Goal: Task Accomplishment & Management: Manage account settings

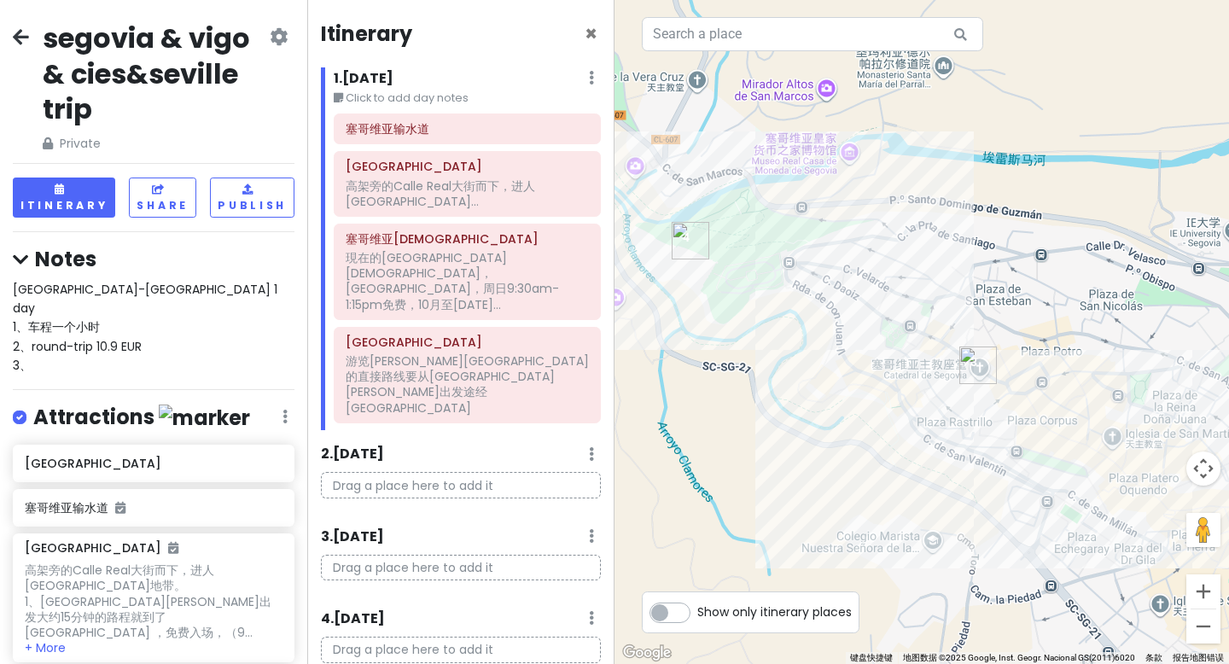
scroll to position [1, 0]
click at [436, 472] on p "Drag a place here to add it" at bounding box center [461, 485] width 280 height 26
click at [418, 472] on p "Drag a place here to add it" at bounding box center [461, 485] width 280 height 26
click at [735, 44] on input "text" at bounding box center [812, 34] width 341 height 34
type input "v"
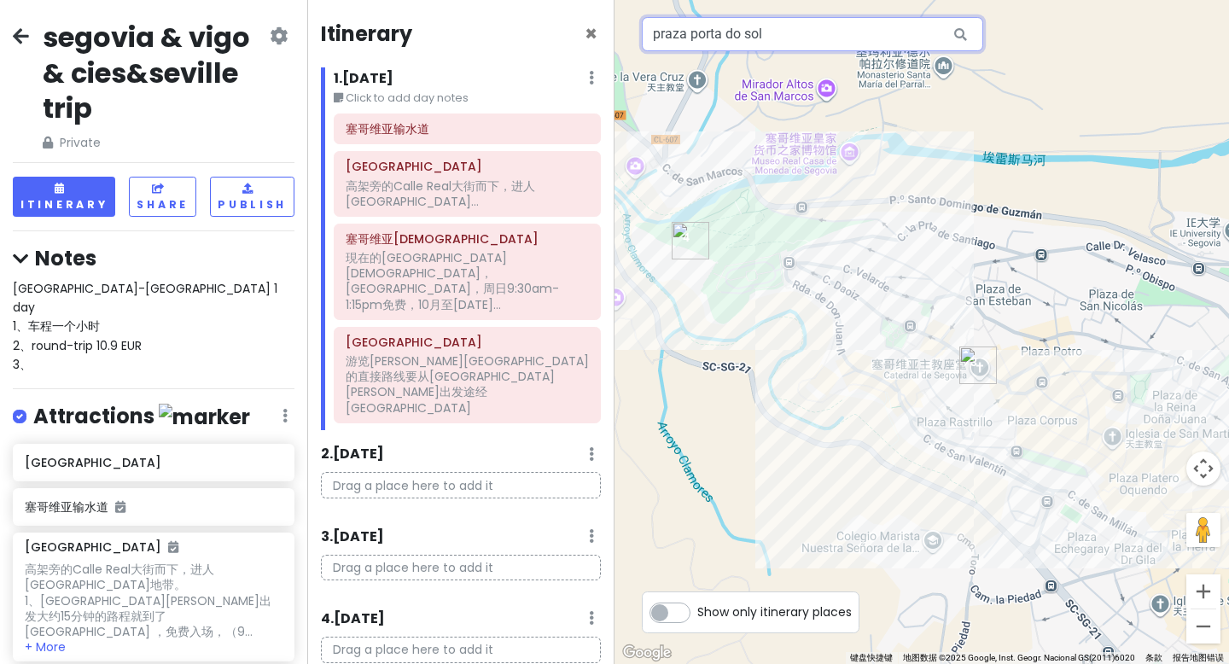
type input "praza porta do sol"
click at [962, 38] on icon at bounding box center [960, 34] width 38 height 35
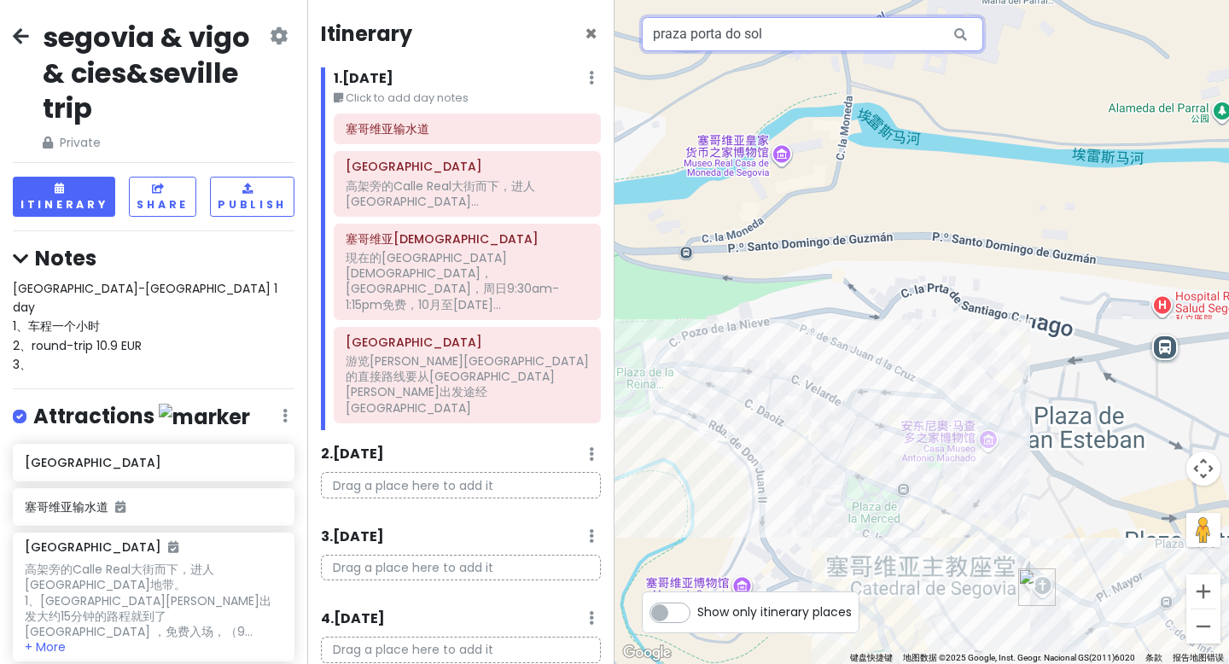
click at [816, 34] on input "praza porta do sol" at bounding box center [812, 34] width 341 height 34
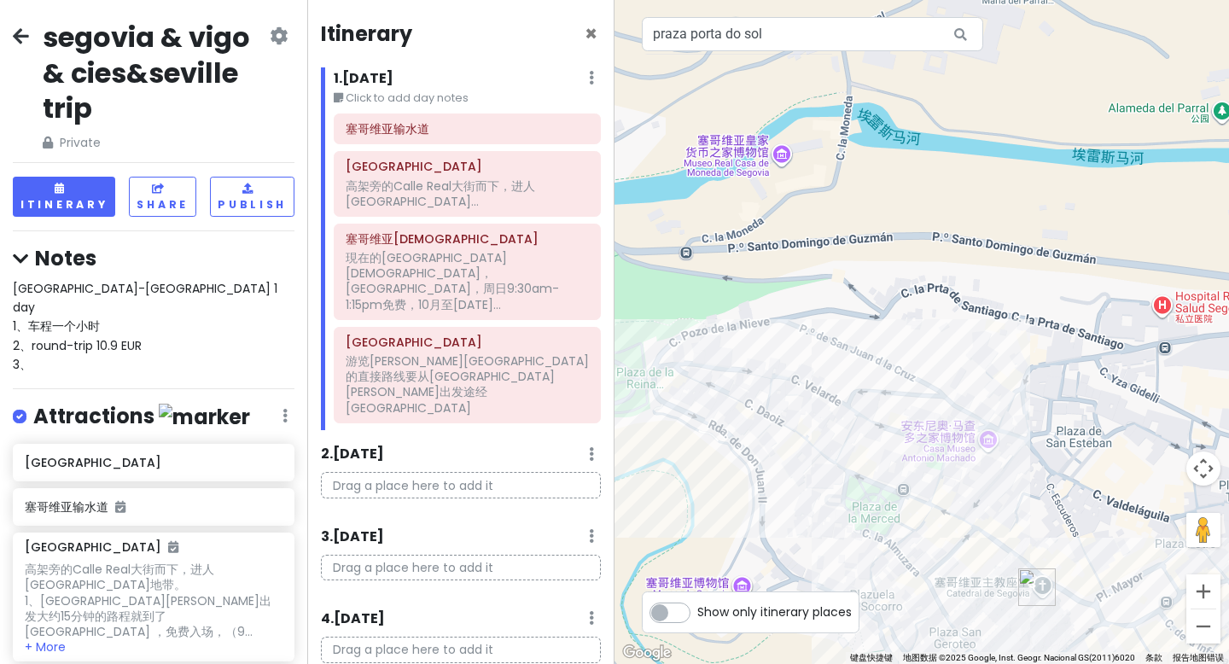
click at [962, 34] on icon at bounding box center [960, 34] width 38 height 35
click at [966, 34] on icon at bounding box center [960, 34] width 38 height 35
click at [853, 33] on input "praza porta do sol" at bounding box center [812, 34] width 341 height 34
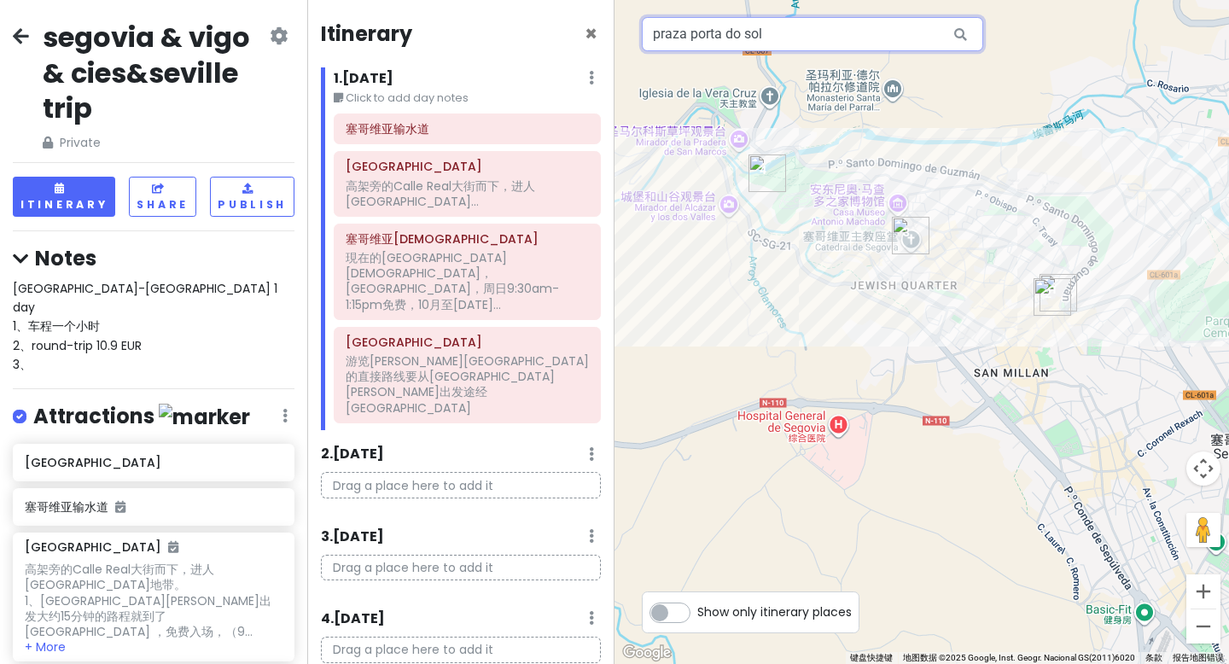
click at [815, 41] on input "praza porta do sol" at bounding box center [812, 34] width 341 height 34
click at [792, 44] on input "praza porta do sol" at bounding box center [812, 34] width 341 height 34
click at [791, 44] on input "praza porta do sol" at bounding box center [812, 34] width 341 height 34
drag, startPoint x: 778, startPoint y: 39, endPoint x: 648, endPoint y: 20, distance: 132.0
click at [648, 20] on input "praza porta do sol" at bounding box center [812, 34] width 341 height 34
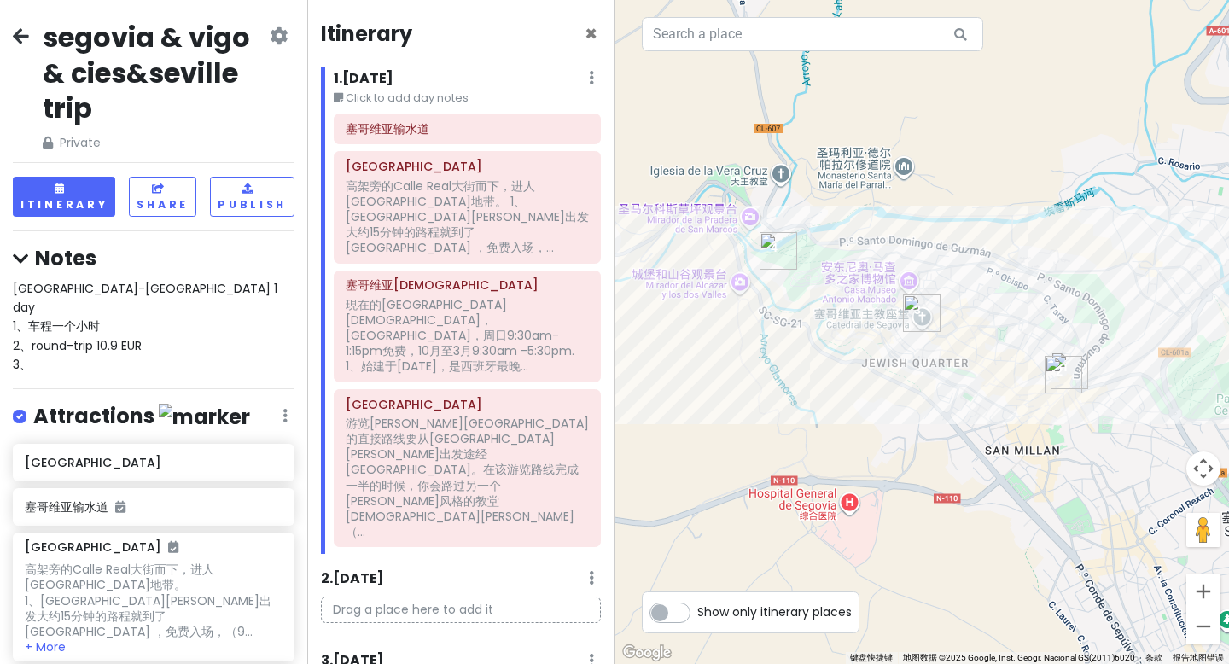
click at [729, 59] on div at bounding box center [921, 332] width 614 height 664
click at [706, 38] on input "text" at bounding box center [812, 34] width 341 height 34
type input "praza porta do sol"
drag, startPoint x: 790, startPoint y: 27, endPoint x: 643, endPoint y: 35, distance: 146.9
click at [643, 35] on input "praza porta do sol" at bounding box center [812, 34] width 341 height 34
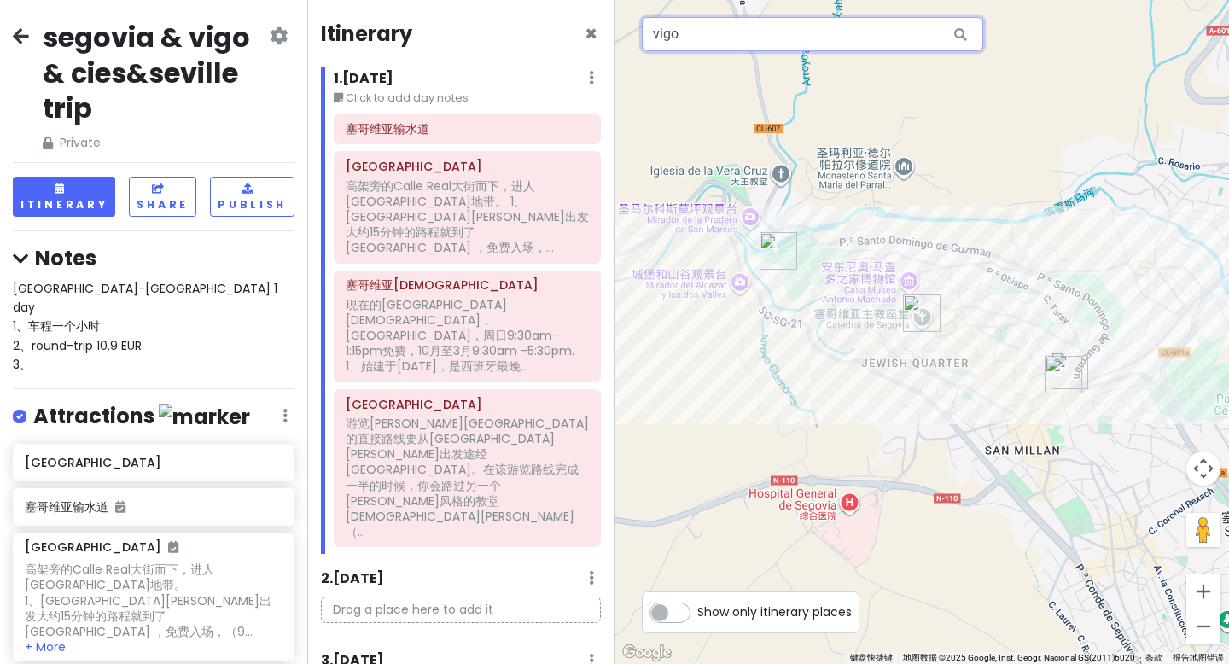
type input "vigo"
click at [26, 32] on icon at bounding box center [21, 36] width 16 height 14
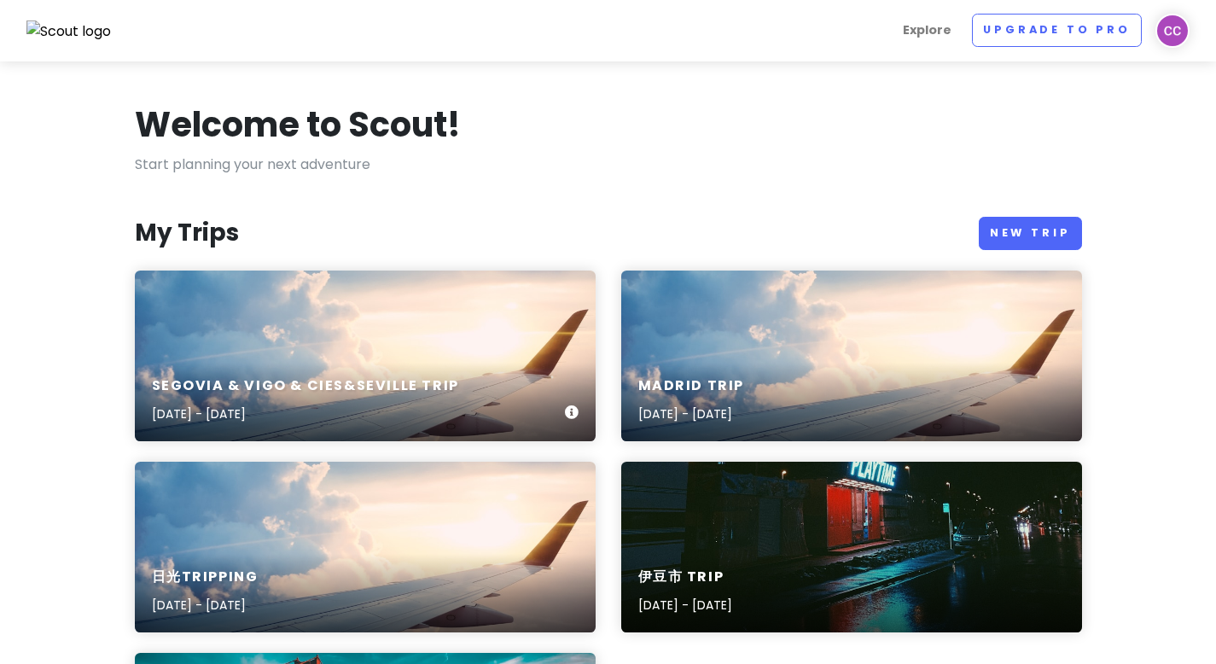
click at [334, 371] on div "segovia & vigo & cies&seville trip [DATE] - [DATE]" at bounding box center [365, 400] width 461 height 81
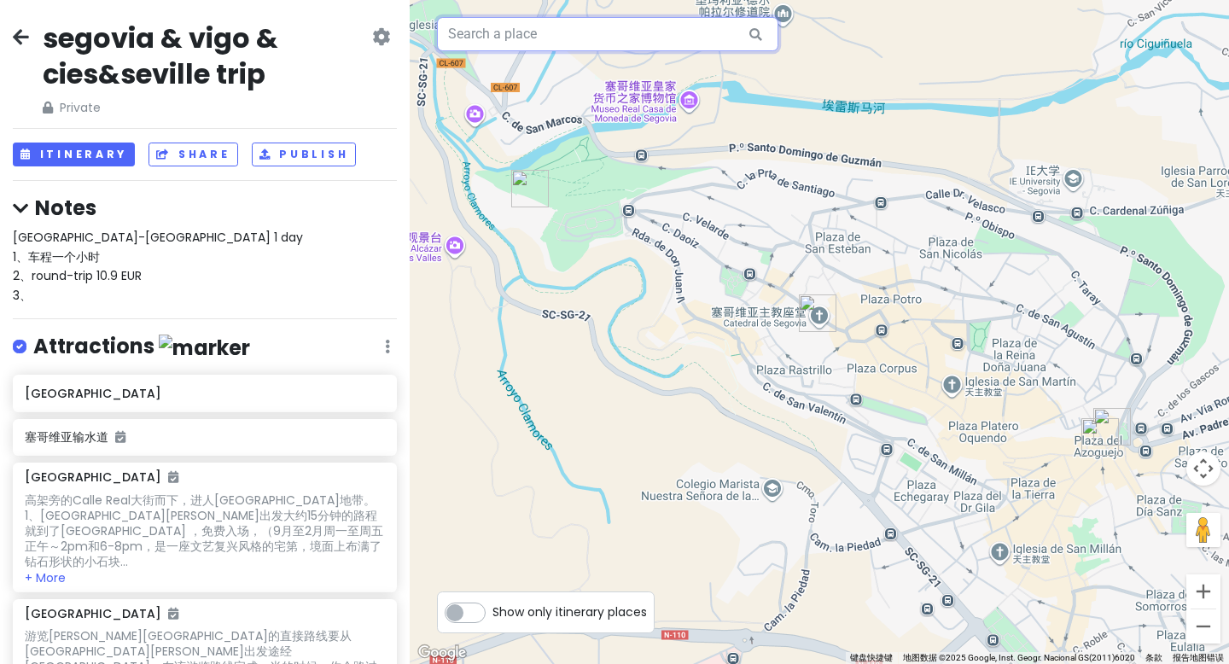
click at [521, 49] on input "text" at bounding box center [607, 34] width 341 height 34
click at [757, 32] on icon at bounding box center [755, 34] width 38 height 35
drag, startPoint x: 568, startPoint y: 38, endPoint x: 416, endPoint y: 35, distance: 151.9
click at [416, 35] on div "praza porta do sol 键盘快捷键 地图数据 地图数据 ©2025 Google, Inst. Geogr. Nacional GS(2011)…" at bounding box center [819, 332] width 819 height 664
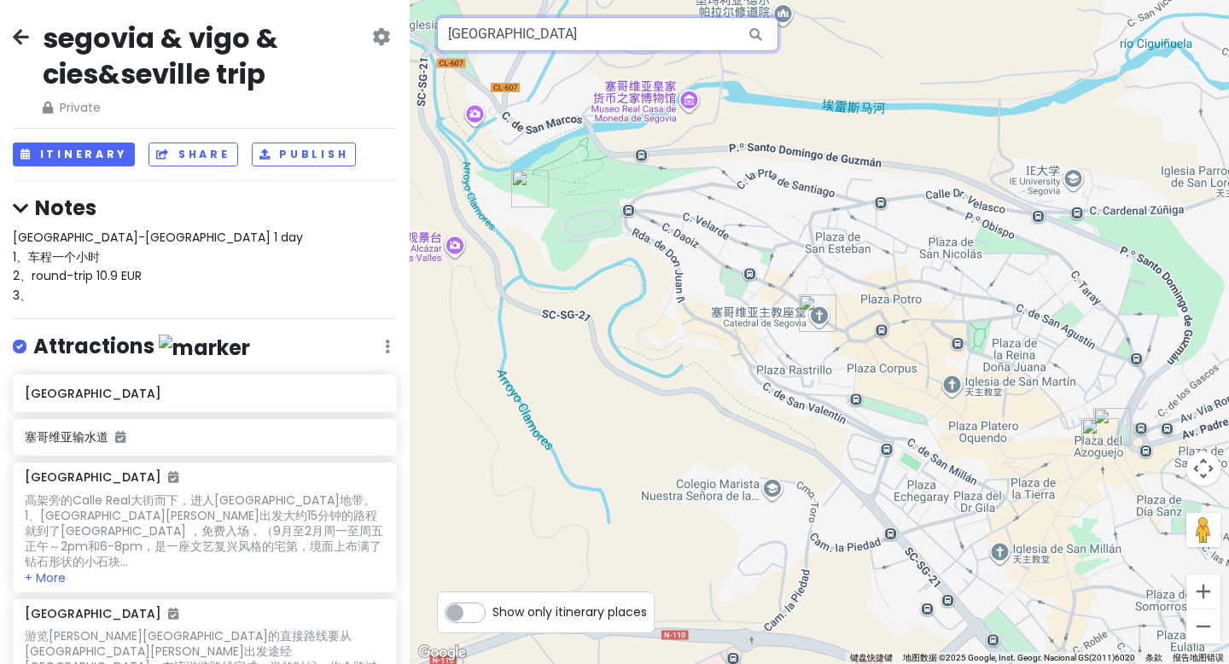
type input "[GEOGRAPHIC_DATA]"
click at [752, 35] on icon at bounding box center [755, 34] width 38 height 35
click at [677, 43] on input "[GEOGRAPHIC_DATA]" at bounding box center [607, 34] width 341 height 34
click at [665, 39] on input "[GEOGRAPHIC_DATA]" at bounding box center [607, 34] width 341 height 34
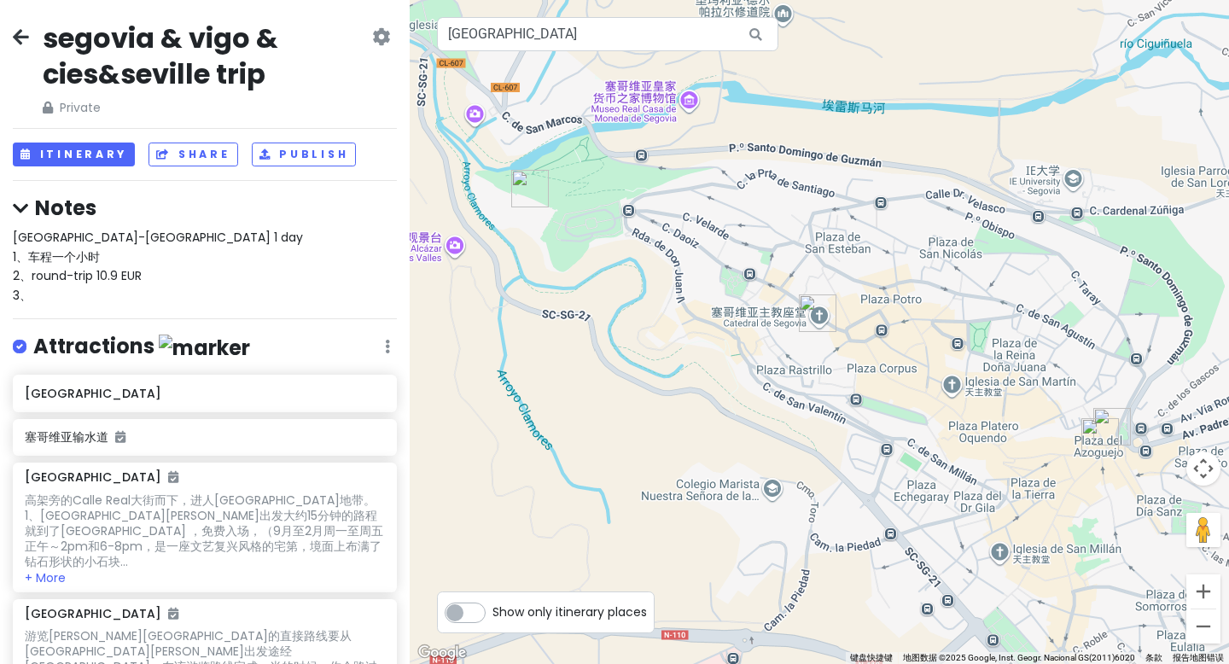
click at [492, 609] on label "Show only itinerary places" at bounding box center [569, 608] width 154 height 20
click at [492, 609] on input "Show only itinerary places" at bounding box center [497, 603] width 11 height 11
click at [492, 607] on label "Show only itinerary places" at bounding box center [569, 608] width 154 height 20
click at [492, 607] on input "Show only itinerary places" at bounding box center [497, 603] width 11 height 11
click at [492, 607] on label "Show only itinerary places" at bounding box center [569, 608] width 154 height 20
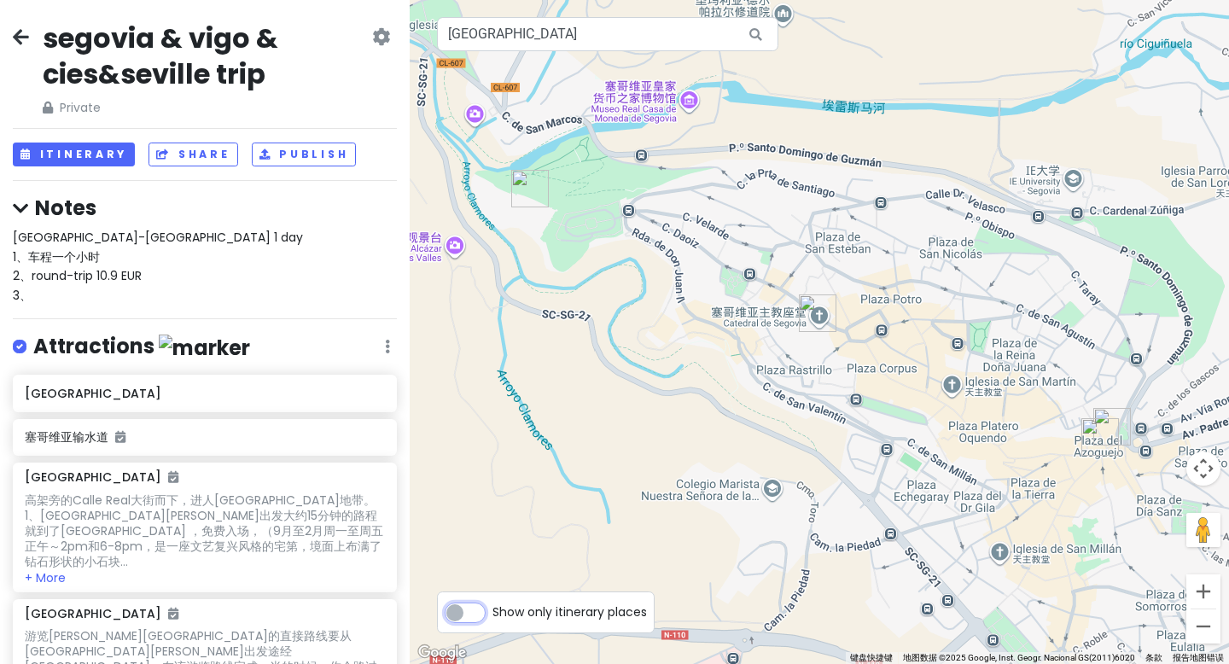
click at [492, 607] on input "Show only itinerary places" at bounding box center [497, 603] width 11 height 11
checkbox input "true"
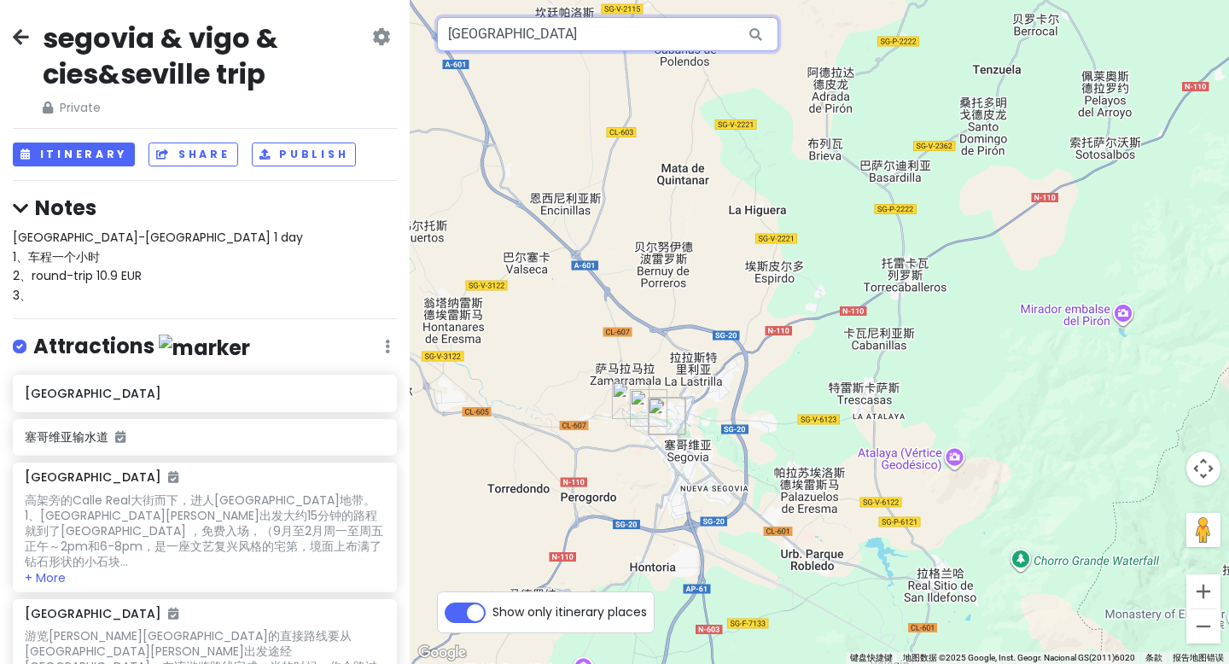
drag, startPoint x: 564, startPoint y: 40, endPoint x: 435, endPoint y: 42, distance: 128.8
click at [435, 42] on div "1 1 1 1 圣塞巴斯蒂安城堡 键盘快捷键 地图数据 地图数据 ©2025 Google, Inst. Geogr. Nacional GS(2011)60…" at bounding box center [819, 332] width 819 height 664
click at [587, 50] on input "普拉多博物馆" at bounding box center [607, 34] width 341 height 34
type input "普拉多博物馆"
click at [756, 35] on icon at bounding box center [755, 34] width 38 height 35
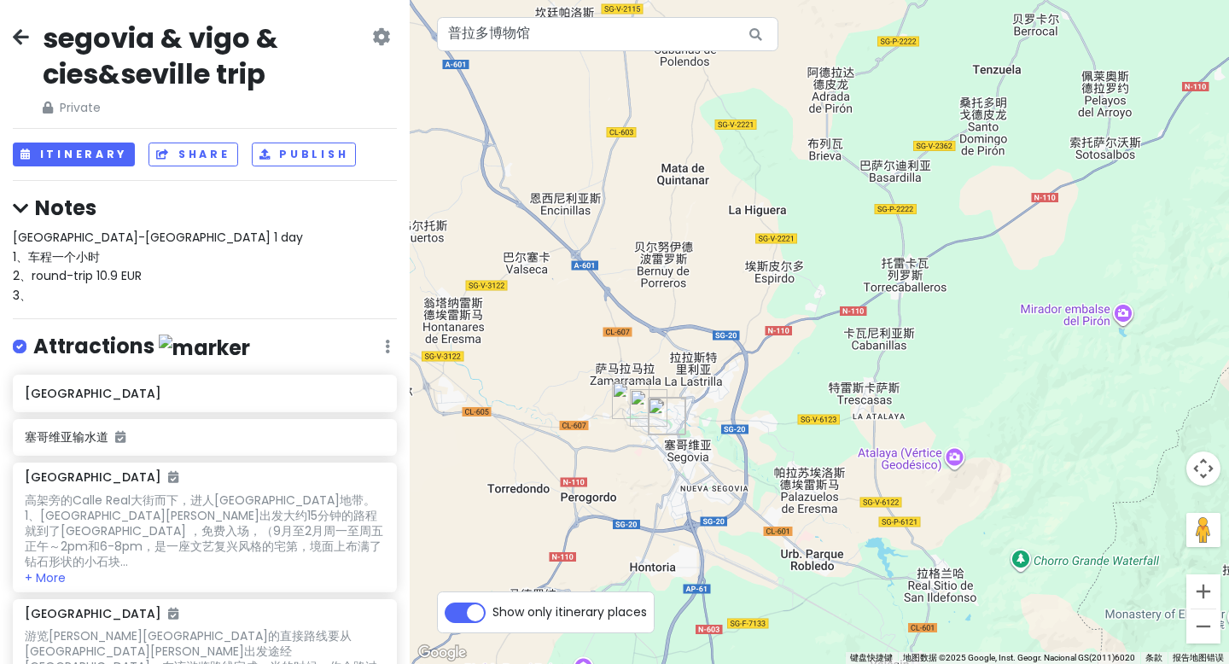
click at [755, 35] on icon at bounding box center [755, 34] width 38 height 35
click at [754, 35] on icon at bounding box center [755, 34] width 38 height 35
click at [714, 33] on input "普拉多博物馆" at bounding box center [607, 34] width 341 height 34
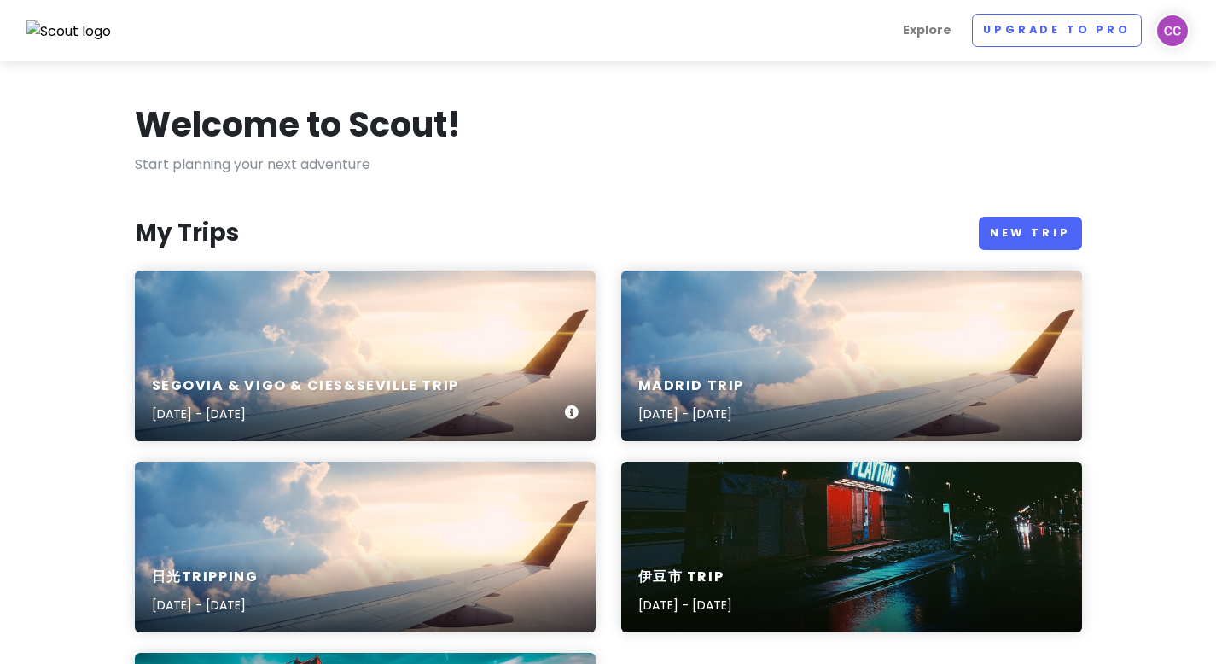
click at [370, 328] on div "segovia & vigo & cies&seville trip [DATE] - [DATE]" at bounding box center [365, 355] width 461 height 171
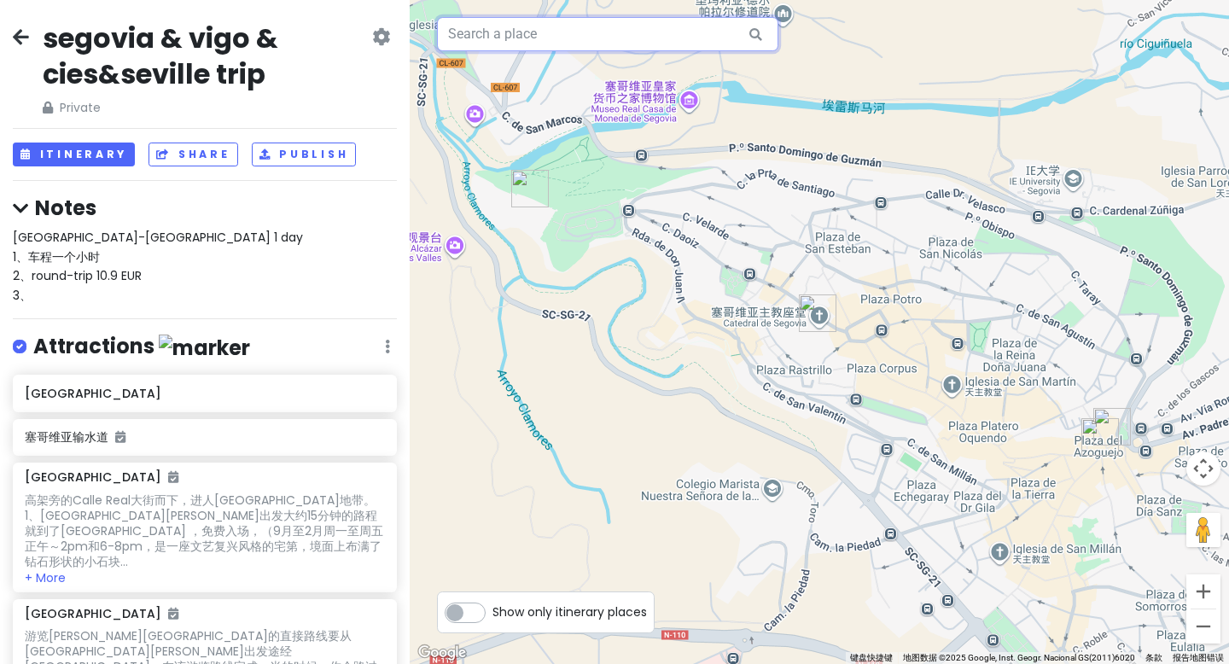
click at [658, 35] on input "text" at bounding box center [607, 34] width 341 height 34
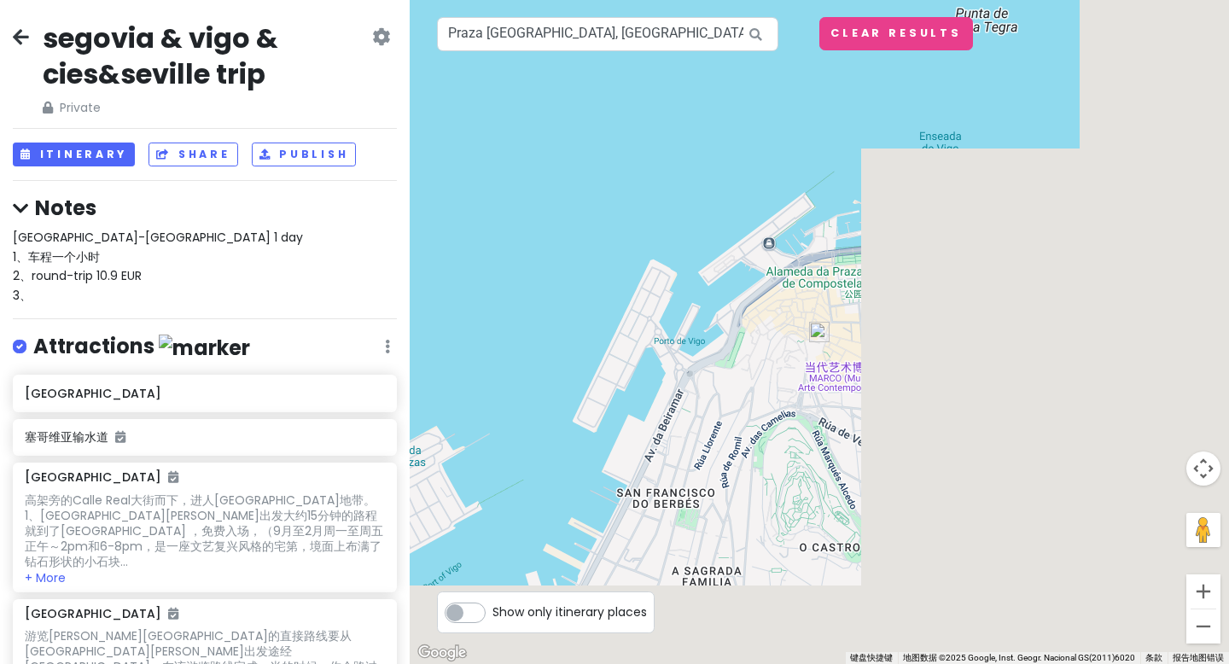
click at [819, 332] on img at bounding box center [819, 332] width 20 height 20
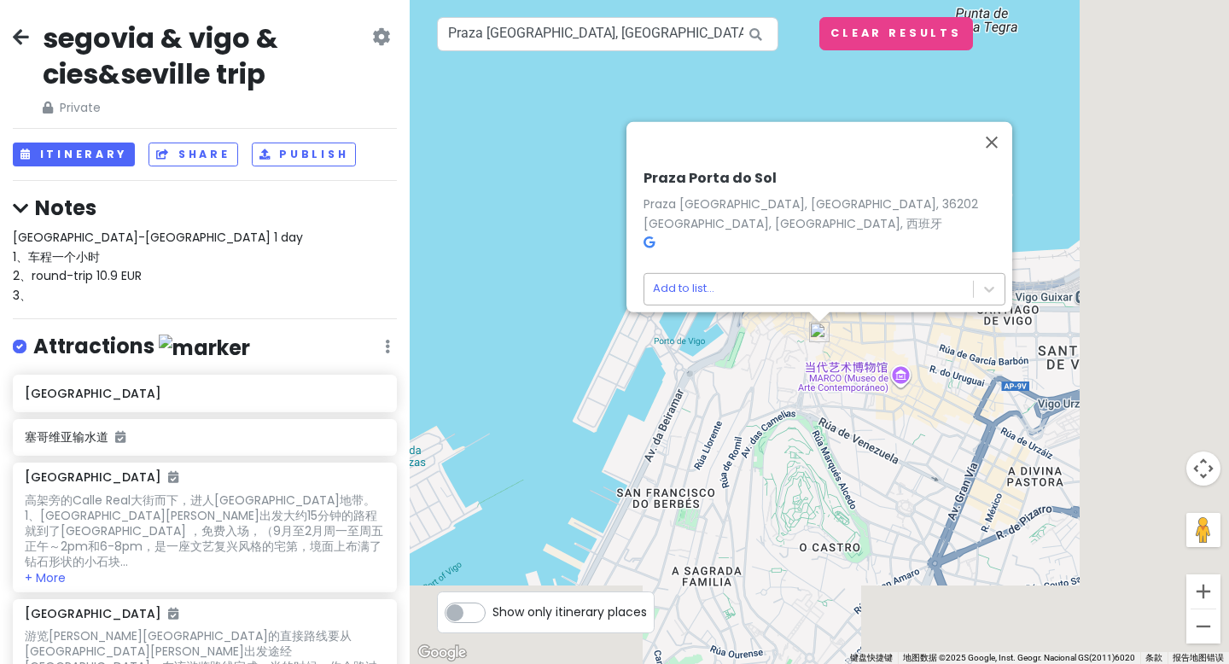
click at [770, 283] on body "segovia & vigo & cies&seville trip Private Change Dates Make a Copy Delete Trip…" at bounding box center [614, 332] width 1229 height 664
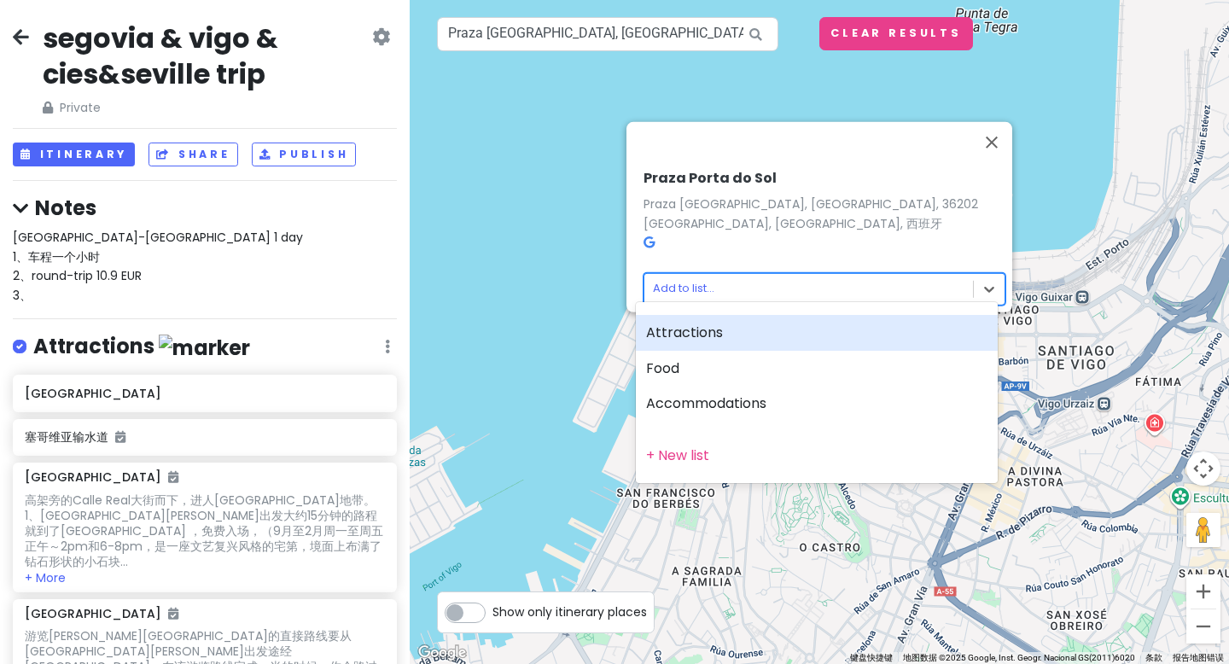
click at [671, 336] on div "Attractions" at bounding box center [817, 333] width 362 height 36
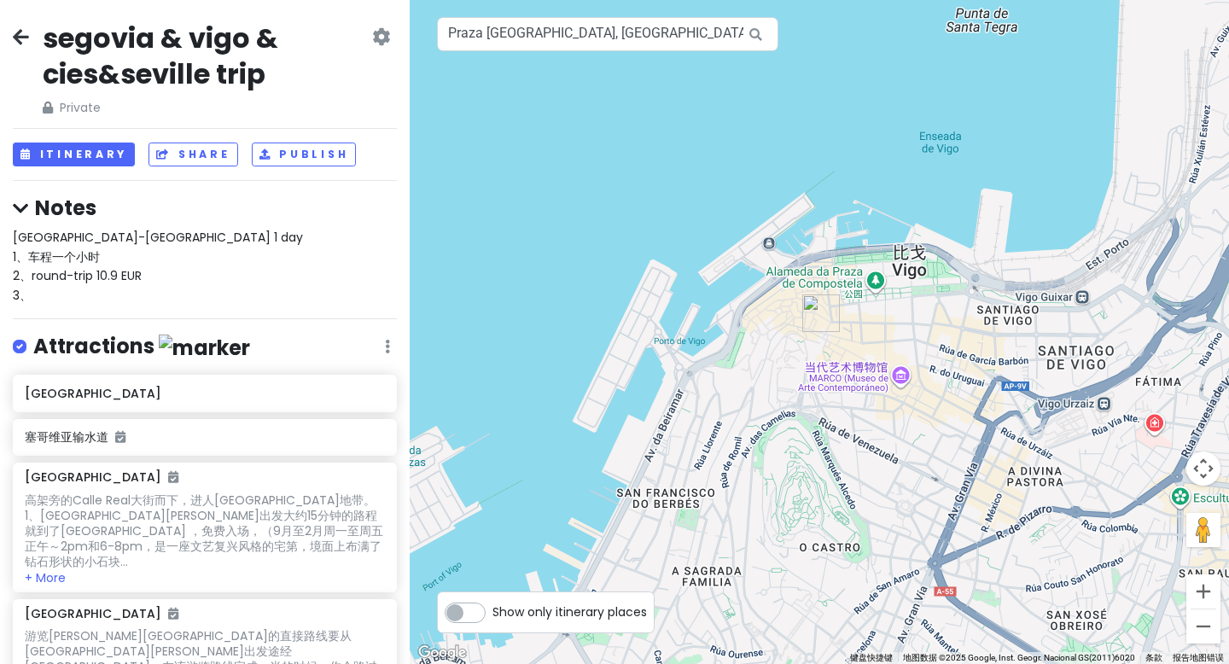
click at [819, 319] on img "Praza Porta do Sol" at bounding box center [821, 313] width 38 height 38
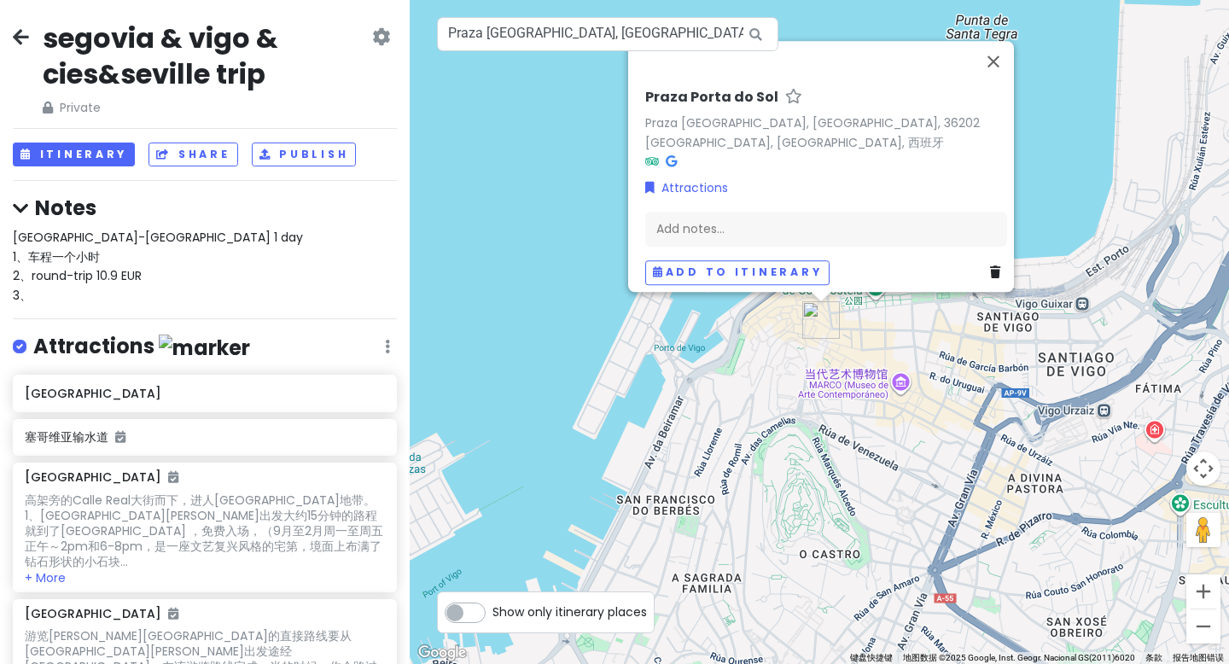
click at [866, 368] on div "Praza Porta do Sol Praza [GEOGRAPHIC_DATA], [GEOGRAPHIC_DATA], [GEOGRAPHIC_DATA…" at bounding box center [819, 332] width 819 height 664
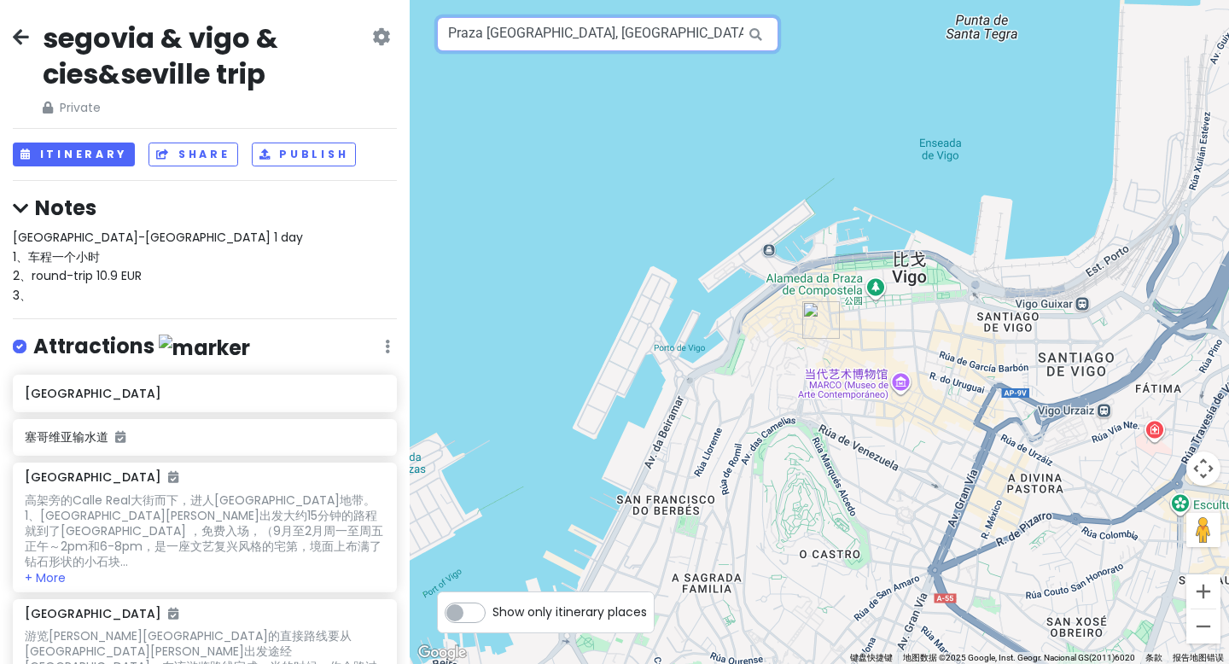
drag, startPoint x: 676, startPoint y: 44, endPoint x: 444, endPoint y: 40, distance: 232.1
click at [444, 40] on input "Praza [GEOGRAPHIC_DATA], [GEOGRAPHIC_DATA]西班牙" at bounding box center [607, 34] width 341 height 34
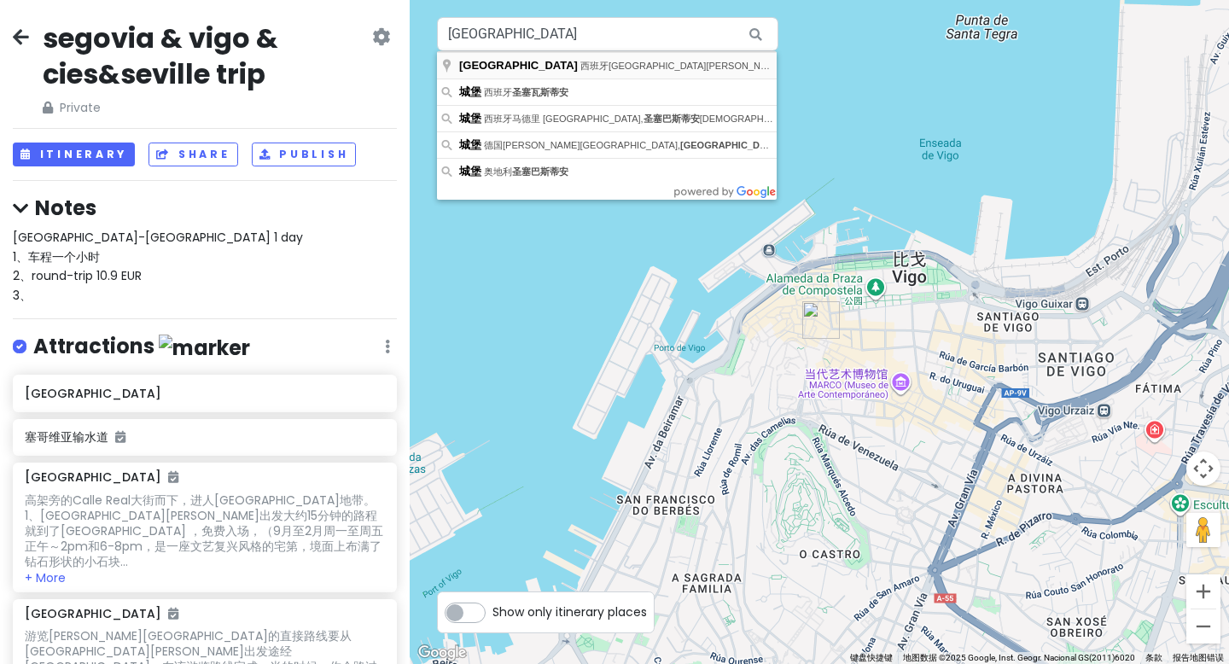
type input "西班牙[GEOGRAPHIC_DATA], [GEOGRAPHIC_DATA]"
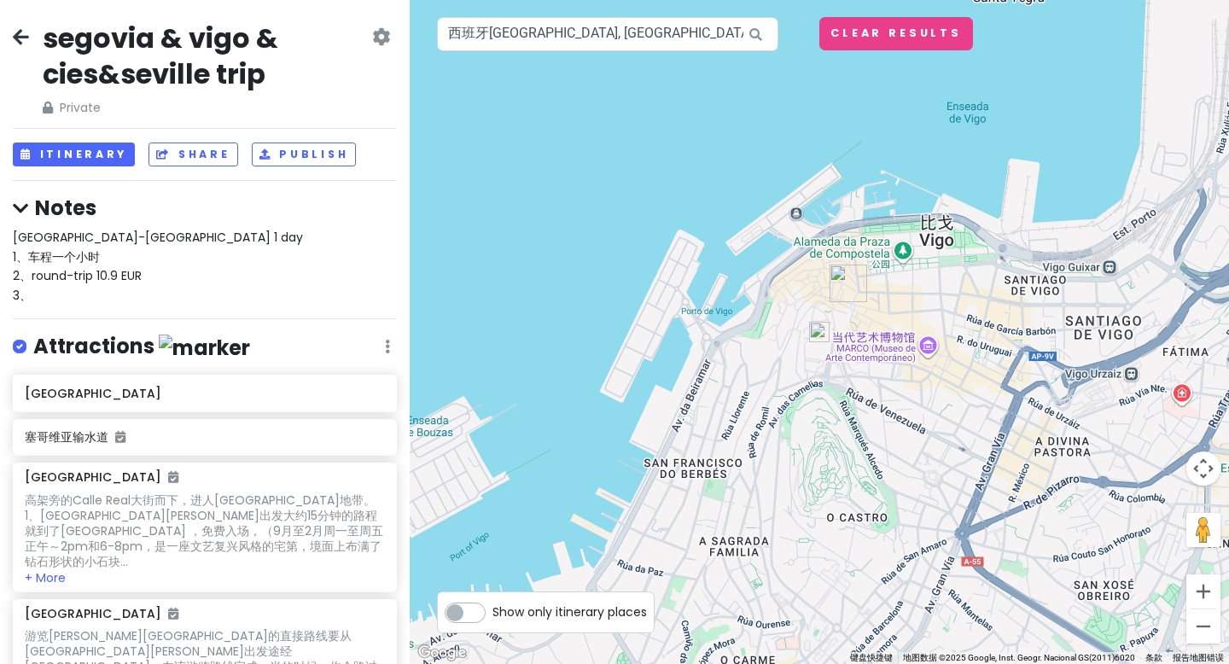
click at [828, 340] on img at bounding box center [819, 332] width 20 height 20
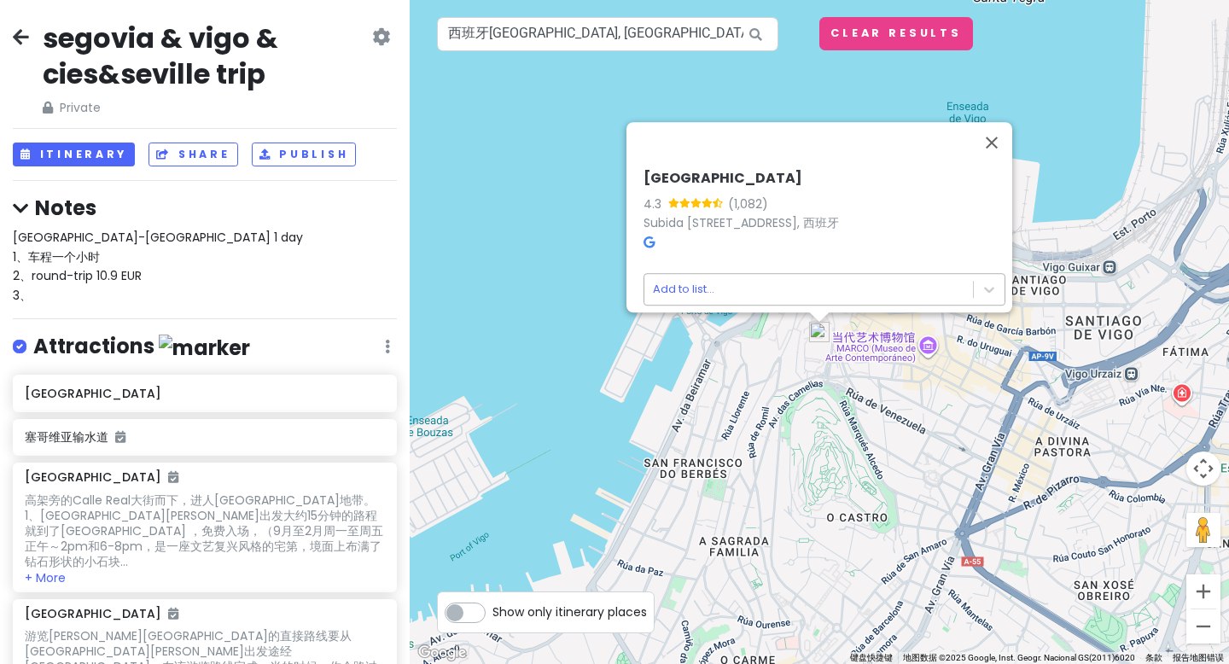
click at [723, 277] on body "segovia & vigo & cies&seville trip Private Change Dates Make a Copy Delete Trip…" at bounding box center [614, 332] width 1229 height 664
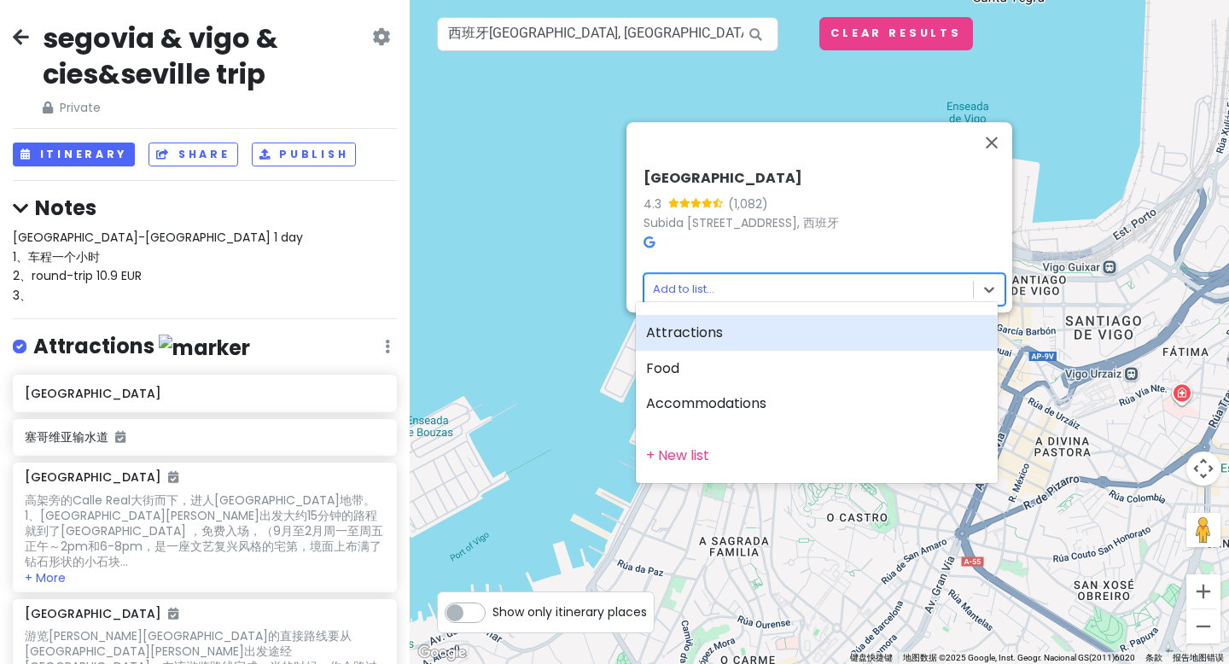
click at [714, 326] on div "Attractions" at bounding box center [817, 333] width 362 height 36
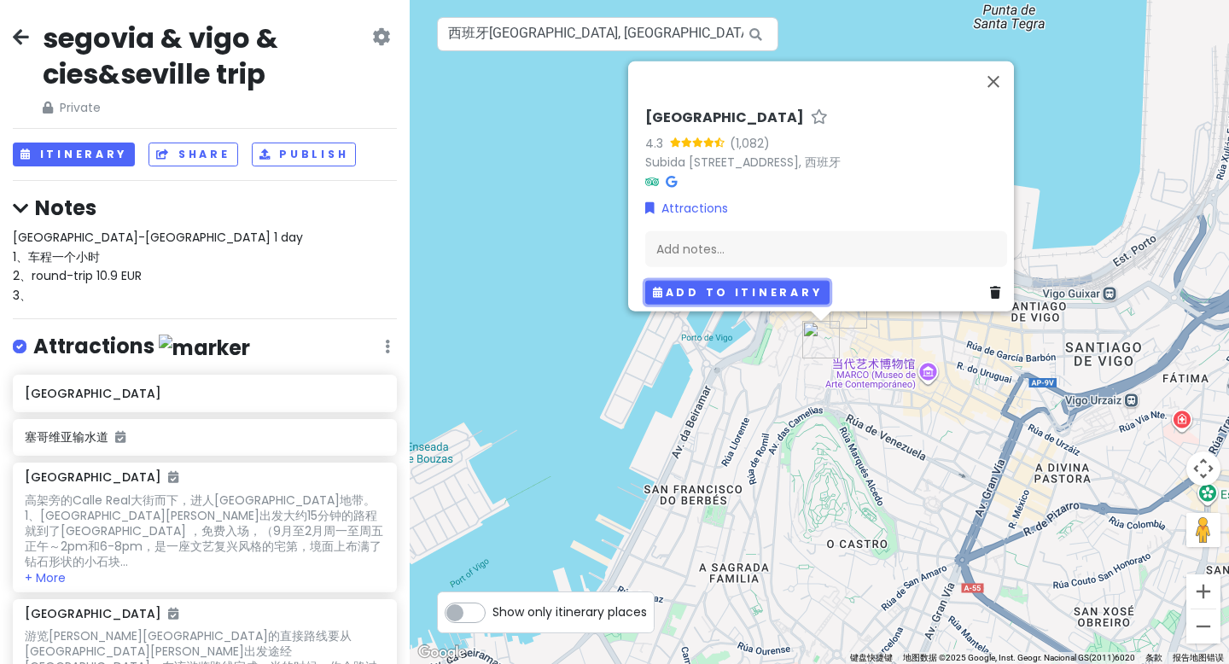
click at [694, 280] on button "Add to itinerary" at bounding box center [737, 292] width 184 height 25
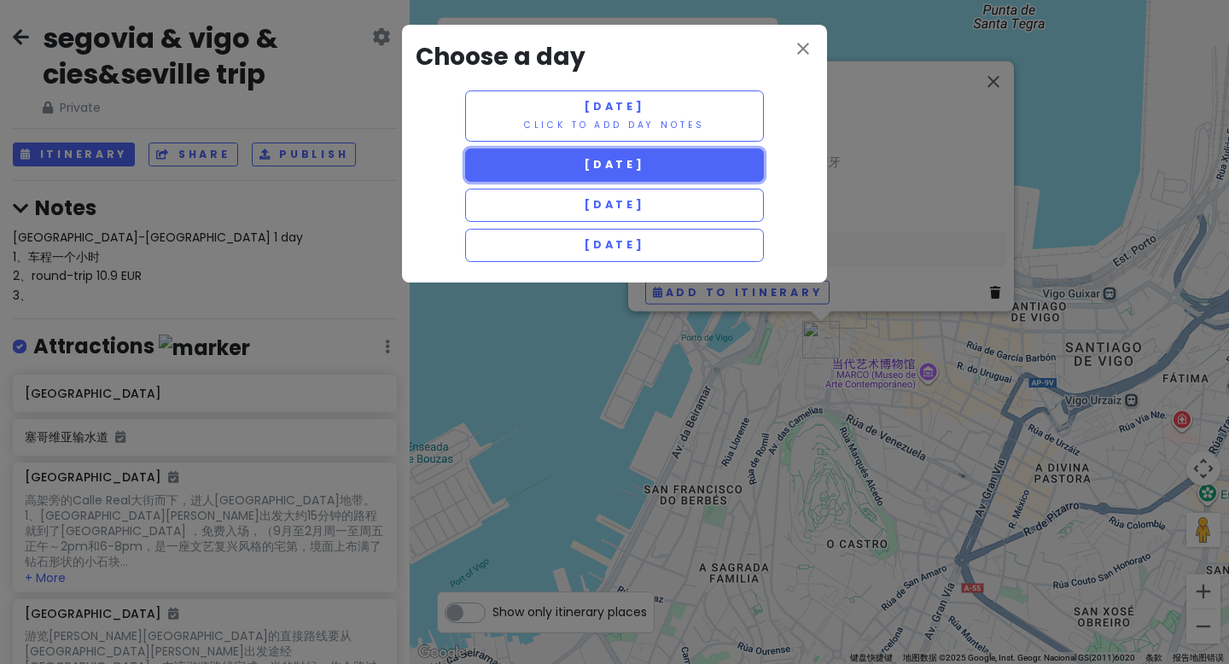
click at [629, 168] on span "[DATE]" at bounding box center [614, 164] width 61 height 15
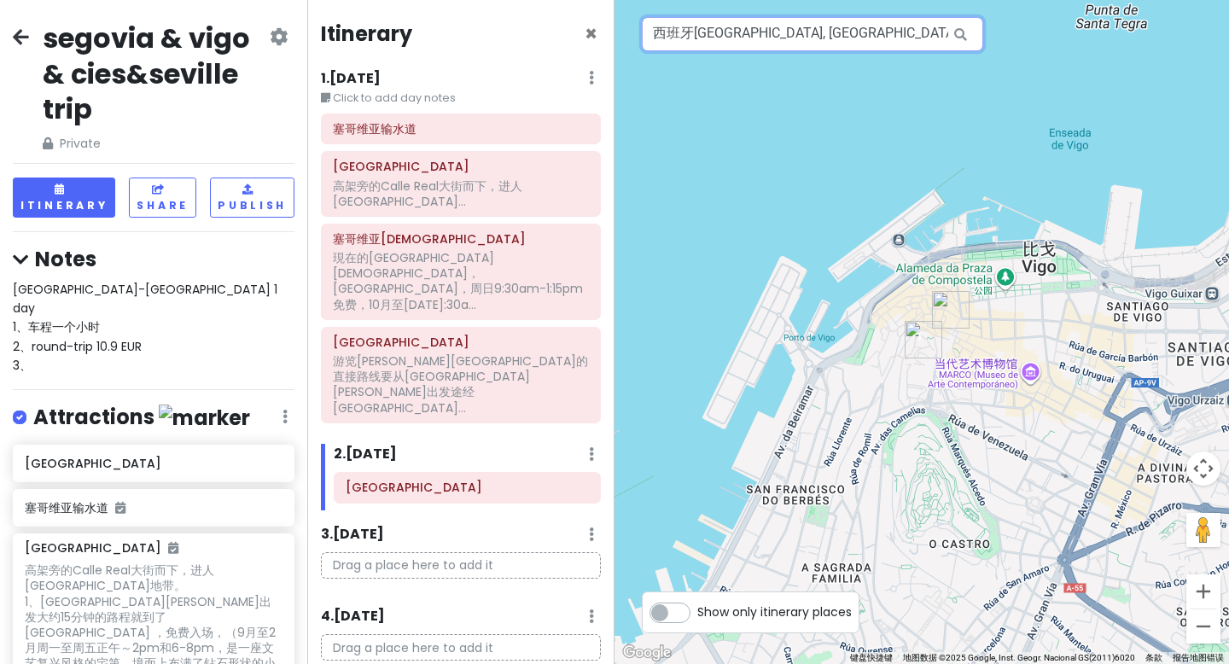
click at [721, 37] on input "西班牙[GEOGRAPHIC_DATA], [GEOGRAPHIC_DATA]" at bounding box center [812, 34] width 341 height 34
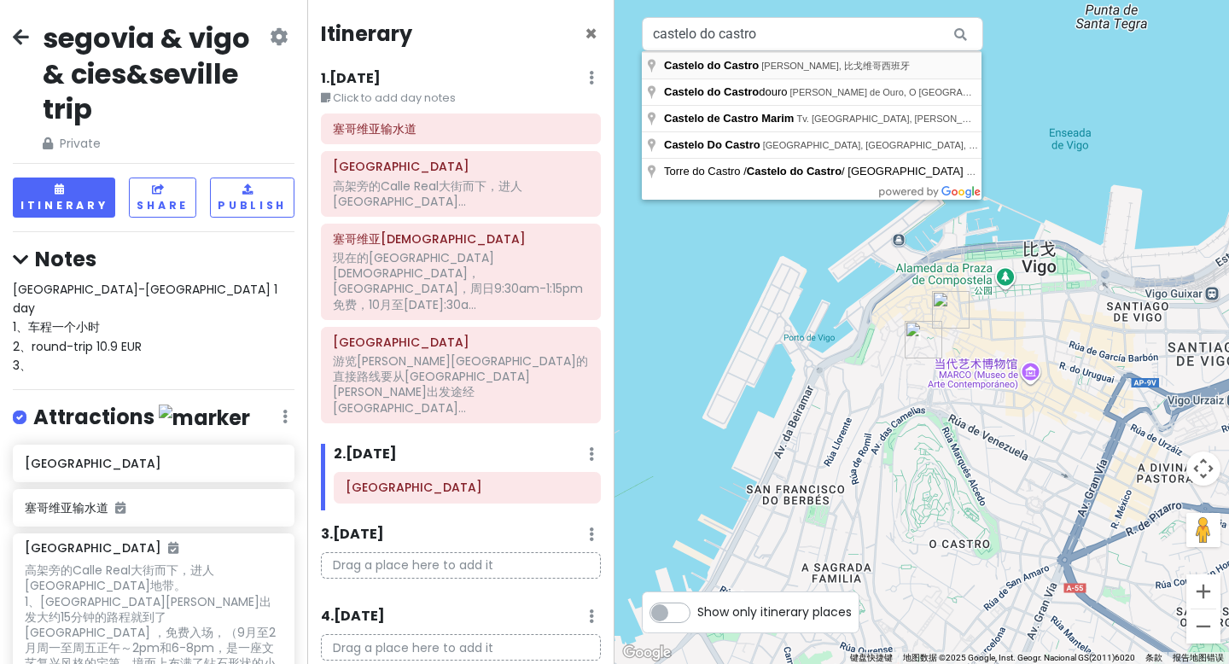
type input "[GEOGRAPHIC_DATA], [GEOGRAPHIC_DATA], [GEOGRAPHIC_DATA]西班牙"
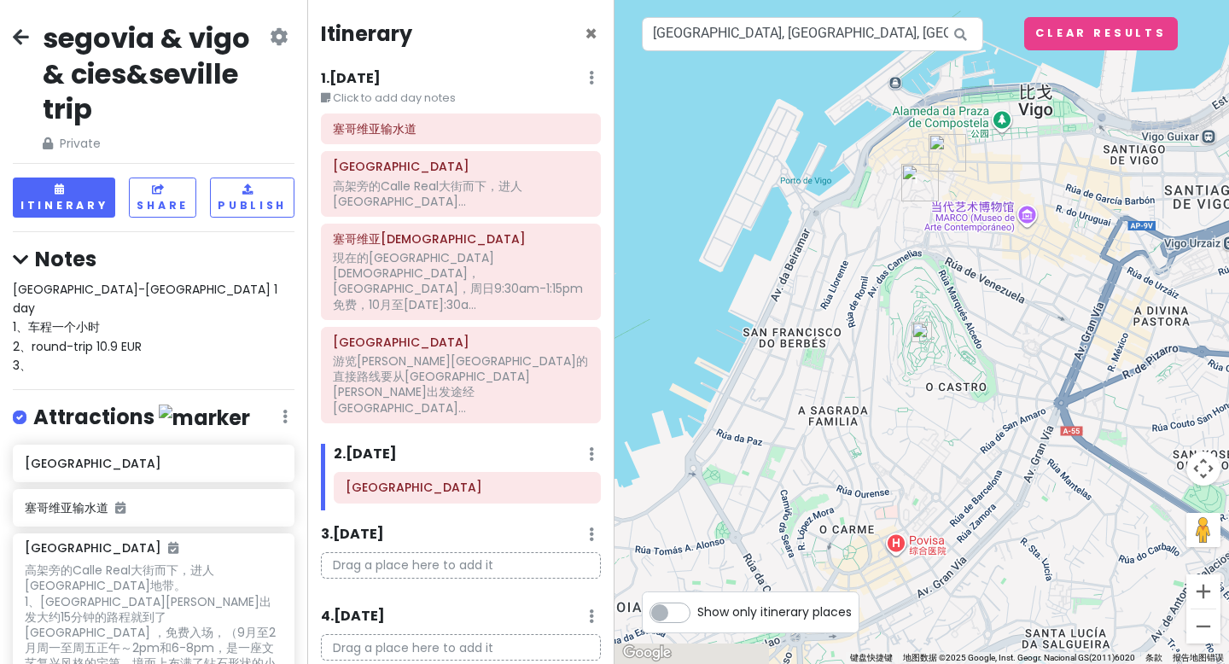
click at [925, 333] on img at bounding box center [921, 332] width 20 height 20
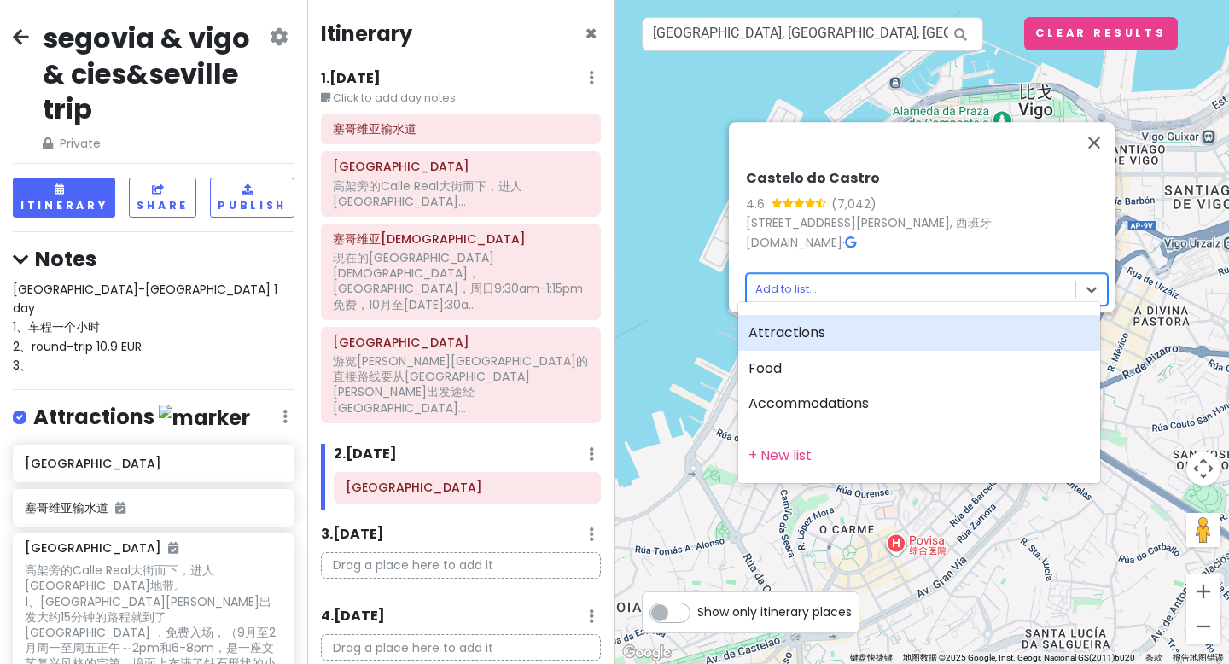
click at [790, 279] on body "segovia & vigo & cies&seville trip Private Change Dates Make a Copy Delete Trip…" at bounding box center [614, 332] width 1229 height 664
click at [792, 327] on div "Attractions" at bounding box center [919, 333] width 362 height 36
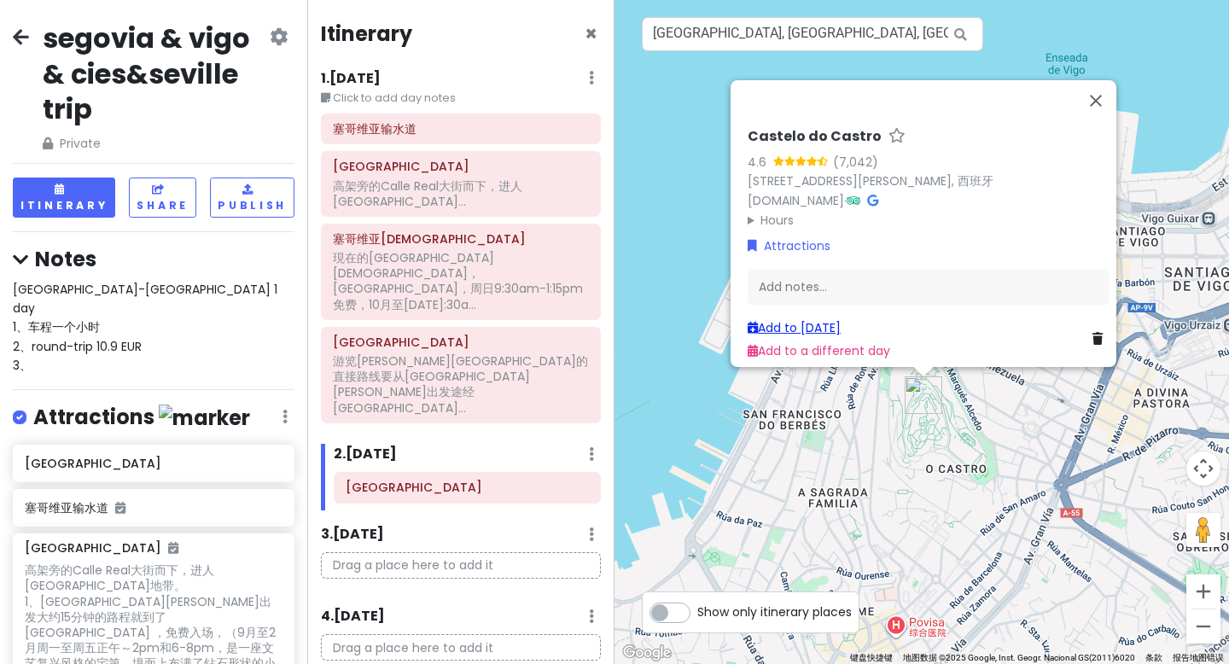
click at [832, 319] on link "Add to [DATE]" at bounding box center [793, 327] width 93 height 17
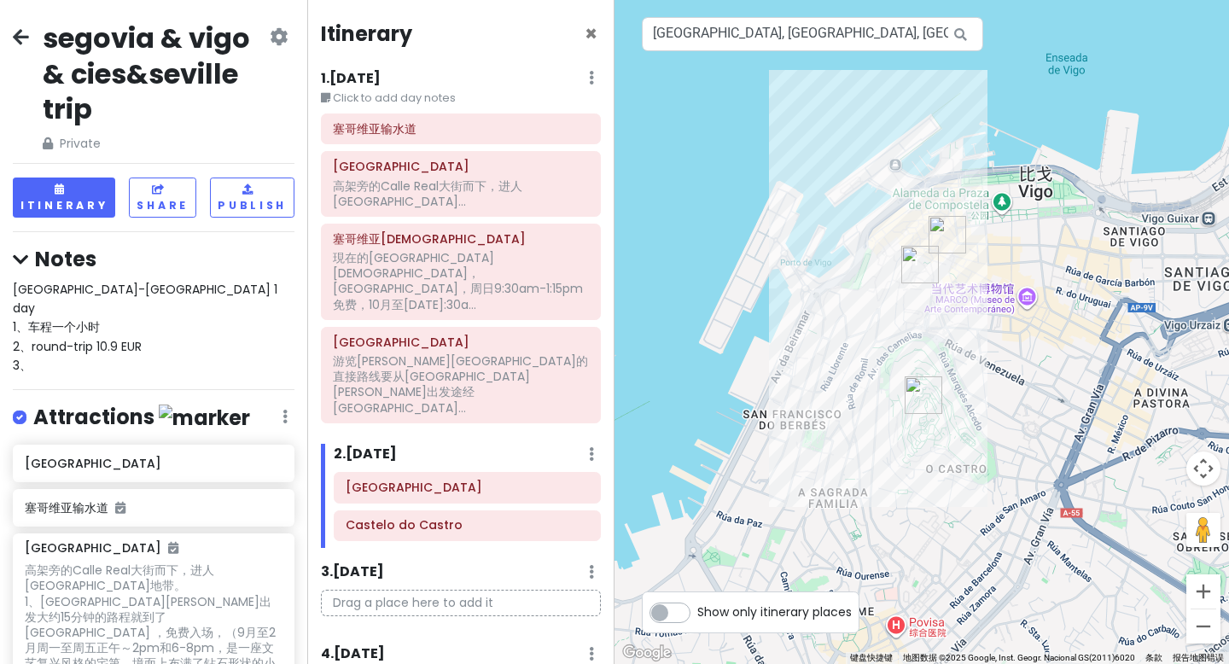
click at [952, 246] on img "Praza Porta do Sol" at bounding box center [947, 235] width 38 height 38
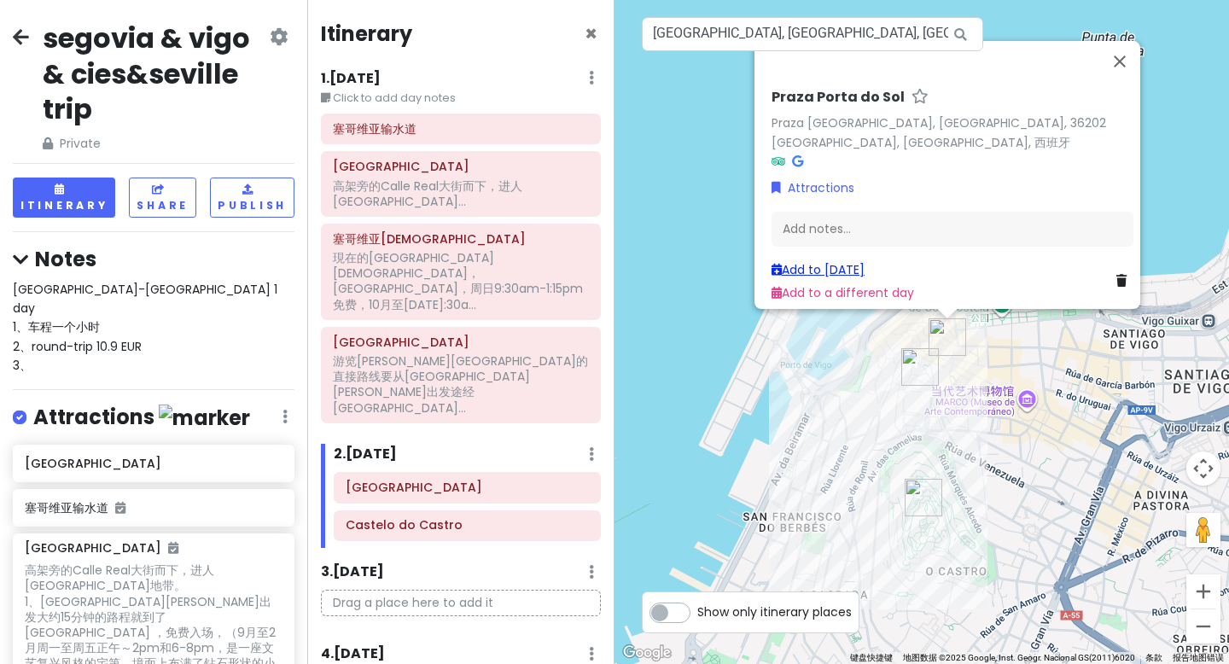
click at [838, 261] on link "Add to [DATE]" at bounding box center [817, 269] width 93 height 17
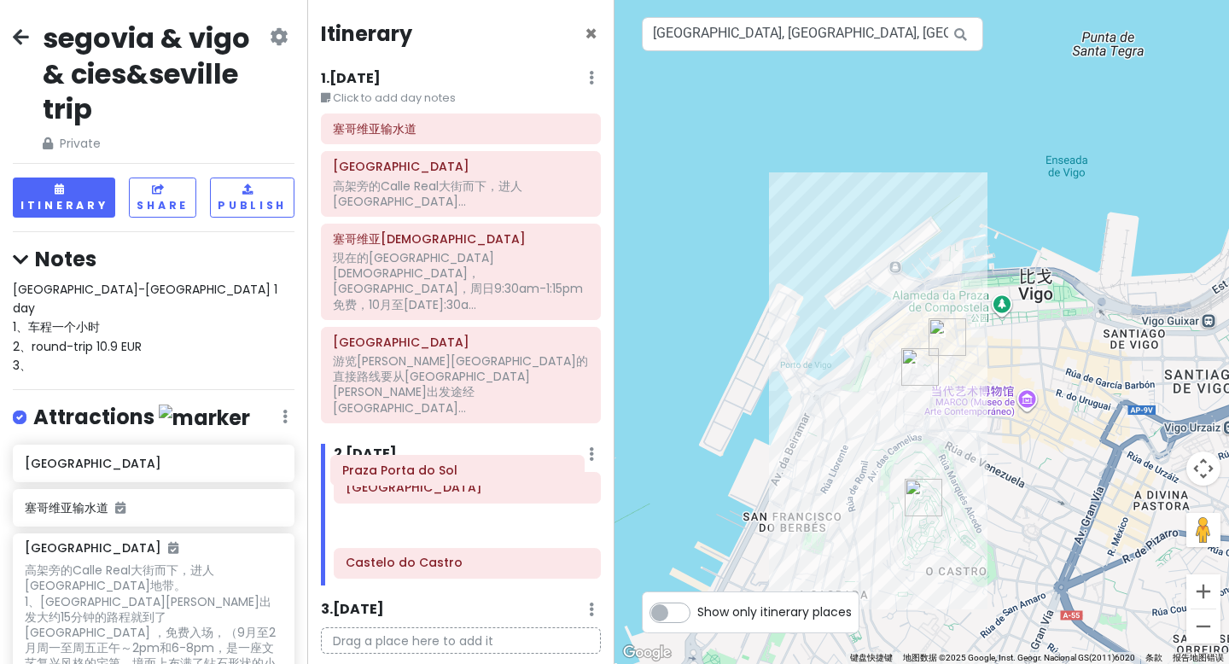
scroll to position [2, 0]
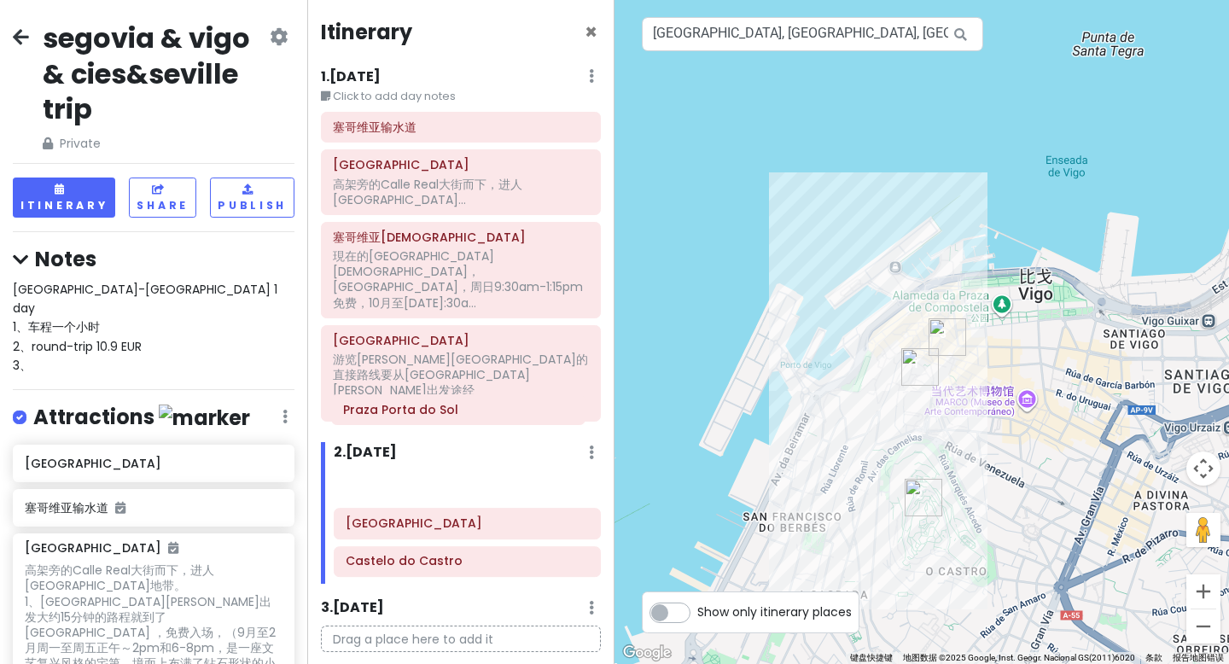
drag, startPoint x: 456, startPoint y: 504, endPoint x: 453, endPoint y: 413, distance: 91.3
click at [453, 470] on div "圣塞巴[GEOGRAPHIC_DATA] [GEOGRAPHIC_DATA]" at bounding box center [467, 526] width 293 height 113
click at [114, 344] on div "[GEOGRAPHIC_DATA]-[GEOGRAPHIC_DATA] 1 day 1、车程一个小时 2、round-trip 10.9 EUR 3、" at bounding box center [154, 328] width 282 height 96
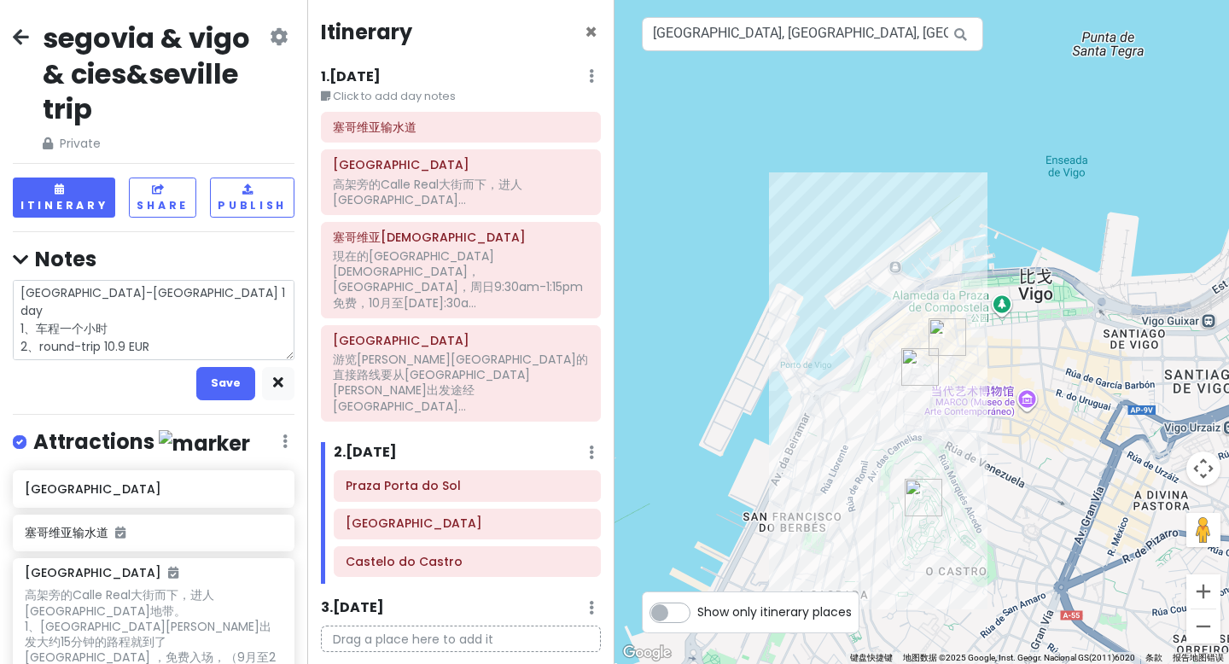
click at [114, 344] on textarea "[GEOGRAPHIC_DATA]-[GEOGRAPHIC_DATA] 1 day 1、车程一个小时 2、round-trip 10.9 EUR 3、" at bounding box center [154, 320] width 282 height 80
click at [113, 344] on textarea "[GEOGRAPHIC_DATA]-[GEOGRAPHIC_DATA] 1 day 1、车程一个小时 2、round-trip 10.9 EUR 3、" at bounding box center [154, 320] width 282 height 80
type textarea "x"
type textarea "[GEOGRAPHIC_DATA]-[GEOGRAPHIC_DATA] 1 day 1、车程一个小时 2、round-trip 10.9 EUR 3、x"
type textarea "x"
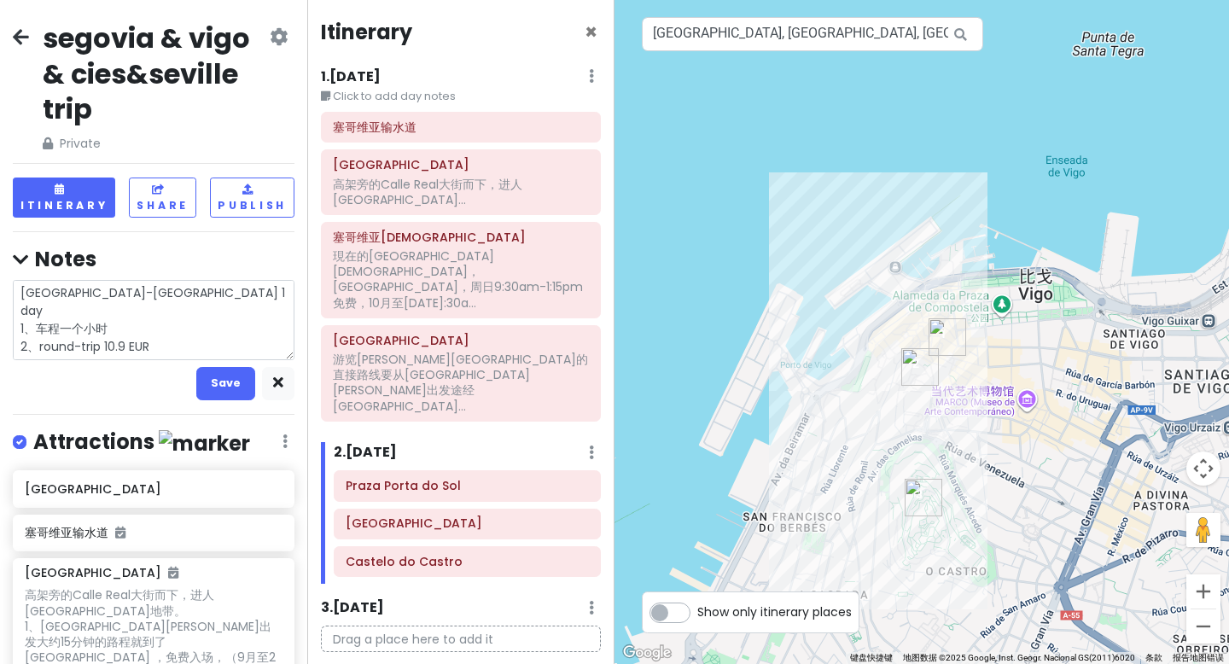
type textarea "[GEOGRAPHIC_DATA]-[GEOGRAPHIC_DATA] 1 day 1、车程一个小时 2、round-trip 10.9 EUR 3、xi"
type textarea "x"
type textarea "[GEOGRAPHIC_DATA]-[GEOGRAPHIC_DATA] 1 day 1、车程一个小时 2、round-trip 10.9 EUR 3、xia"
type textarea "x"
type textarea "[GEOGRAPHIC_DATA]-[GEOGRAPHIC_DATA] 1 day 1、车程一个小时 2、round-trip 10.9 EUR 3、xia y"
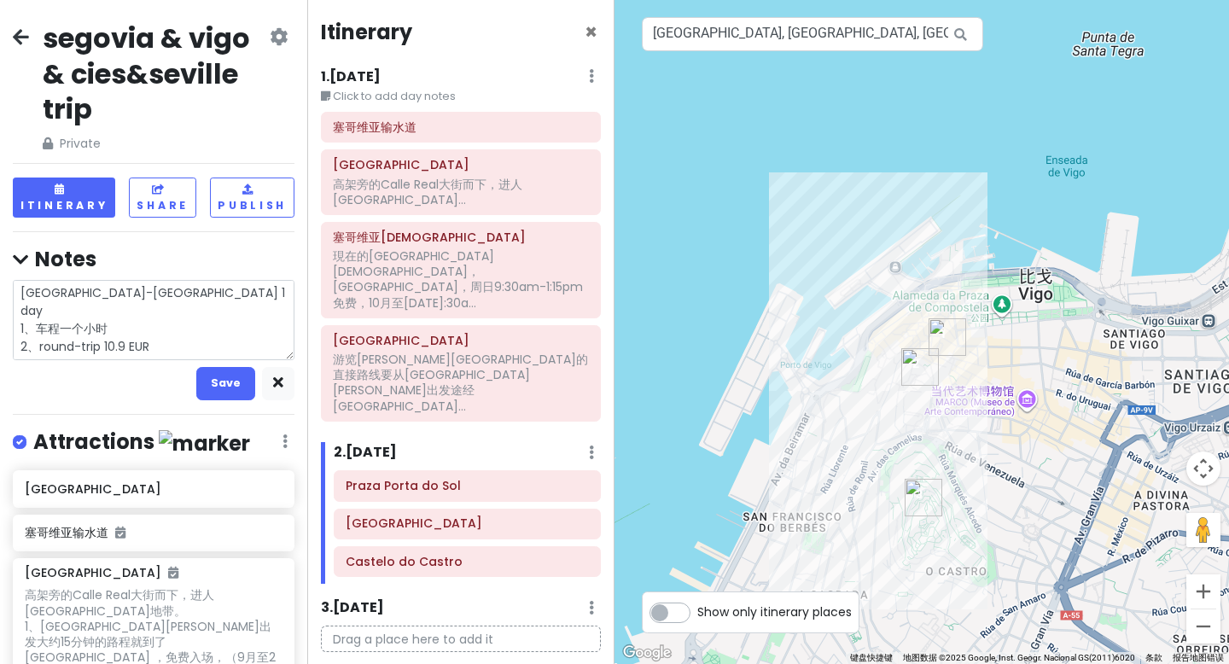
type textarea "x"
type textarea "[GEOGRAPHIC_DATA]-[GEOGRAPHIC_DATA] 1 day 1、车程一个小时 2、round-trip 10.9 EUR 3、[PER…"
type textarea "x"
type textarea "[GEOGRAPHIC_DATA]-[GEOGRAPHIC_DATA] 1 day 1、车程一个小时 2、round-trip 10.9 EUR 3、[PER…"
type textarea "x"
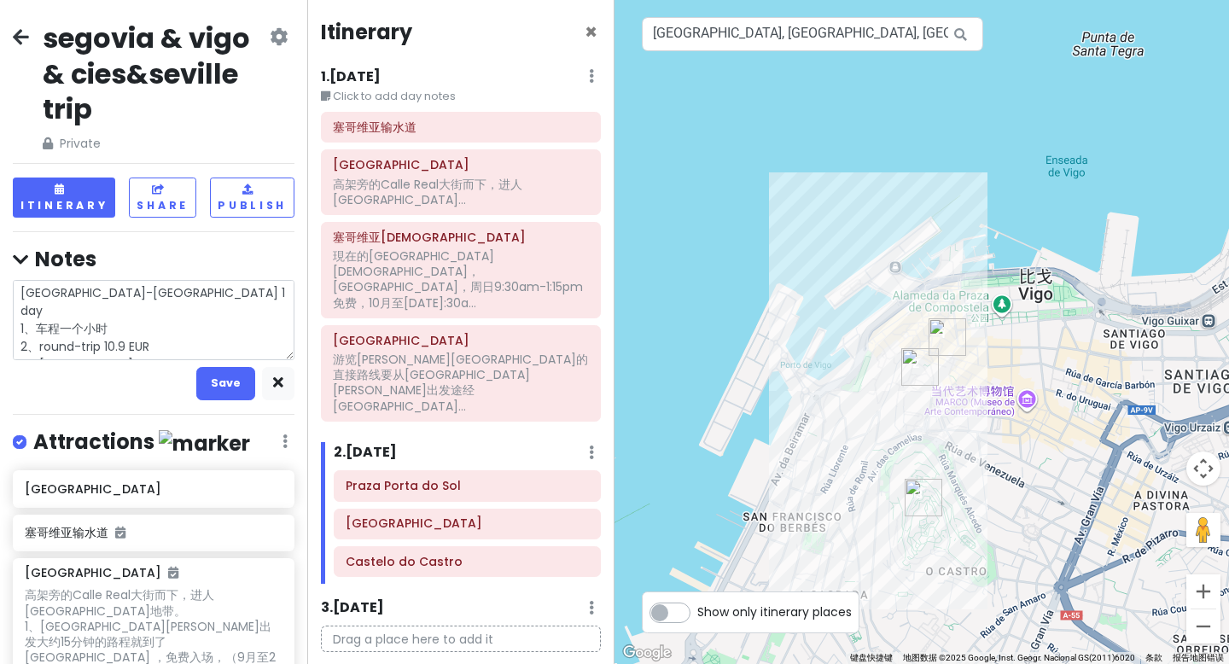
type textarea "[GEOGRAPHIC_DATA]-[GEOGRAPHIC_DATA] 1 day 1、车程一个小时 2、round-trip 10.9 EUR 3、[PER…"
type textarea "x"
type textarea "[GEOGRAPHIC_DATA]-[GEOGRAPHIC_DATA] 1 day 1、车程一个小时 2、round-trip 10.9 EUR 3、[PER…"
type textarea "x"
type textarea "[GEOGRAPHIC_DATA]-[GEOGRAPHIC_DATA] 1 day 1、车程一个小时 2、round-trip 10.9 EUR 3、[PER…"
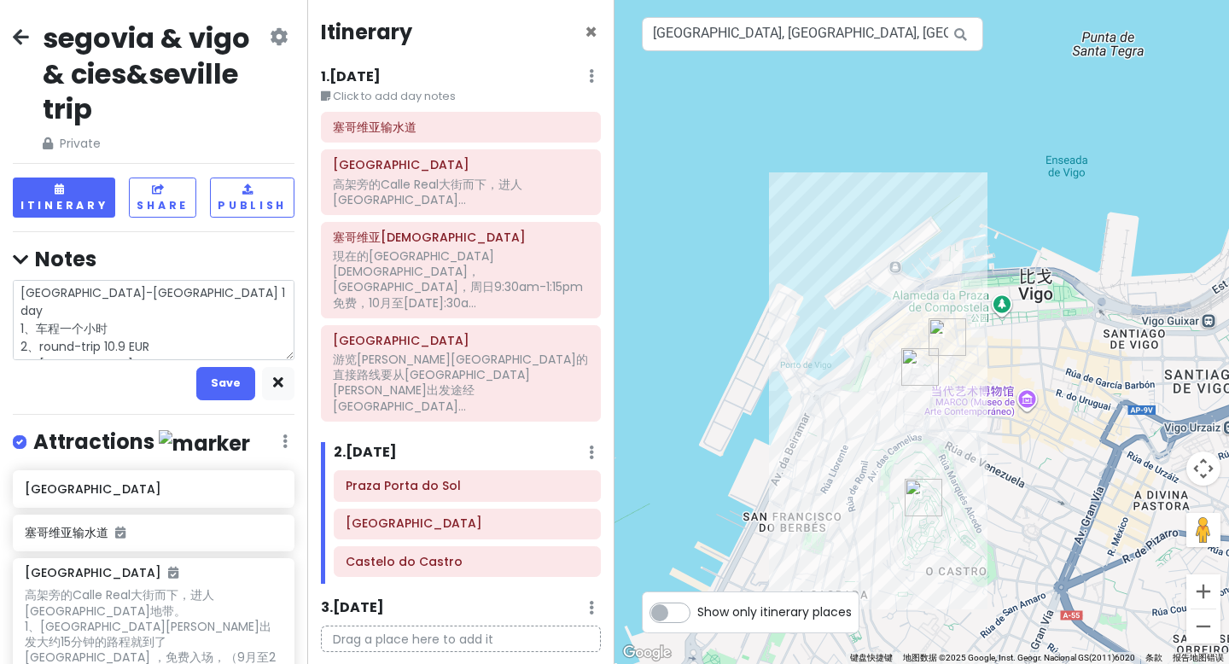
type textarea "x"
type textarea "[GEOGRAPHIC_DATA]-[GEOGRAPHIC_DATA] 1 day 1、车程一个小时 2、round-trip 10.9 EUR 3、[GEO…"
type textarea "x"
type textarea "[GEOGRAPHIC_DATA]-[GEOGRAPHIC_DATA] 1 day 1、车程一个小时 2、round-trip 10.9 EUR 3、下一"
type textarea "x"
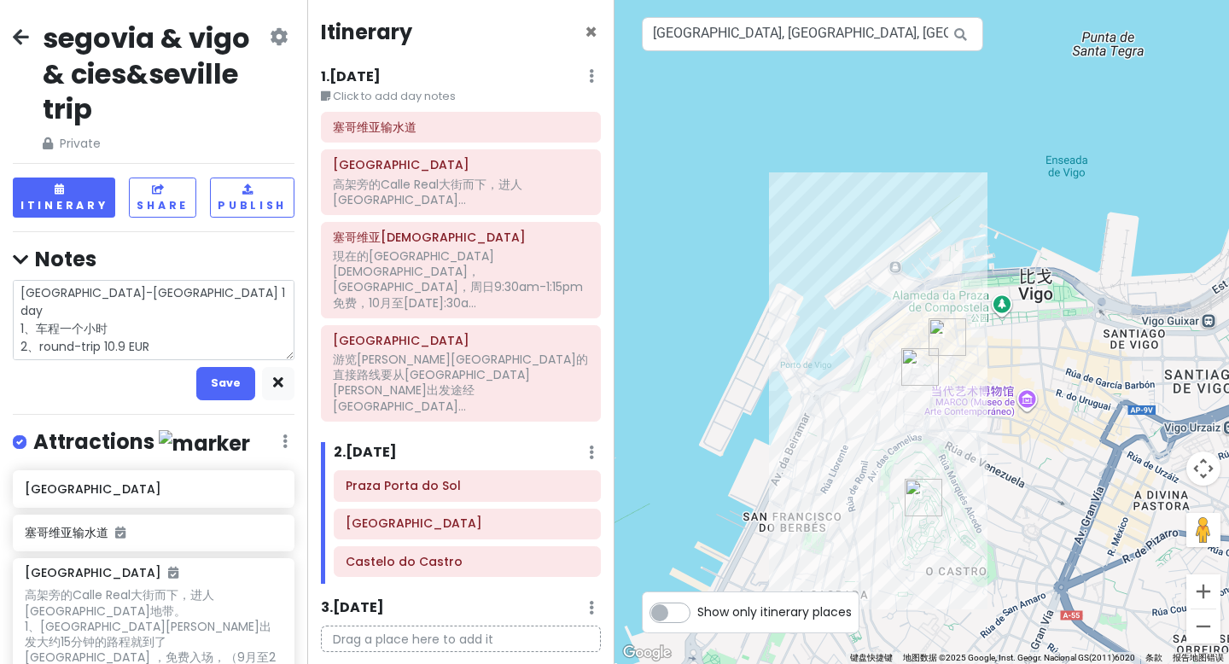
type textarea "[GEOGRAPHIC_DATA]-[GEOGRAPHIC_DATA] 1 day 1、车程一个小时 2、round-trip 10.9 EUR 3、下"
type textarea "x"
type textarea "[GEOGRAPHIC_DATA]-[GEOGRAPHIC_DATA] 1 day 1、车程一个小时 2、round-trip 10.9 EUR 3、"
type textarea "x"
type textarea "[GEOGRAPHIC_DATA]-[GEOGRAPHIC_DATA] 1 day 1、车程一个小时 2、round-trip 10.9 EUR 3、s"
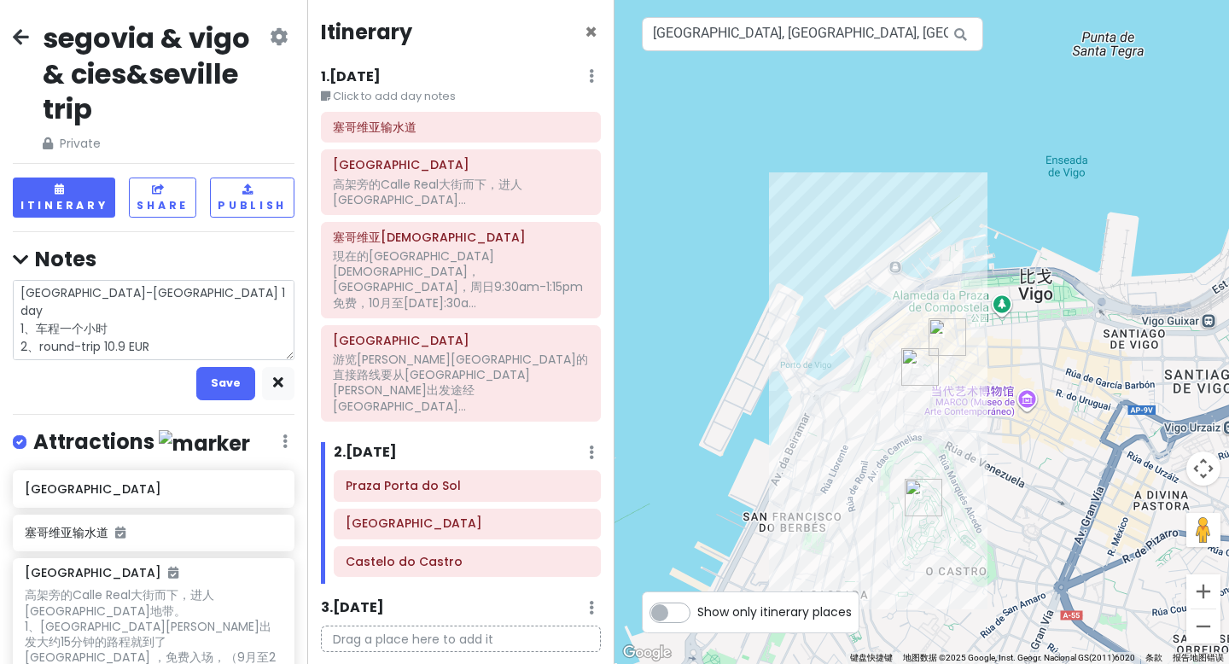
type textarea "x"
type textarea "[GEOGRAPHIC_DATA]-[GEOGRAPHIC_DATA] 1 day 1、车程一个小时 2、round-trip 10.9 EUR 3、se"
type textarea "x"
type textarea "[GEOGRAPHIC_DATA]-[GEOGRAPHIC_DATA] 1 day 1、车程一个小时 2、round-trip 10.9 EUR 3、s e g"
type textarea "x"
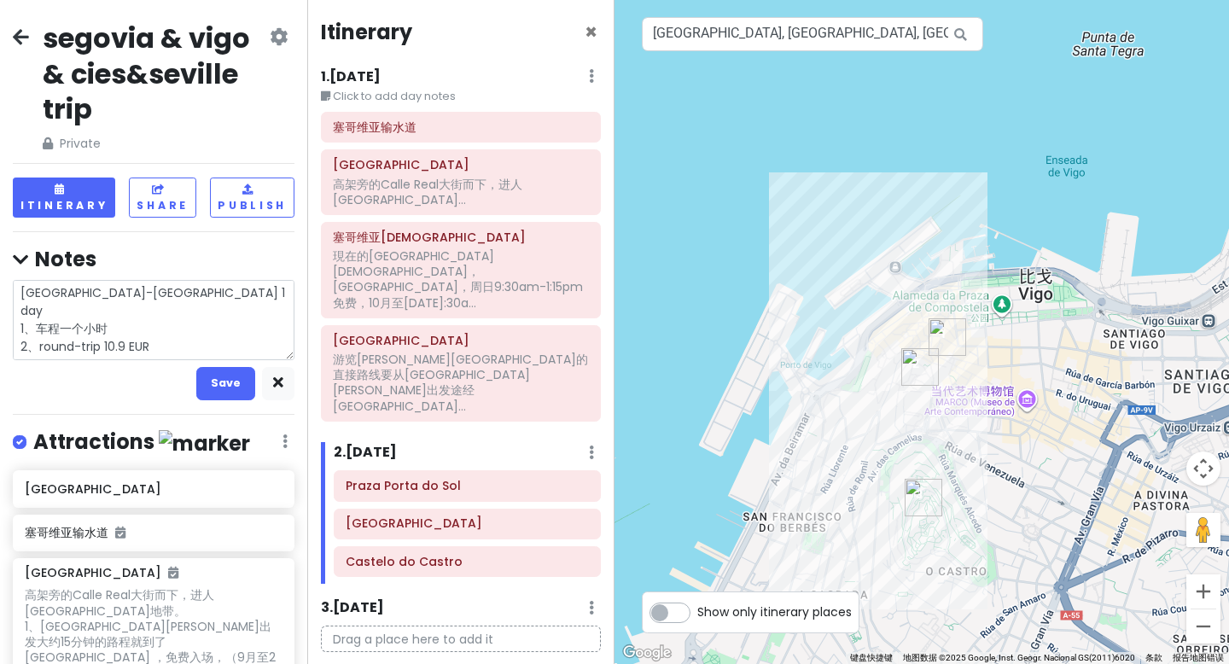
type textarea "[GEOGRAPHIC_DATA]-[GEOGRAPHIC_DATA] 1 day 1、车程一个小时 2、round-trip 10.9 EUR 3、se go"
type textarea "x"
type textarea "[GEOGRAPHIC_DATA]-[GEOGRAPHIC_DATA] 1 day 1、车程一个小时 2、round-trip 10.9 EUR 3、se g…"
type textarea "x"
type textarea "[GEOGRAPHIC_DATA]-[GEOGRAPHIC_DATA] 1 day 1、车程一个小时 2、round-trip 10.9 EUR 3、se g…"
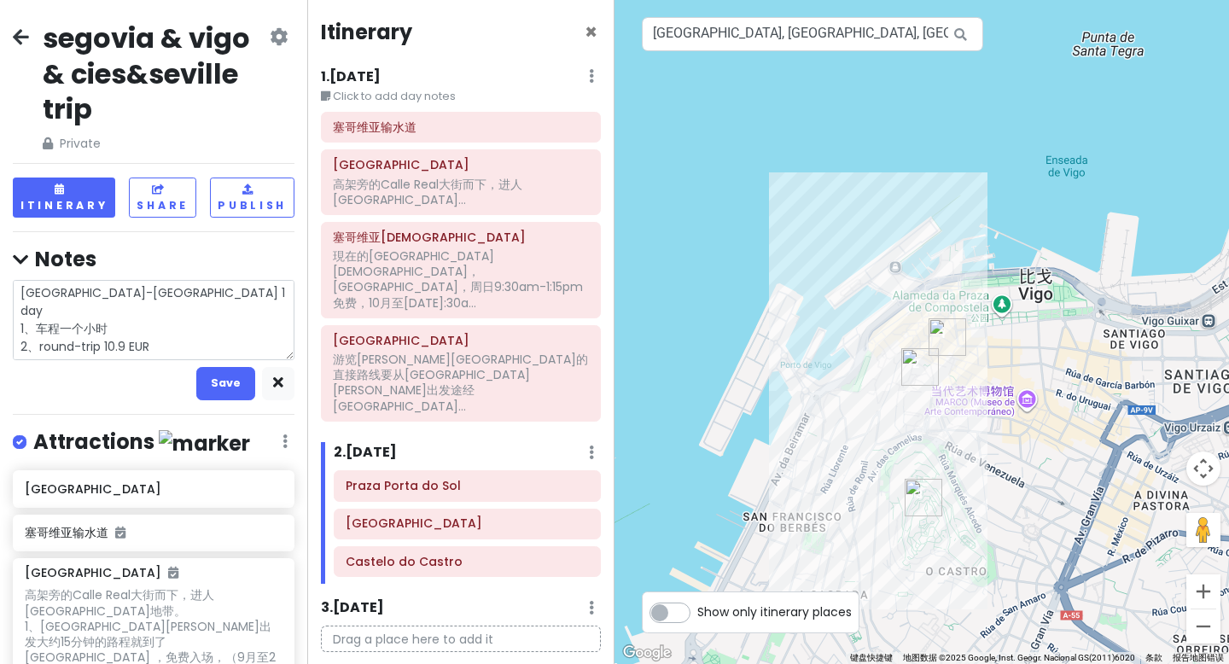
type textarea "x"
type textarea "[GEOGRAPHIC_DATA]-[GEOGRAPHIC_DATA] 1 day 1、车程一个小时 2、round-trip 10.9 EUR 3、[GEO…"
type textarea "x"
type textarea "[GEOGRAPHIC_DATA]-[GEOGRAPHIC_DATA] 1 day 1、车程一个小时 2、round-trip 10.9 EUR 3、[GEO…"
type textarea "x"
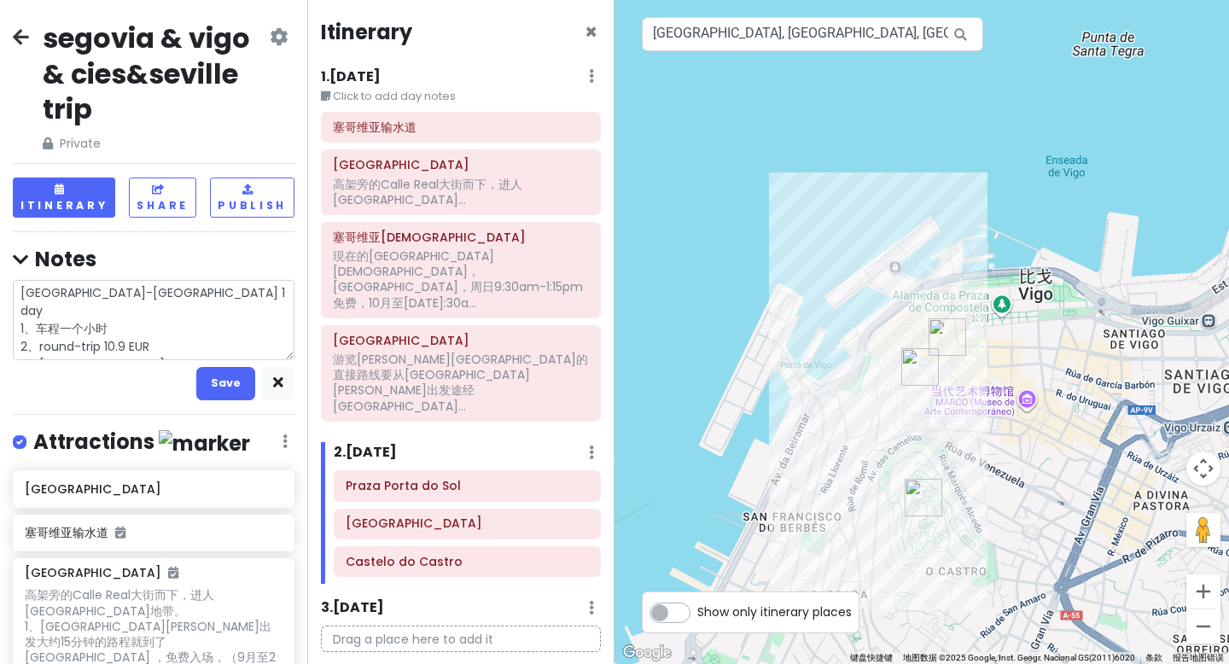
type textarea "[GEOGRAPHIC_DATA]-[GEOGRAPHIC_DATA] 1 day 1、车程一个小时 2、round-trip 10.9 EUR 3、[GEO…"
type textarea "x"
type textarea "[GEOGRAPHIC_DATA]-[GEOGRAPHIC_DATA] 1 day 1、车程一个小时 2、round-trip 10.9 EUR 3、[GEO…"
type textarea "x"
type textarea "[GEOGRAPHIC_DATA]-[GEOGRAPHIC_DATA] 1 day 1、车程一个小时 2、round-trip 10.9 EUR 3、[GEO…"
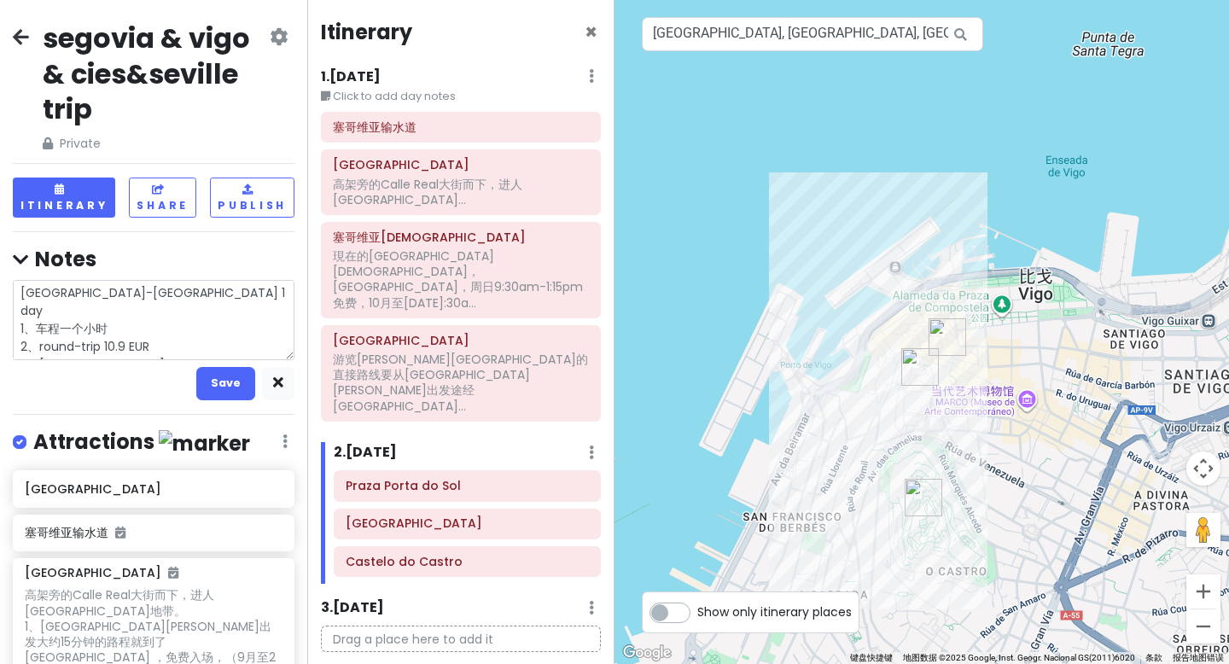
type textarea "x"
type textarea "[GEOGRAPHIC_DATA]-[GEOGRAPHIC_DATA] 1 day 1、车程一个小时 2、round-trip 10.9 EUR 3、[GEO…"
type textarea "x"
type textarea "[GEOGRAPHIC_DATA]-[GEOGRAPHIC_DATA] 1 day 1、车程一个小时 2、round-trip 10.9 EUR 3、[GEO…"
type textarea "x"
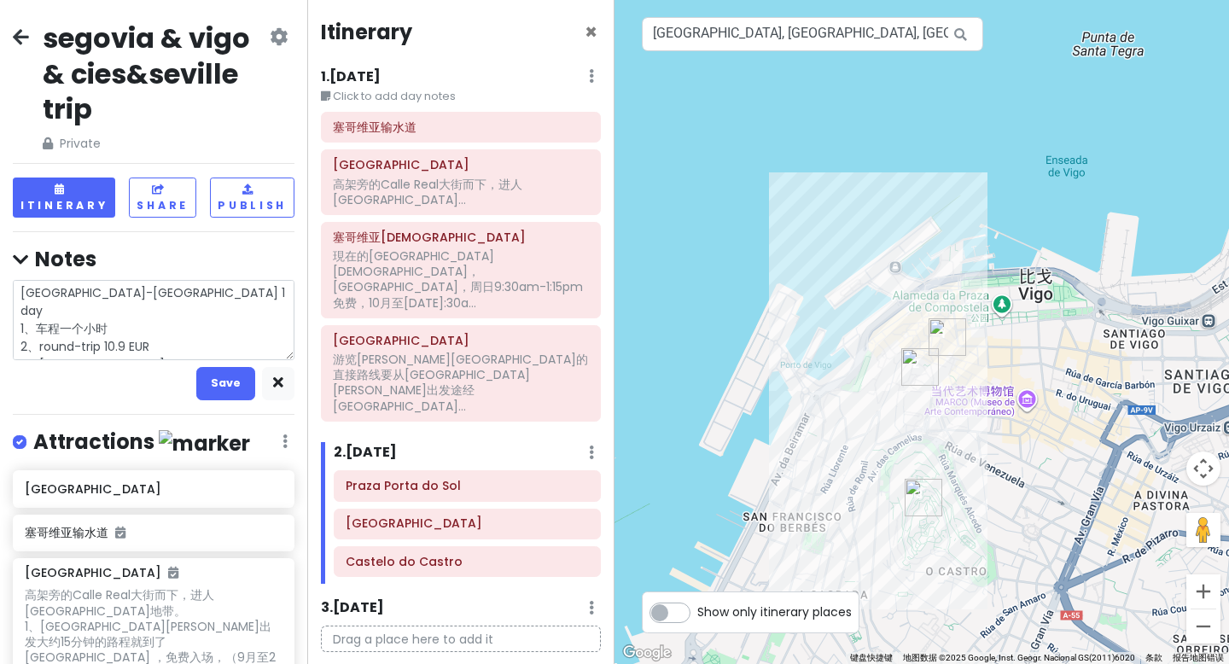
type textarea "[GEOGRAPHIC_DATA]-[GEOGRAPHIC_DATA] 1 day 1、车程一个小时 2、round-trip 10.9 EUR 3、[GEO…"
type textarea "x"
type textarea "[GEOGRAPHIC_DATA]-[GEOGRAPHIC_DATA] 1 day 1、车程一个小时 2、round-trip 10.9 EUR 3、[GEO…"
type textarea "x"
type textarea "[GEOGRAPHIC_DATA]-[GEOGRAPHIC_DATA] 1 day 1、车程一个小时 2、round-trip 10.9 EUR 3、[GEO…"
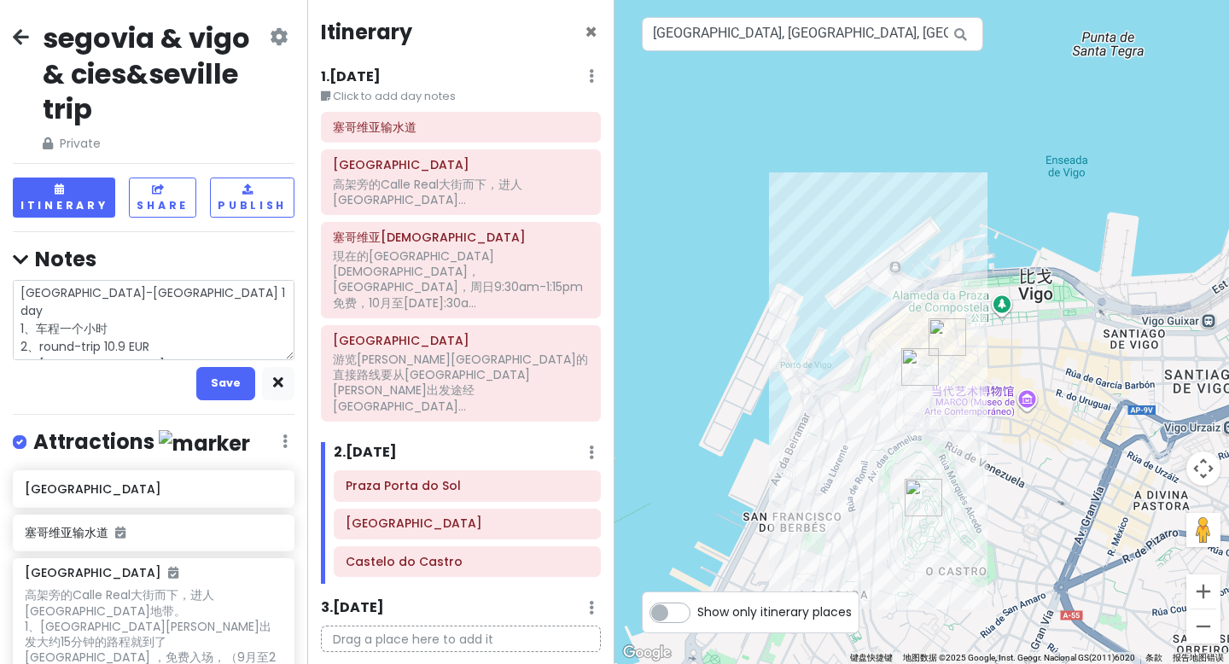
type textarea "x"
type textarea "[GEOGRAPHIC_DATA]-[GEOGRAPHIC_DATA] 1 day 1、车程一个小时 2、round-trip 10.9 EUR 3、[GEO…"
type textarea "x"
type textarea "[GEOGRAPHIC_DATA]-[GEOGRAPHIC_DATA] 1 day 1、车程一个小时 2、round-trip 10.9 EUR 3、[GEO…"
type textarea "x"
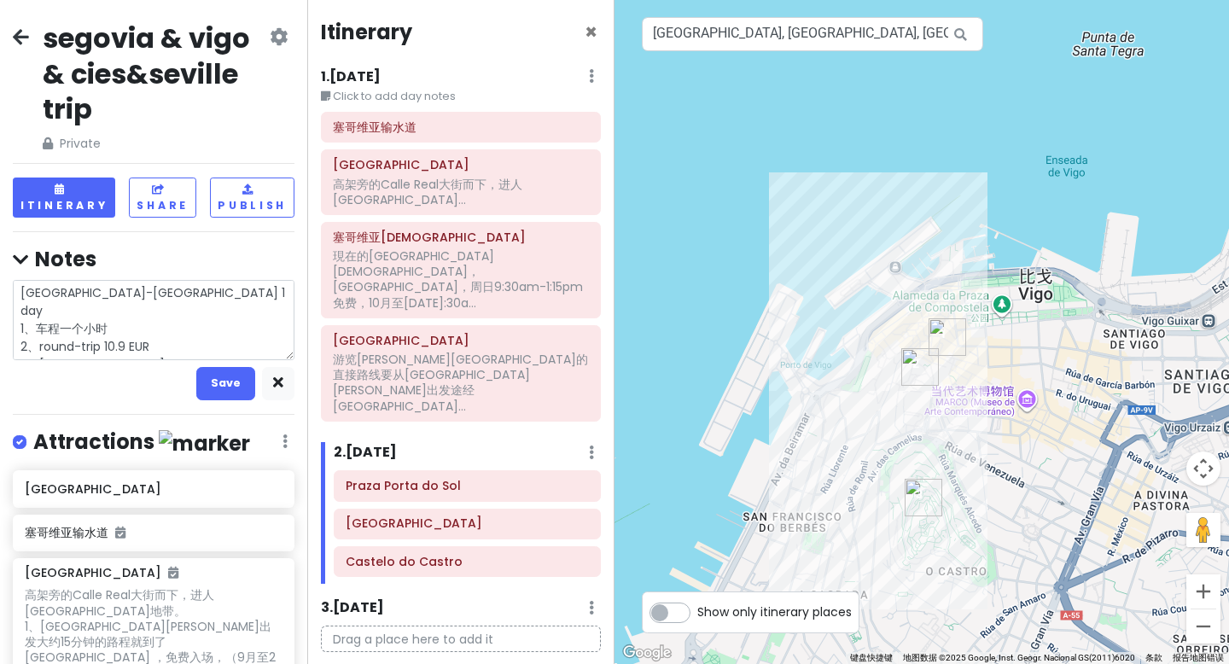
type textarea "[GEOGRAPHIC_DATA]-[GEOGRAPHIC_DATA] 1 day 1、车程一个小时 2、round-trip 10.9 EUR 3、[GEO…"
type textarea "x"
type textarea "[GEOGRAPHIC_DATA]-[GEOGRAPHIC_DATA] 1 day 1、车程一个小时 2、round-trip 10.9 EUR 3、[GEO…"
type textarea "x"
type textarea "[GEOGRAPHIC_DATA]-[GEOGRAPHIC_DATA] 1 day 1、车程一个小时 2、round-trip 10.9 EUR 3、[GEO…"
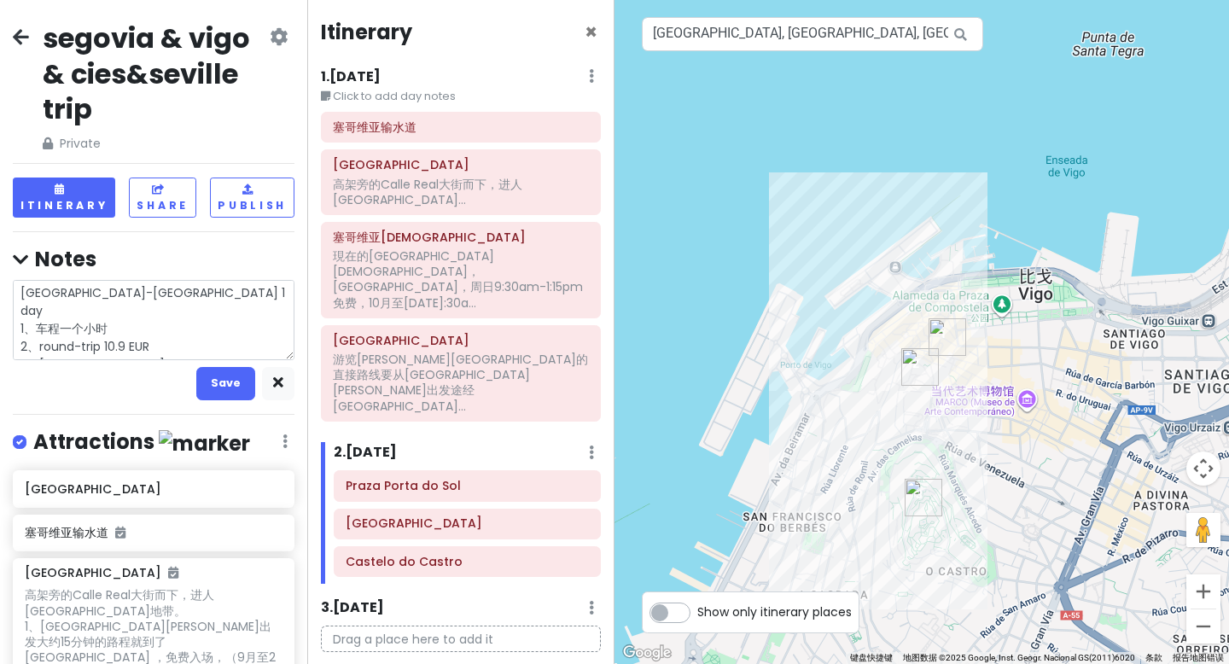
type textarea "x"
type textarea "[GEOGRAPHIC_DATA]-[GEOGRAPHIC_DATA] 1 day 1、车程一个小时 2、round-trip 10.9 EUR 3、[GEO…"
type textarea "x"
type textarea "[GEOGRAPHIC_DATA]-[GEOGRAPHIC_DATA] 1 day 1、车程一个小时 2、round-trip 10.9 EUR 3、[GEO…"
type textarea "x"
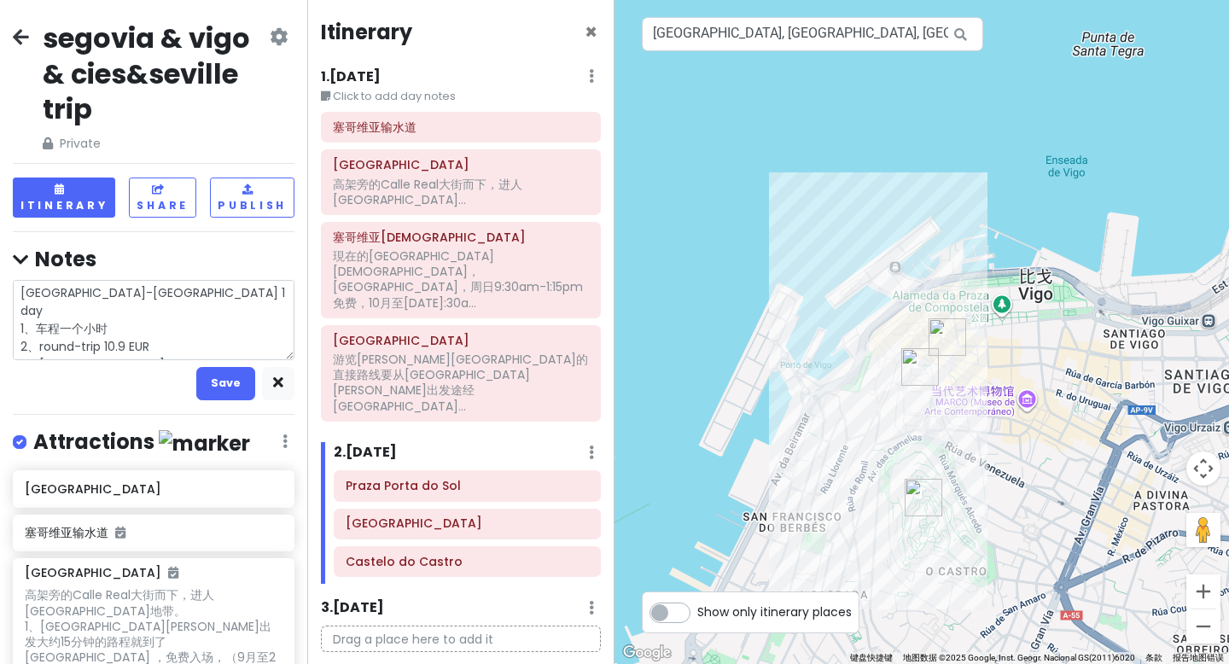
type textarea "[GEOGRAPHIC_DATA]-[GEOGRAPHIC_DATA] 1 day 1、车程一个小时 2、round-trip 10.9 EUR 3、[GEO…"
type textarea "x"
type textarea "[GEOGRAPHIC_DATA]-[GEOGRAPHIC_DATA] 1 day 1、车程一个小时 2、round-trip 10.9 EUR 3、[GEO…"
type textarea "x"
type textarea "[GEOGRAPHIC_DATA]-[GEOGRAPHIC_DATA] 1 day 1、车程一个小时 2、round-trip 10.9 EUR 3、[GEO…"
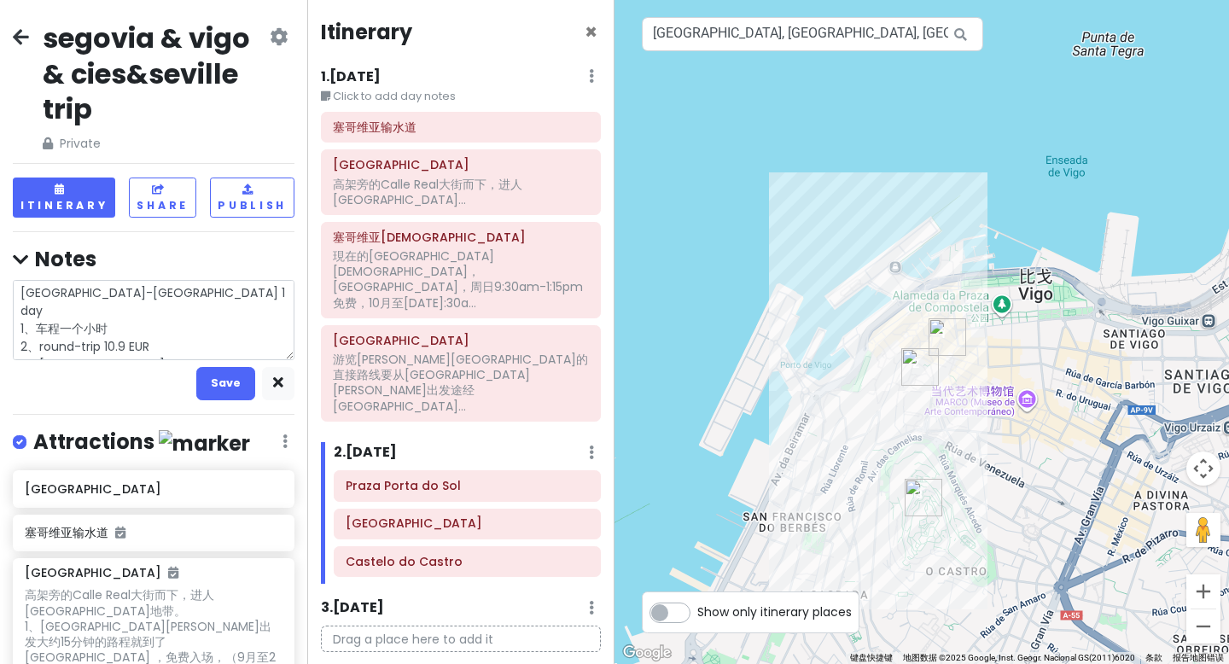
type textarea "x"
type textarea "[GEOGRAPHIC_DATA]-[GEOGRAPHIC_DATA] 1 day 1、车程一个小时 2、round-trip 10.9 EUR 3、[GEO…"
type textarea "x"
type textarea "[GEOGRAPHIC_DATA]-[GEOGRAPHIC_DATA] 1 day 1、车程一个小时 2、round-trip 10.9 EUR 3、[GEO…"
type textarea "x"
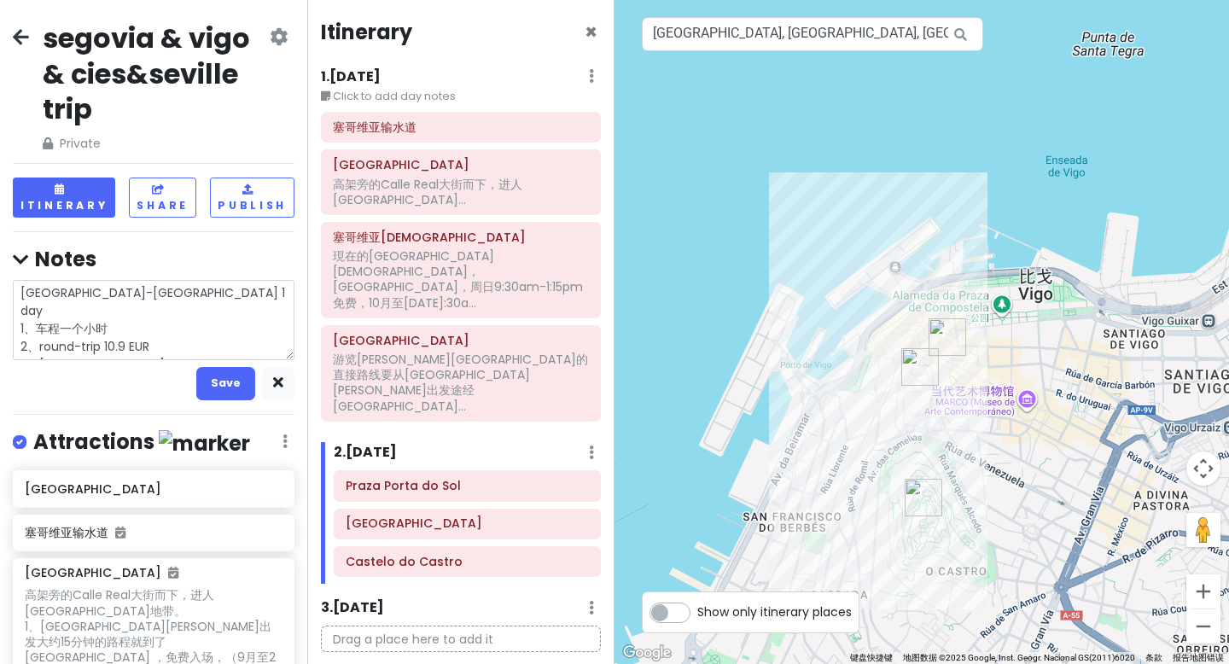
type textarea "[GEOGRAPHIC_DATA]-[GEOGRAPHIC_DATA] 1 day 1、车程一个小时 2、round-trip 10.9 EUR 3、[GEO…"
type textarea "x"
type textarea "[GEOGRAPHIC_DATA]-[GEOGRAPHIC_DATA] 1 day 1、车程一个小时 2、round-trip 10.9 EUR 3、[GEO…"
type textarea "x"
type textarea "[GEOGRAPHIC_DATA]-[GEOGRAPHIC_DATA] 1 day 1、车程一个小时 2、round-trip 10.9 EUR 3、[GEO…"
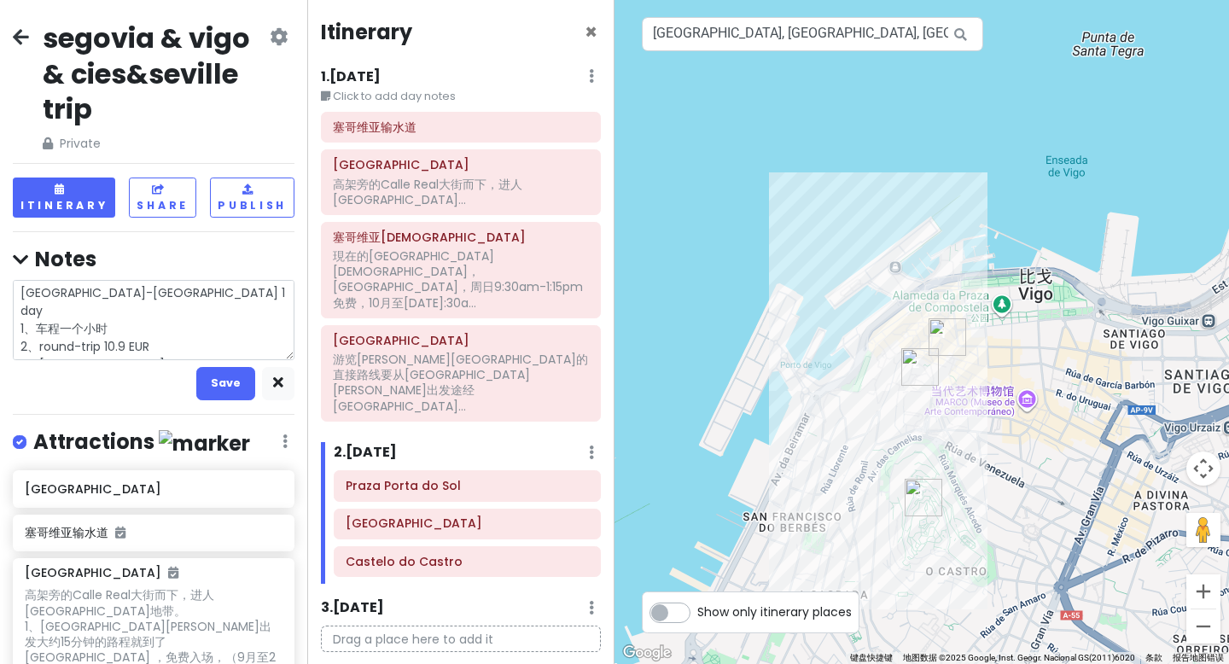
type textarea "x"
type textarea "[GEOGRAPHIC_DATA]-[GEOGRAPHIC_DATA] 1 day 1、车程一个小时 2、round-trip 10.9 EUR 3、[GEO…"
type textarea "x"
type textarea "[GEOGRAPHIC_DATA]-[GEOGRAPHIC_DATA] 1 day 1、车程一个小时 2、round-trip 10.9 EUR 3、[GEO…"
type textarea "x"
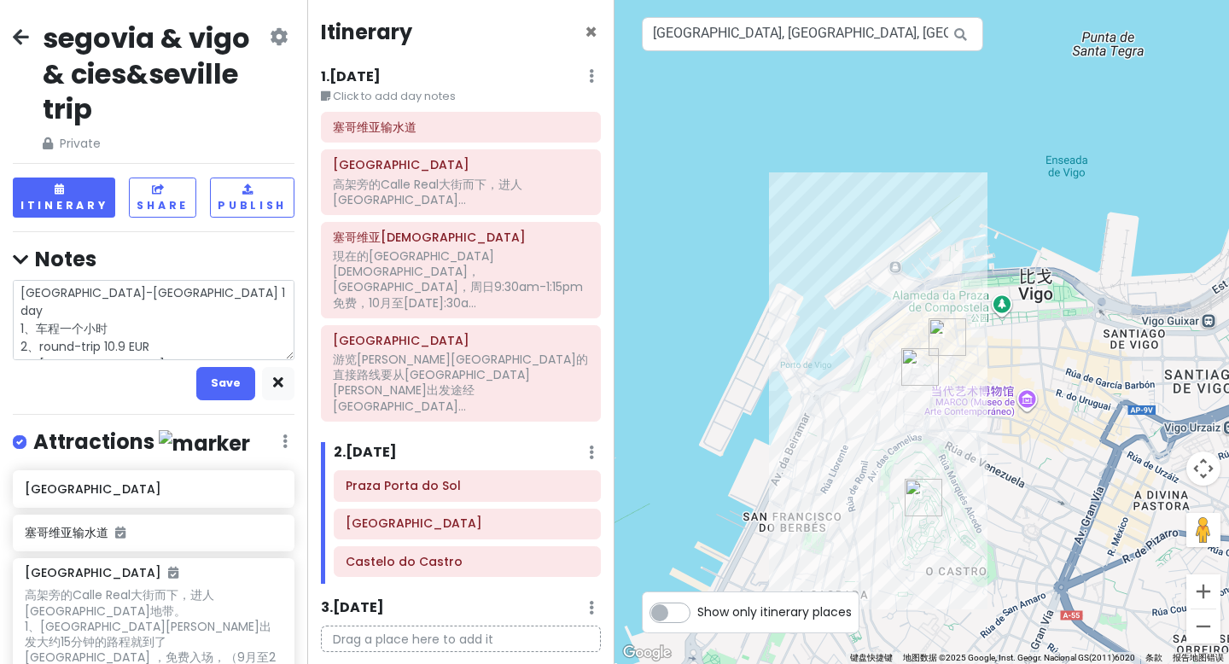
type textarea "[GEOGRAPHIC_DATA]-[GEOGRAPHIC_DATA] 1 day 1、车程一个小时 2、round-trip 10.9 EUR 3、[GEO…"
type textarea "x"
type textarea "[GEOGRAPHIC_DATA]-[GEOGRAPHIC_DATA] 1 day 1、车程一个小时 2、round-trip 10.9 EUR 3、[GEO…"
type textarea "x"
type textarea "[GEOGRAPHIC_DATA]-[GEOGRAPHIC_DATA] 1 day 1、车程一个小时 2、round-trip 10.9 EUR 3、[GEO…"
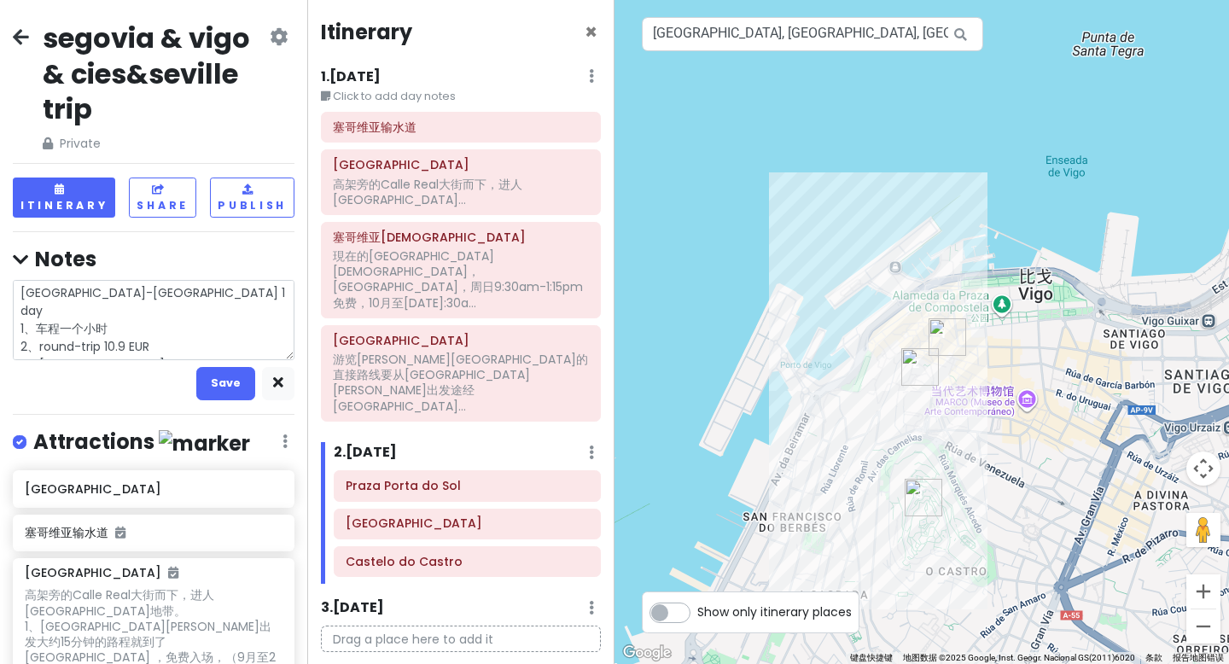
type textarea "x"
type textarea "[GEOGRAPHIC_DATA]-[GEOGRAPHIC_DATA] 1 day 1、车程一个小时 2、round-trip 10.9 EUR 3、[GEO…"
type textarea "x"
type textarea "[GEOGRAPHIC_DATA]-[GEOGRAPHIC_DATA] 1 day 1、车程一个小时 2、round-trip 10.9 EUR 3、[GEO…"
type textarea "x"
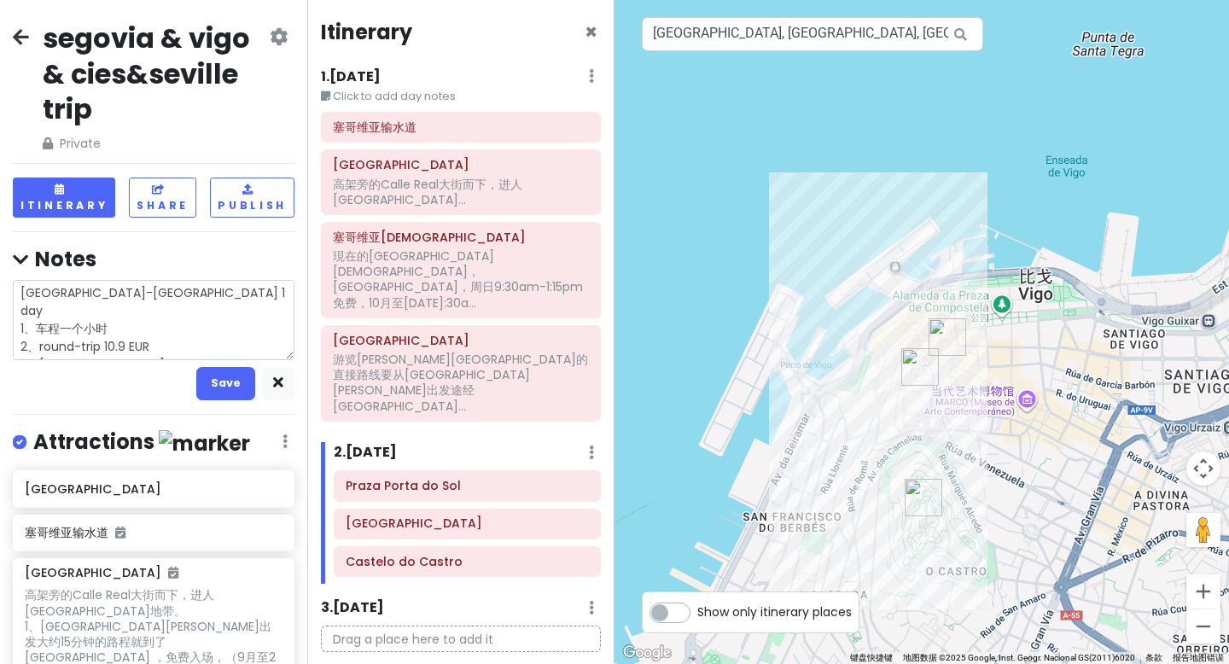
type textarea "[GEOGRAPHIC_DATA]-[GEOGRAPHIC_DATA] 1 day 1、车程一个小时 2、round-trip 10.9 EUR 3、[GEO…"
type textarea "x"
type textarea "[GEOGRAPHIC_DATA]-[GEOGRAPHIC_DATA] 1 day 1、车程一个小时 2、round-trip 10.9 EUR 3、[GEO…"
type textarea "x"
type textarea "[GEOGRAPHIC_DATA]-[GEOGRAPHIC_DATA] 1 day 1、车程一个小时 2、round-trip 10.9 EUR 3、[GEO…"
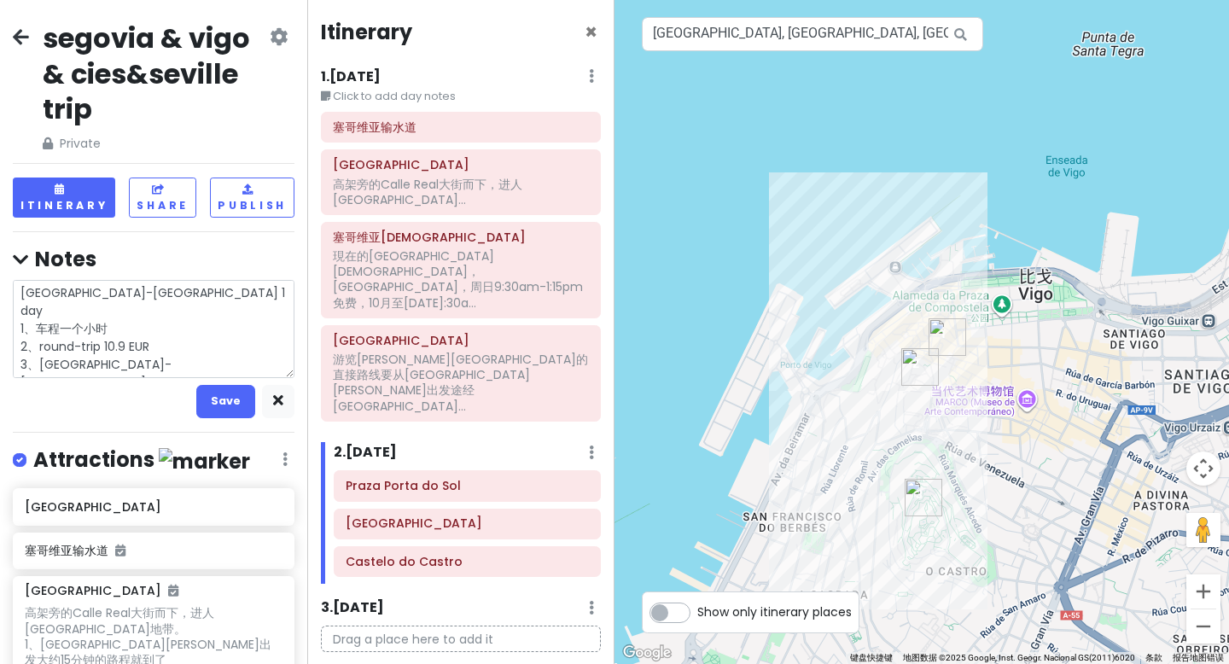
type textarea "x"
type textarea "[GEOGRAPHIC_DATA]-[GEOGRAPHIC_DATA] 1 day 1、车程一个小时 2、round-trip 10.9 EUR 3、[GEO…"
type textarea "x"
type textarea "[GEOGRAPHIC_DATA]-[GEOGRAPHIC_DATA] 1 day 1、车程一个小时 2、round-trip 10.9 EUR 3、[GEO…"
type textarea "x"
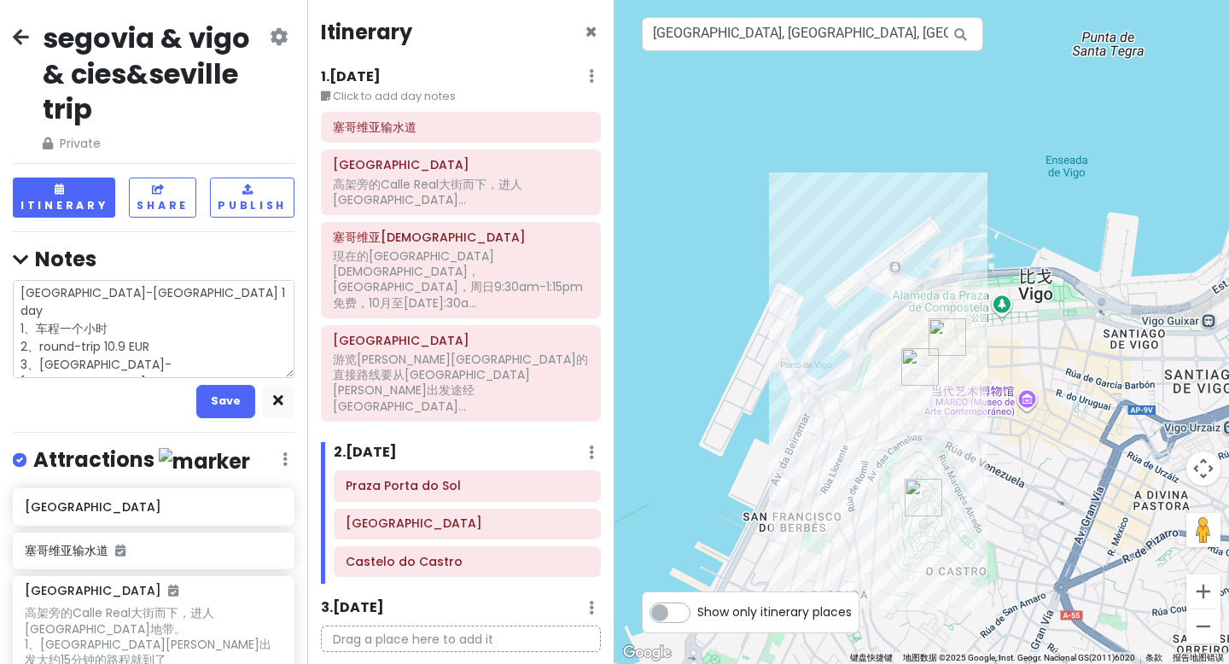
type textarea "[GEOGRAPHIC_DATA]-[GEOGRAPHIC_DATA] 1 day 1、车程一个小时 2、round-trip 10.9 EUR 3、[GEO…"
type textarea "x"
type textarea "[GEOGRAPHIC_DATA]-[GEOGRAPHIC_DATA] 1 day 1、车程一个小时 2、round-trip 10.9 EUR 3、[GEO…"
type textarea "x"
type textarea "[GEOGRAPHIC_DATA]-[GEOGRAPHIC_DATA] 1 day 1、车程一个小时 2、round-trip 10.9 EUR 3、[GEO…"
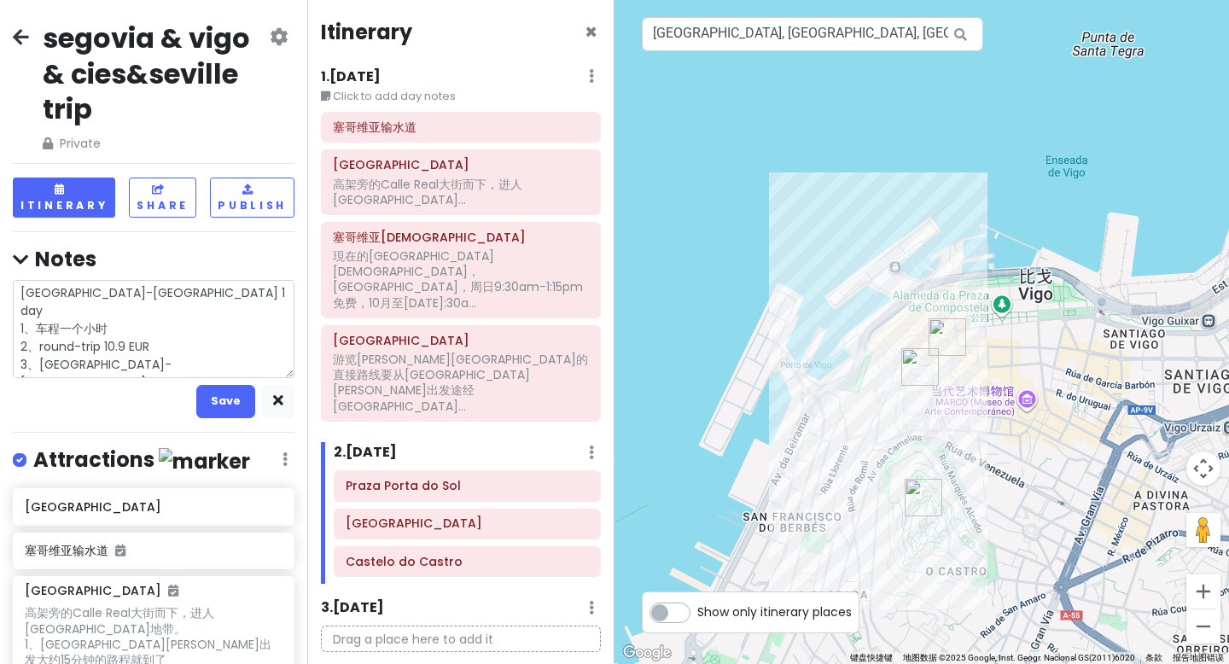
type textarea "x"
type textarea "[GEOGRAPHIC_DATA]-[GEOGRAPHIC_DATA] 1 day 1、车程一个小时 2、round-trip 10.9 EUR 3、[GEO…"
type textarea "x"
type textarea "[GEOGRAPHIC_DATA]-[GEOGRAPHIC_DATA] 1 day 1、车程一个小时 2、round-trip 10.9 EUR 3、[GEO…"
type textarea "x"
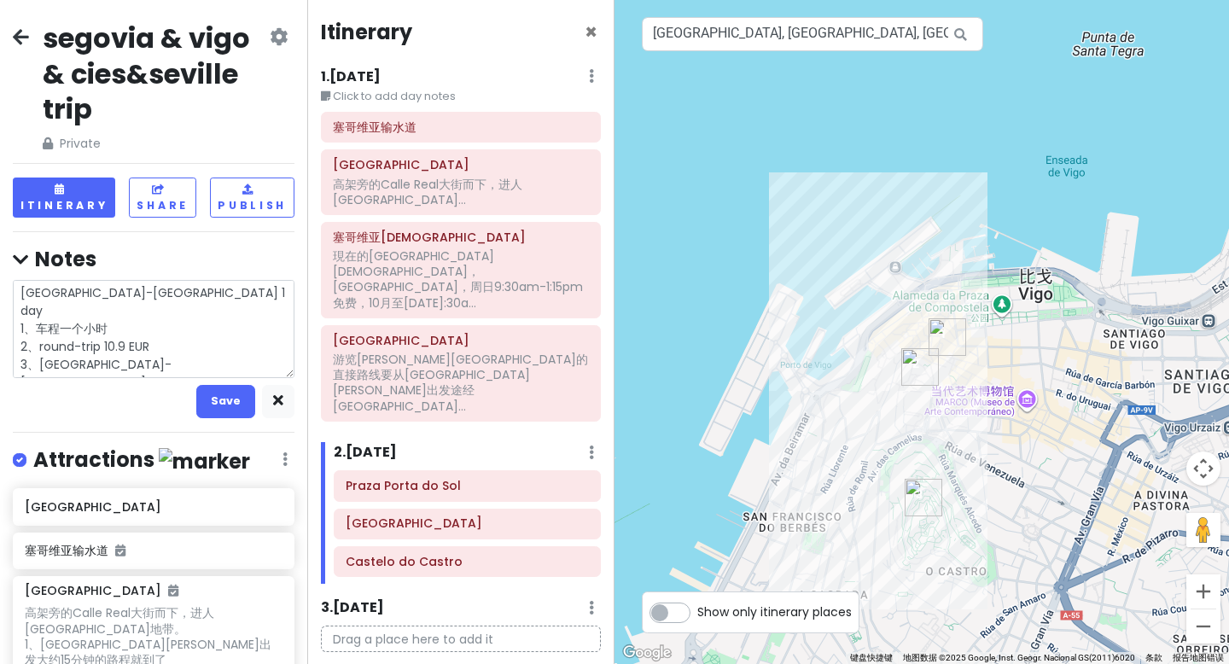
type textarea "[GEOGRAPHIC_DATA]-[GEOGRAPHIC_DATA] 1 day 1、车程一个小时 2、round-trip 10.9 EUR 3、[GEO…"
type textarea "x"
type textarea "[GEOGRAPHIC_DATA]-[GEOGRAPHIC_DATA] 1 day 1、车程一个小时 2、round-trip 10.9 EUR 3、[GEO…"
type textarea "x"
type textarea "[GEOGRAPHIC_DATA]-[GEOGRAPHIC_DATA] 1 day 1、车程一个小时 2、round-trip 10.9 EUR 3、[GEO…"
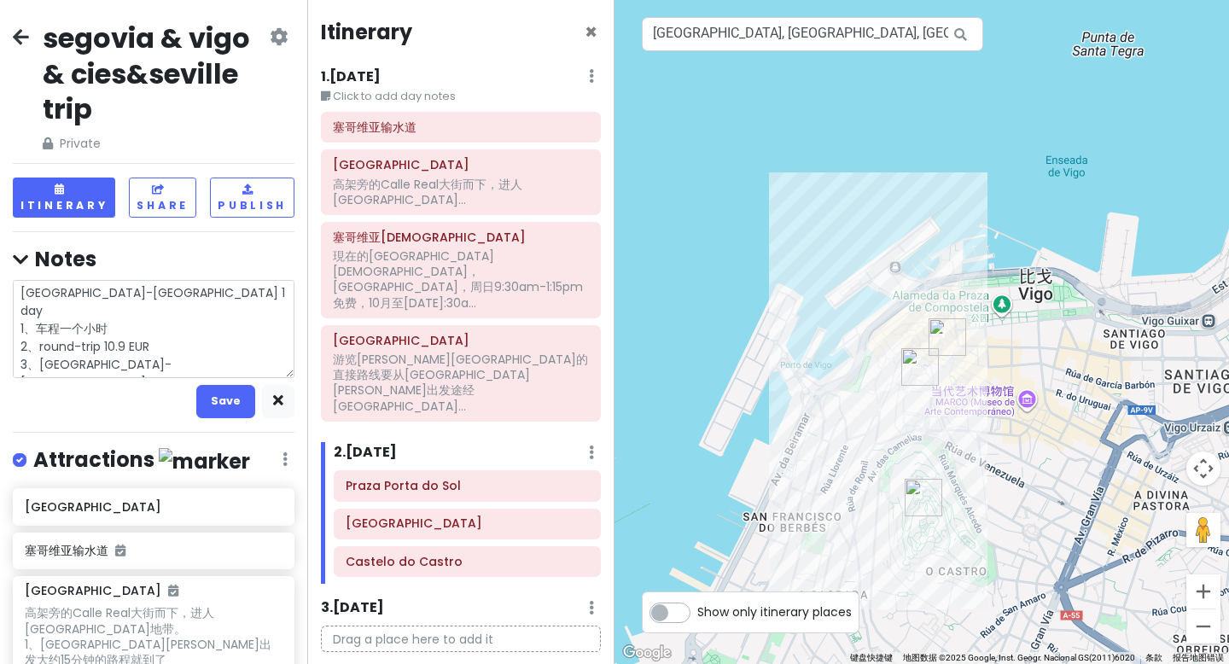
type textarea "x"
type textarea "[GEOGRAPHIC_DATA]-[GEOGRAPHIC_DATA] 1 day 1、车程一个小时 2、round-trip 10.9 EUR 3、[GEO…"
type textarea "x"
type textarea "[GEOGRAPHIC_DATA]-[GEOGRAPHIC_DATA] 1 day 1、车程一个小时 2、round-trip 10.9 EUR 3、[GEO…"
type textarea "x"
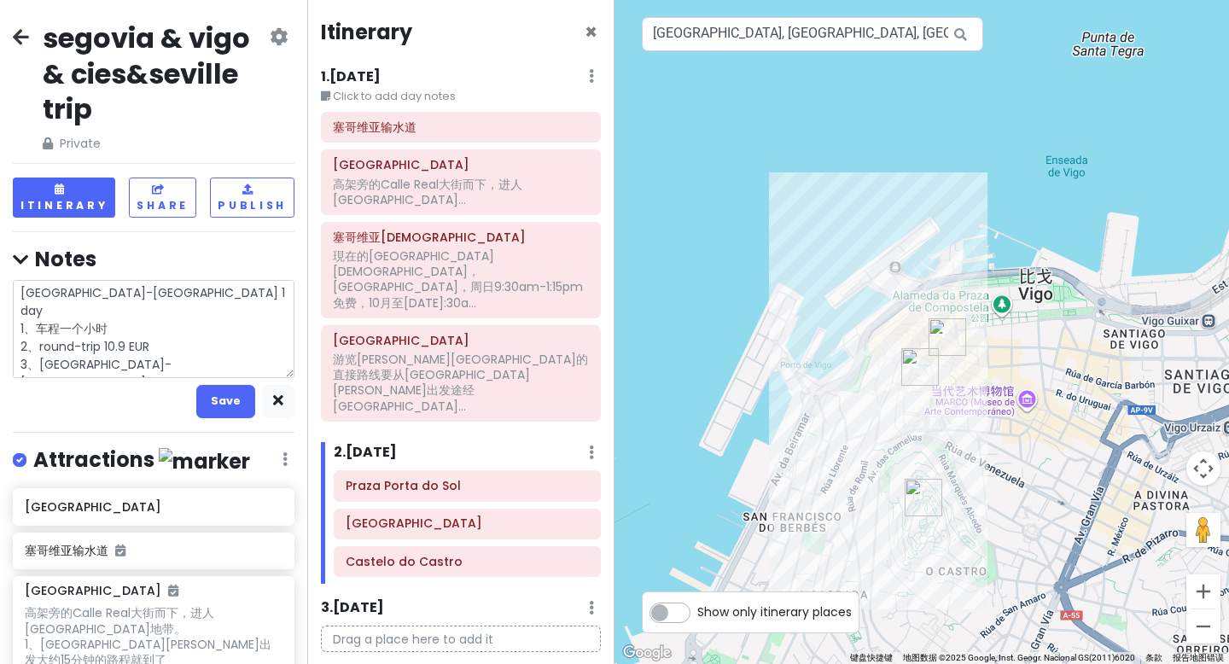
type textarea "[GEOGRAPHIC_DATA]-[GEOGRAPHIC_DATA] 1 day 1、车程一个小时 2、round-trip 10.9 EUR 3、[GEO…"
type textarea "x"
type textarea "[GEOGRAPHIC_DATA]-[GEOGRAPHIC_DATA] 1 day 1、车程一个小时 2、round-trip 10.9 EUR 3、[GEO…"
type textarea "x"
type textarea "[GEOGRAPHIC_DATA]-[GEOGRAPHIC_DATA] 1 day 1、车程一个小时 2、round-trip 10.9 EUR 3、[GEO…"
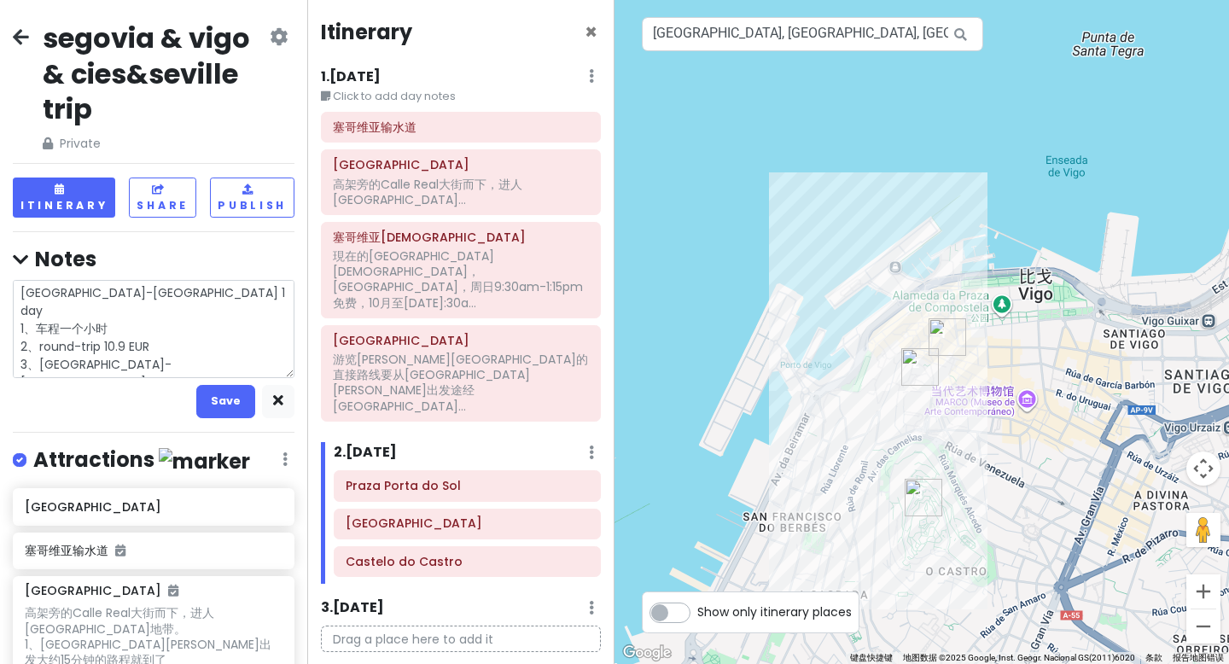
type textarea "x"
type textarea "[GEOGRAPHIC_DATA]-[GEOGRAPHIC_DATA] 1 day 1、车程一个小时 2、round-trip 10.9 EUR 3、[GEO…"
type textarea "x"
type textarea "[GEOGRAPHIC_DATA]-[GEOGRAPHIC_DATA] 1 day 1、车程一个小时 2、round-trip 10.9 EUR 3、[GEO…"
type textarea "x"
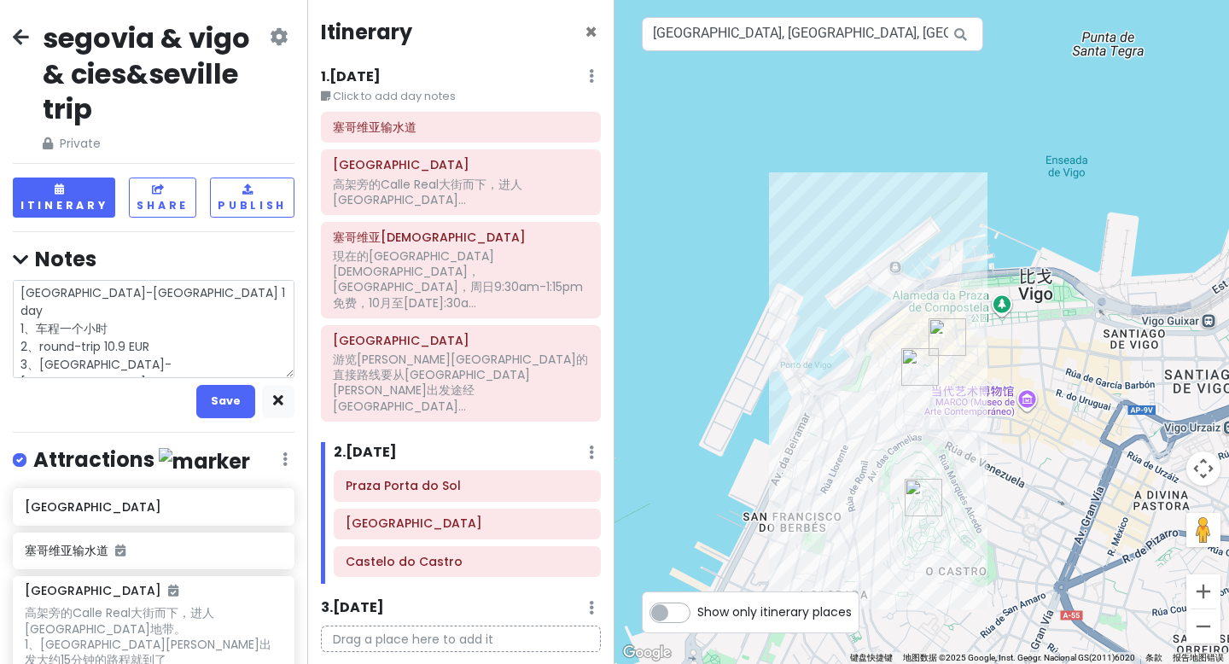
type textarea "[GEOGRAPHIC_DATA]-[GEOGRAPHIC_DATA] 1 day 1、车程一个小时 2、round-trip 10.9 EUR 3、[GEO…"
type textarea "x"
type textarea "[GEOGRAPHIC_DATA]-[GEOGRAPHIC_DATA] 1 day 1、车程一个小时 2、round-trip 10.9 EUR 3、[GEO…"
type textarea "x"
type textarea "[GEOGRAPHIC_DATA]-[GEOGRAPHIC_DATA] 1 day 1、车程一个小时 2、round-trip 10.9 EUR 3、[GEO…"
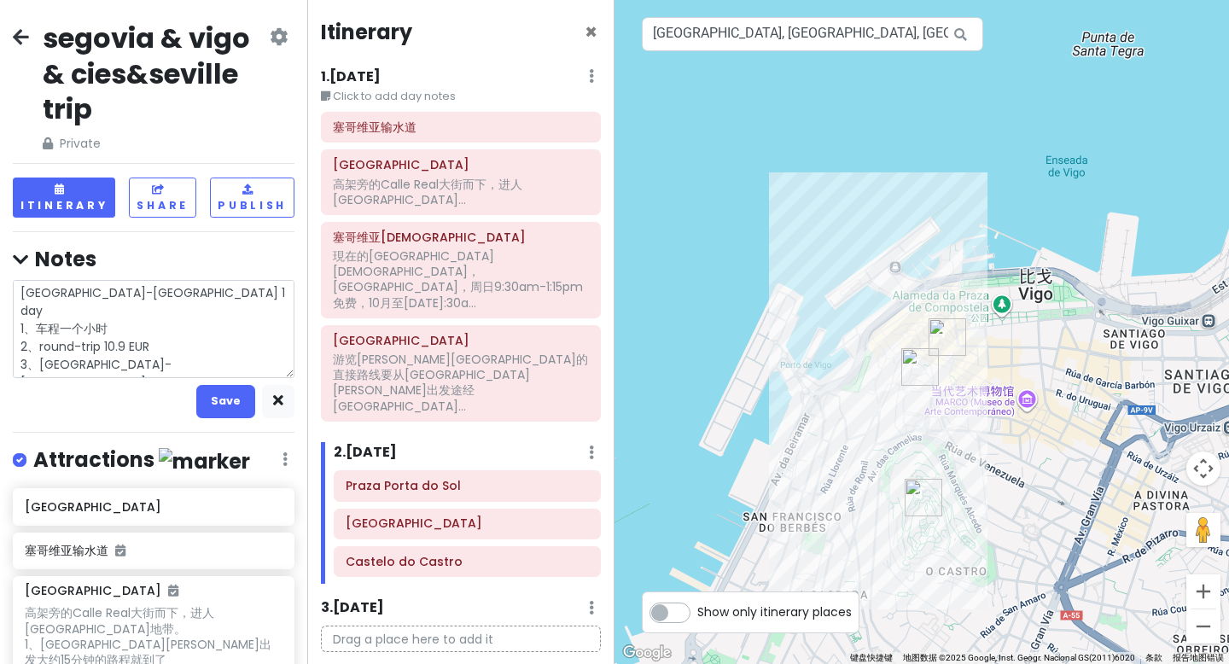
type textarea "x"
type textarea "[GEOGRAPHIC_DATA]-[GEOGRAPHIC_DATA] 1 day 1、车程一个小时 2、round-trip 10.9 EUR 3、[GEO…"
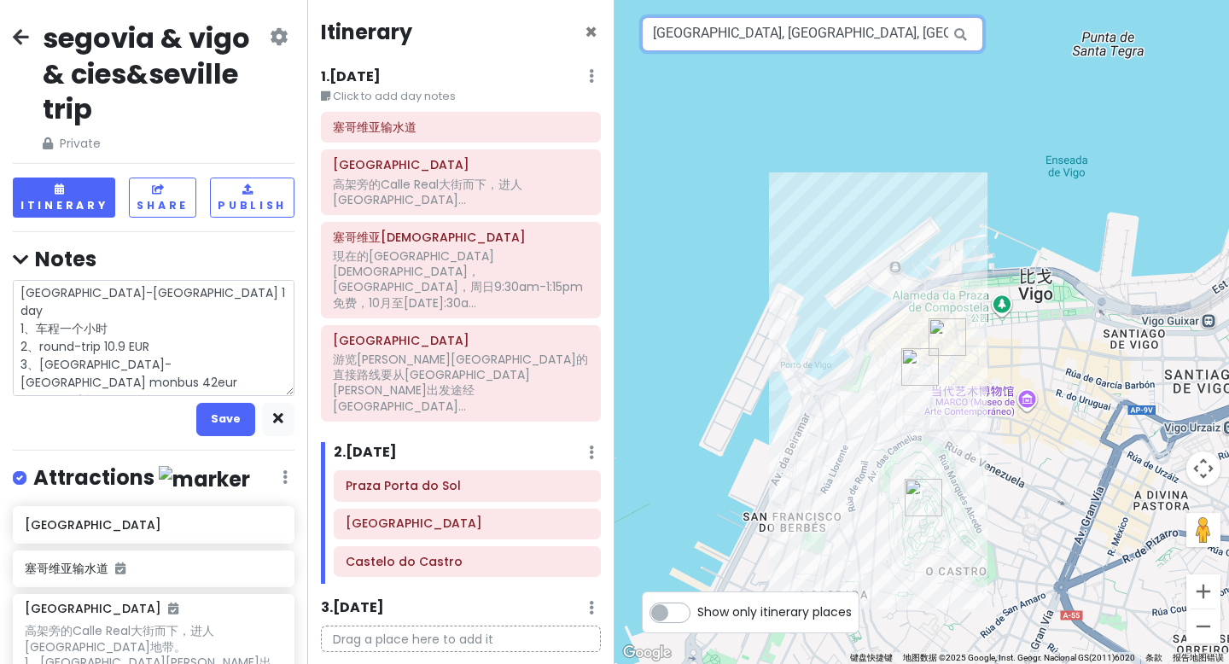
click at [707, 24] on input "[GEOGRAPHIC_DATA], [GEOGRAPHIC_DATA], [GEOGRAPHIC_DATA]西班牙" at bounding box center [812, 34] width 341 height 34
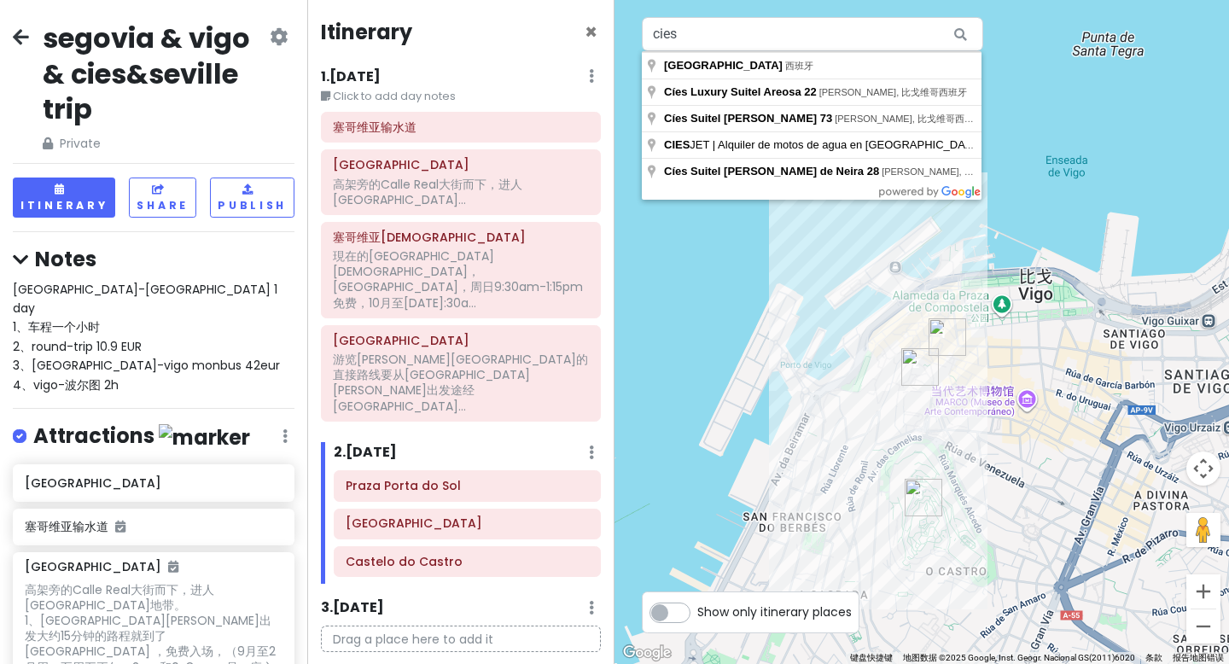
type input "[GEOGRAPHIC_DATA], 西班牙"
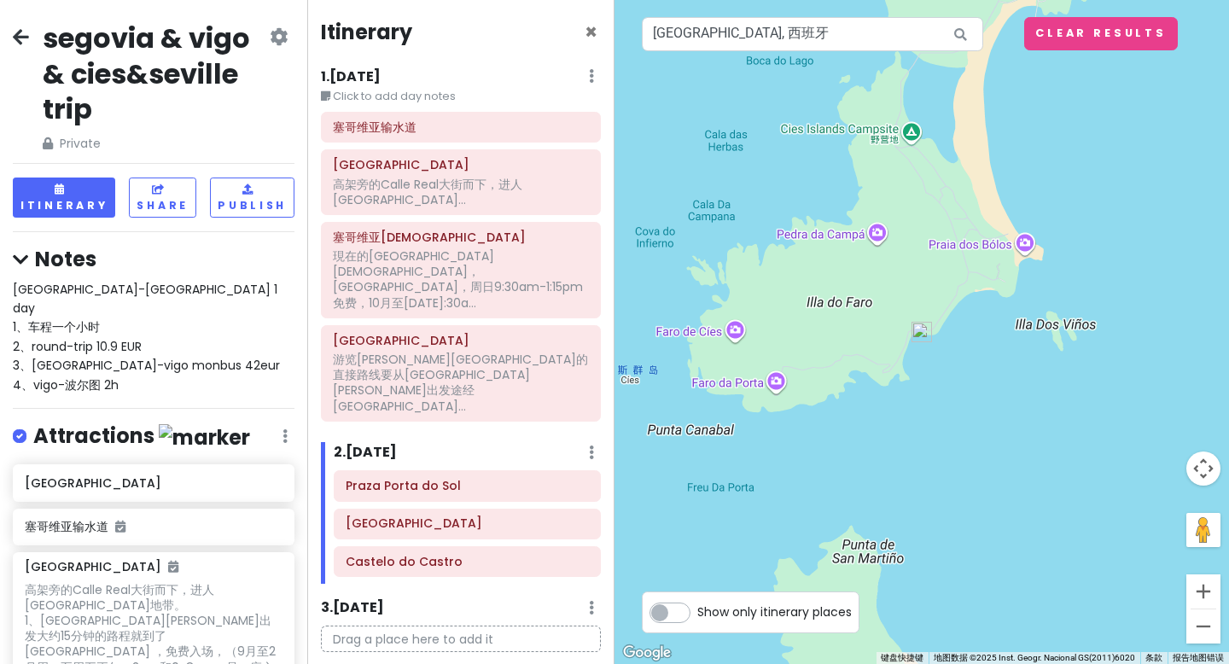
click at [917, 336] on img at bounding box center [921, 332] width 20 height 20
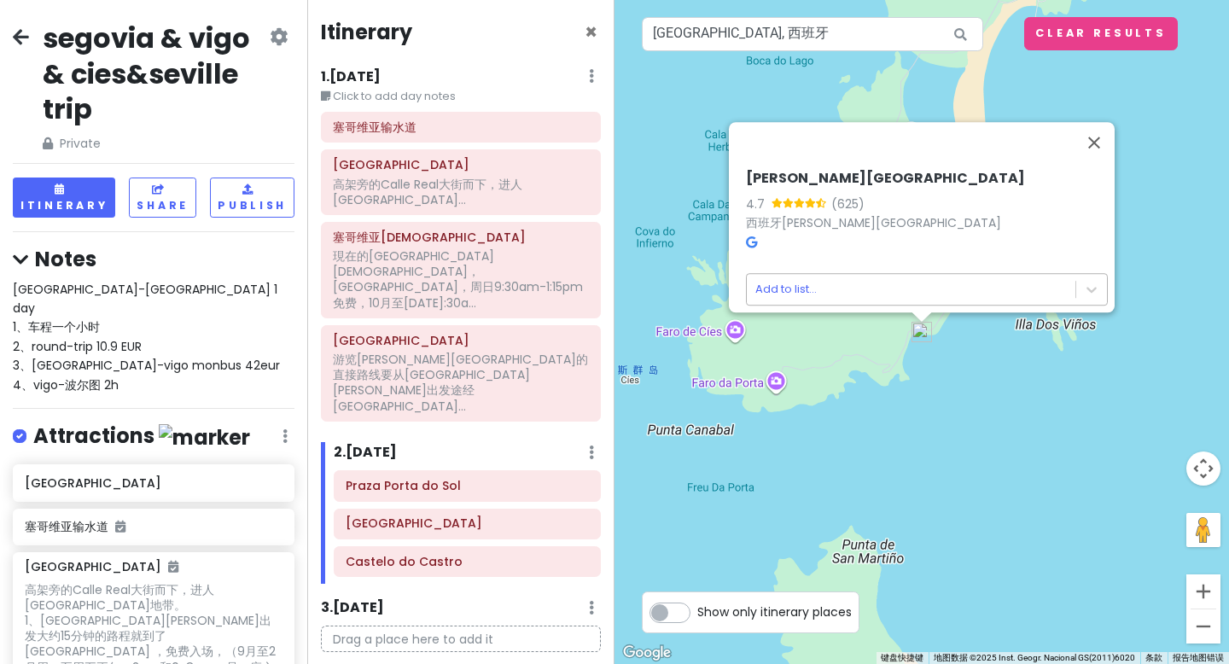
click at [780, 273] on body "segovia & vigo & cies&seville trip Private Change Dates Make a Copy Delete Trip…" at bounding box center [614, 332] width 1229 height 664
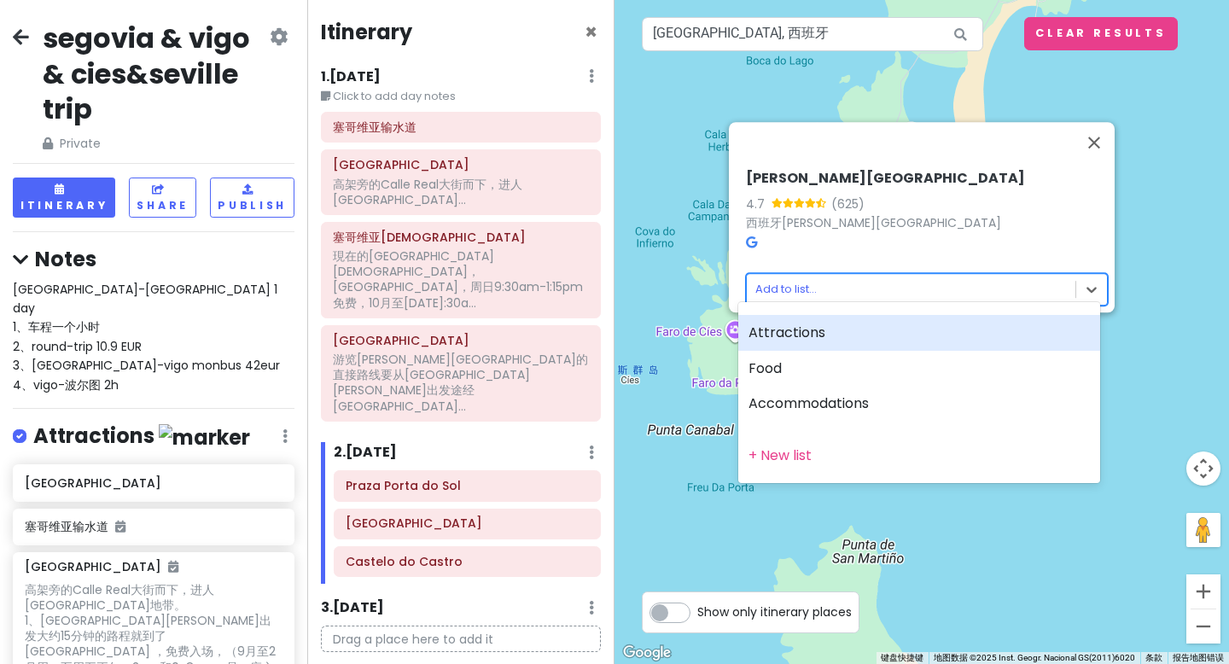
click at [782, 337] on div "Attractions" at bounding box center [919, 333] width 362 height 36
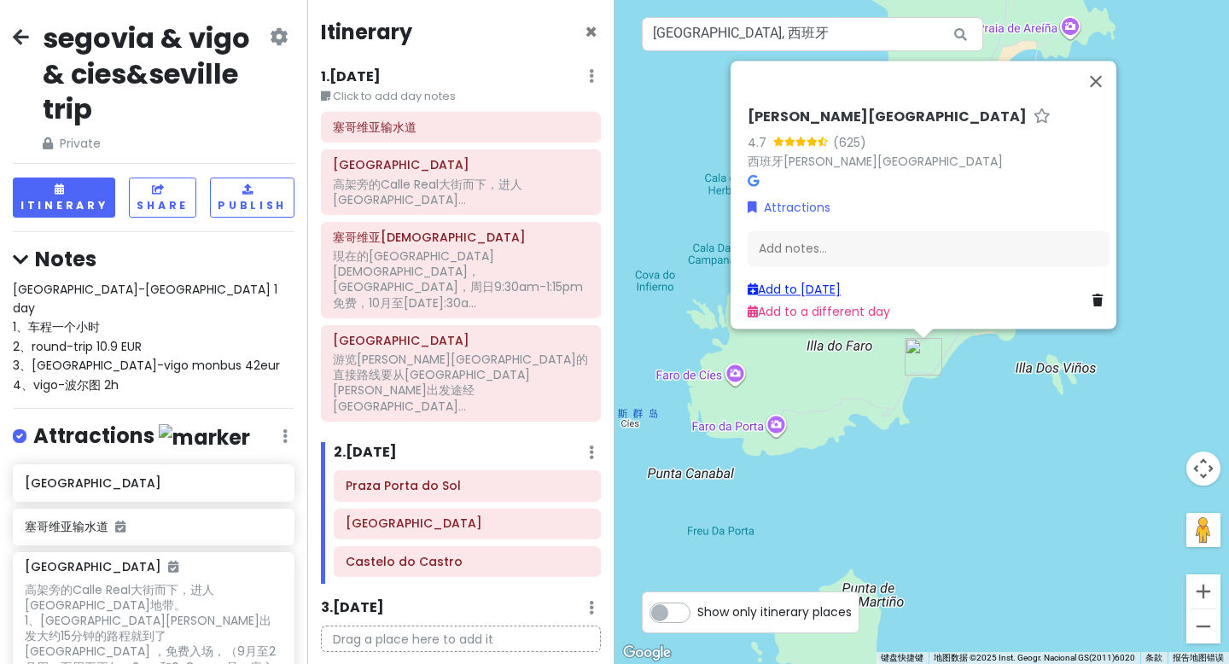
click at [828, 281] on link "Add to [DATE]" at bounding box center [793, 289] width 93 height 17
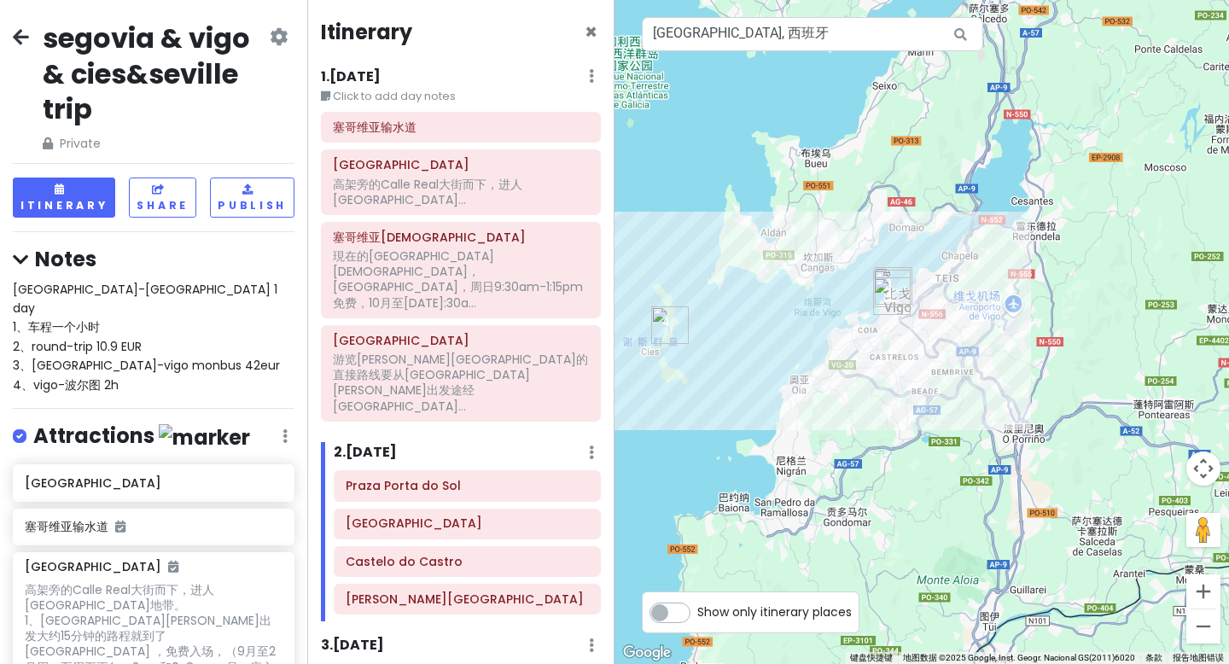
drag, startPoint x: 1088, startPoint y: 418, endPoint x: 834, endPoint y: 379, distance: 257.3
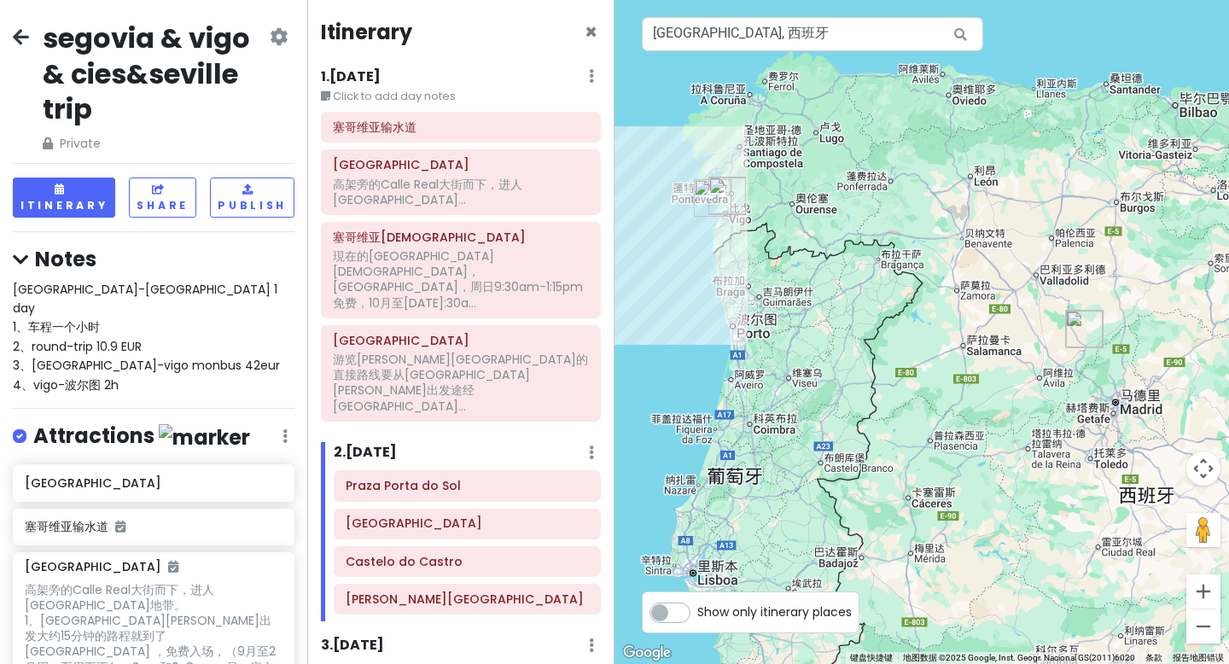
drag, startPoint x: 1022, startPoint y: 508, endPoint x: 854, endPoint y: 308, distance: 261.6
click at [427, 663] on p "Drag a place here to add it" at bounding box center [461, 677] width 280 height 26
click at [201, 78] on h2 "segovia & vigo & cies&seville trip" at bounding box center [155, 73] width 224 height 107
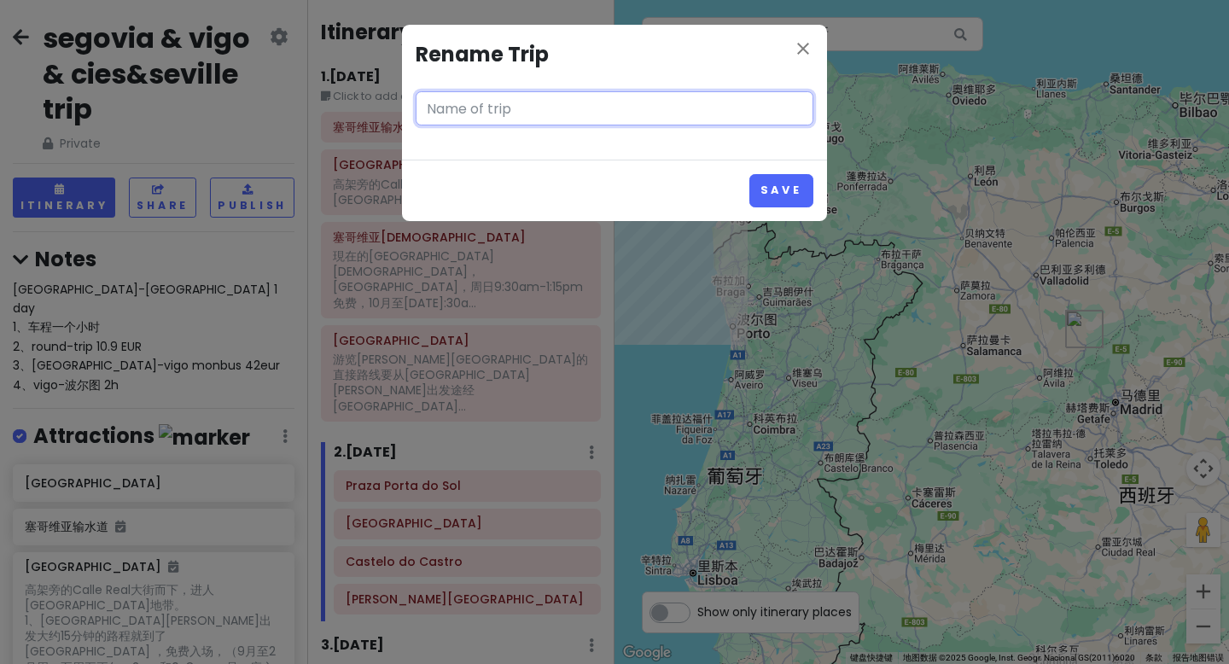
type input "segovia & vigo & cies&seville trip"
click at [804, 49] on icon "close" at bounding box center [803, 48] width 20 height 20
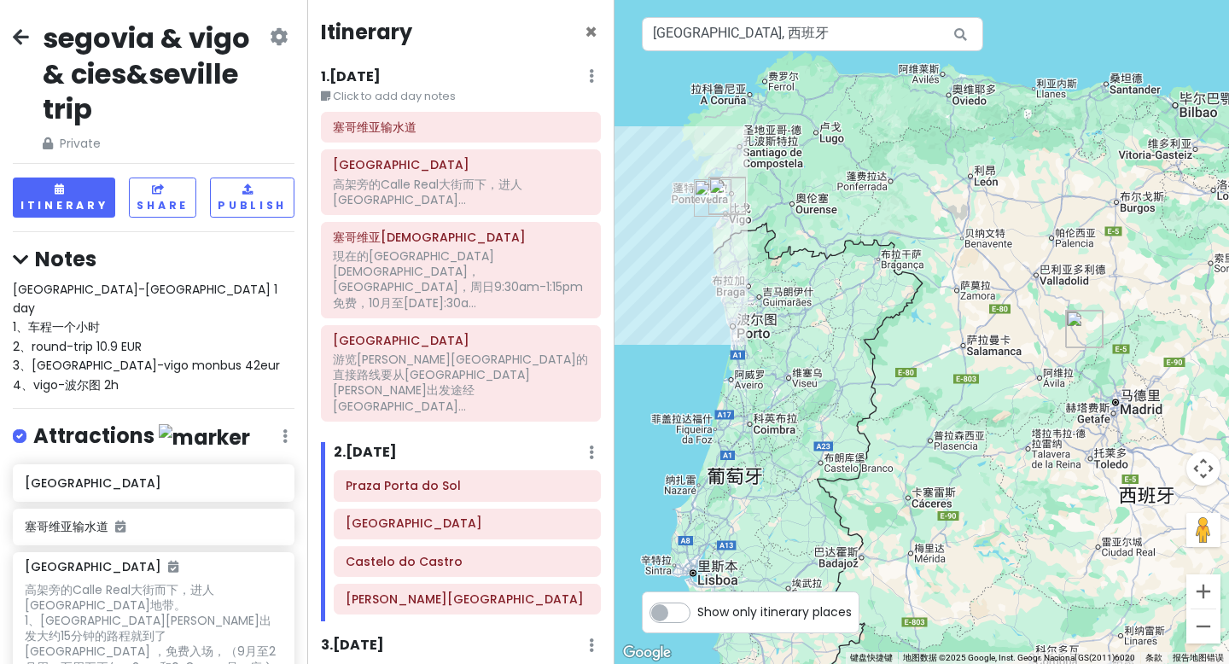
click at [199, 87] on h2 "segovia & vigo & cies&seville trip" at bounding box center [155, 73] width 224 height 107
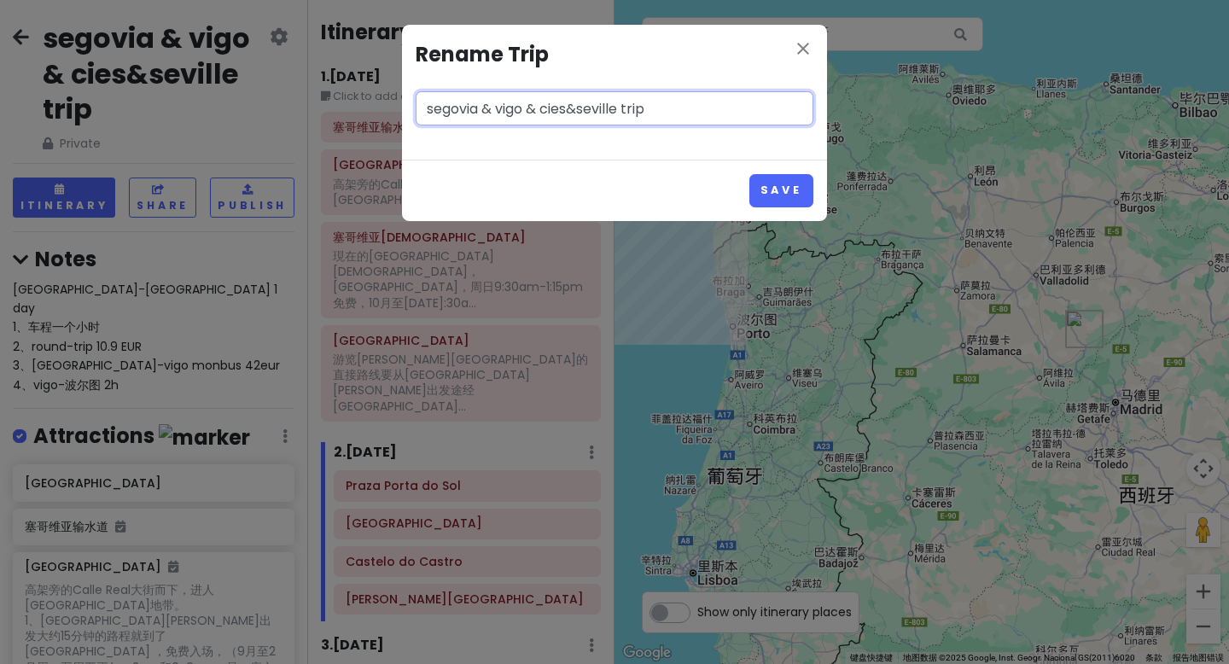
drag, startPoint x: 582, startPoint y: 110, endPoint x: 623, endPoint y: 108, distance: 41.0
click at [623, 108] on input "segovia & vigo & cies&seville trip" at bounding box center [615, 108] width 398 height 34
type input "segovia & vigo & cies&porto trip"
click at [779, 189] on button "Save" at bounding box center [781, 190] width 64 height 33
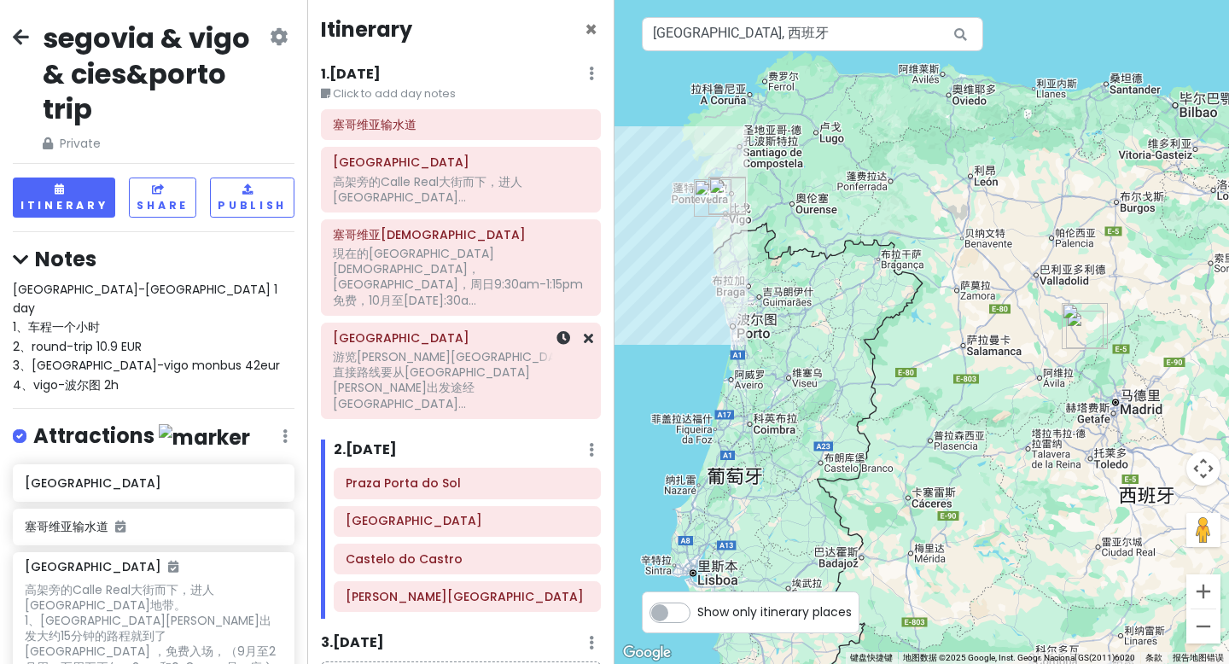
scroll to position [5, 0]
